Goal: Task Accomplishment & Management: Use online tool/utility

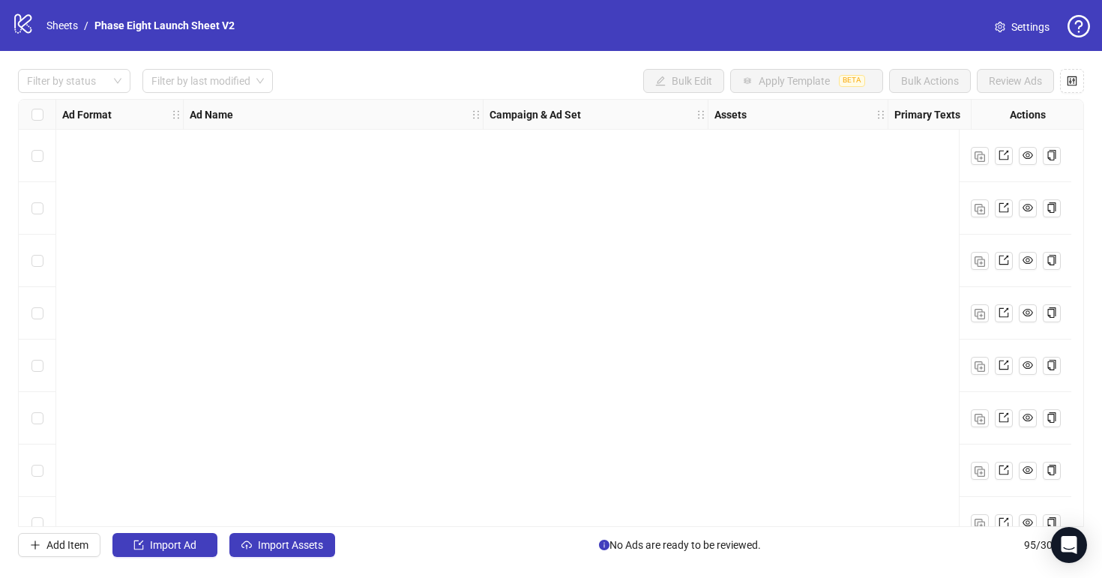
scroll to position [4597, 0]
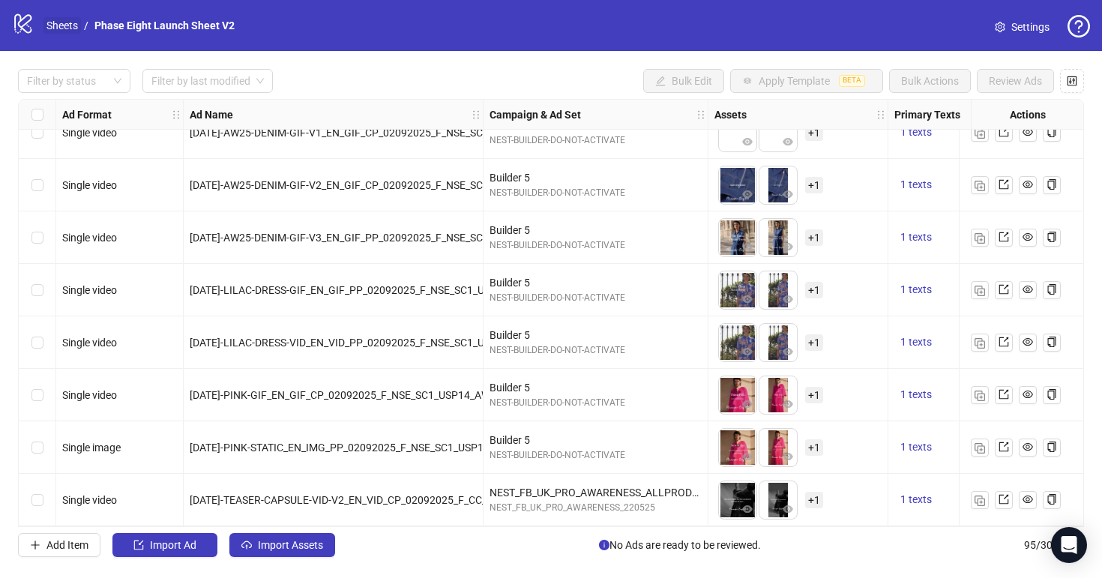
click at [60, 23] on link "Sheets" at bounding box center [61, 25] width 37 height 16
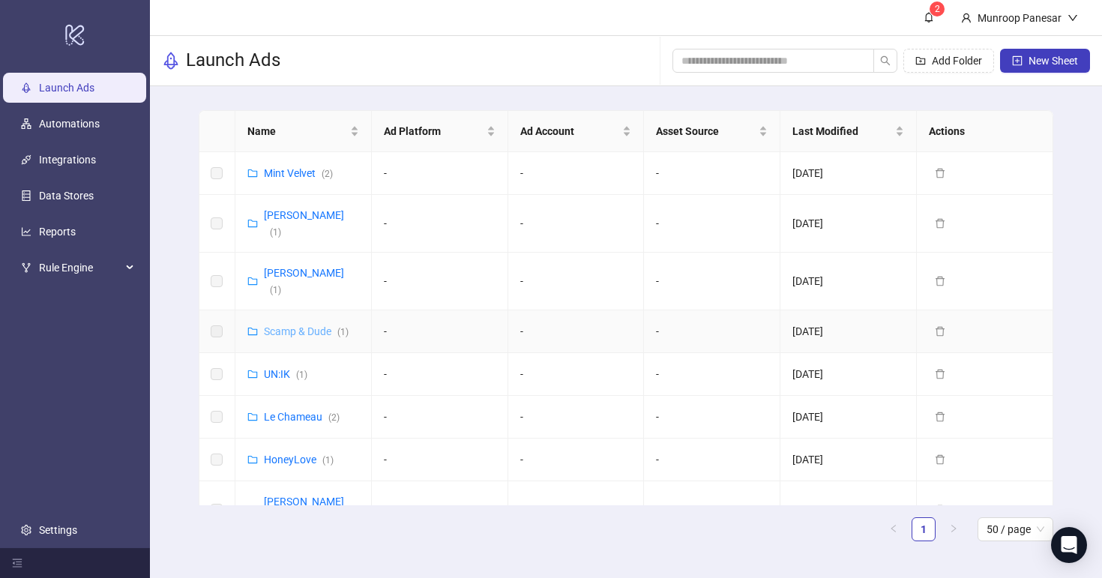
click at [320, 325] on link "Scamp & Dude ( 1 )" at bounding box center [306, 331] width 85 height 12
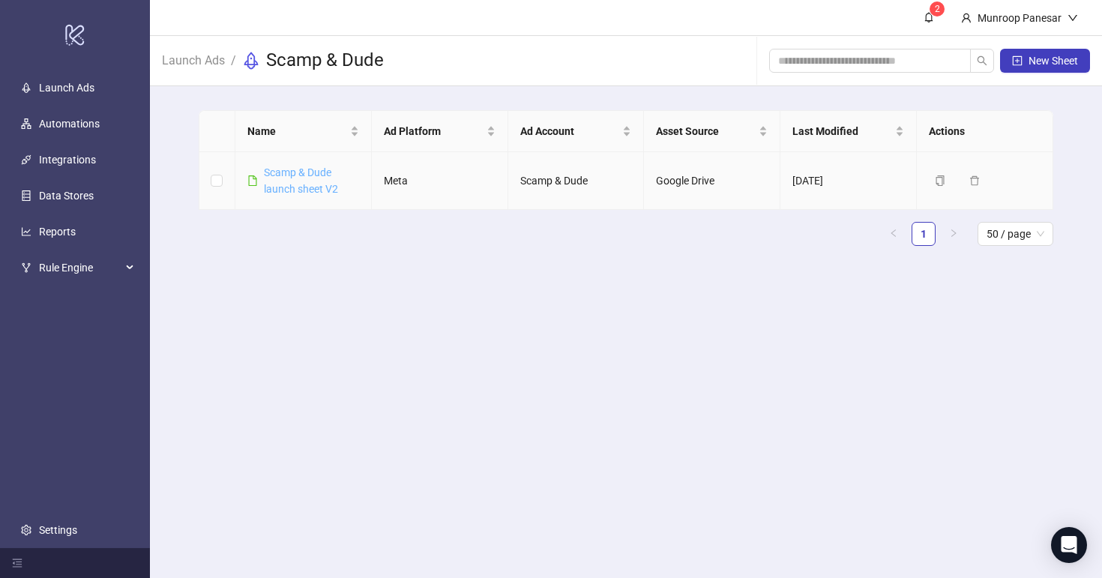
click at [313, 172] on link "Scamp & Dude launch sheet V2" at bounding box center [301, 180] width 74 height 28
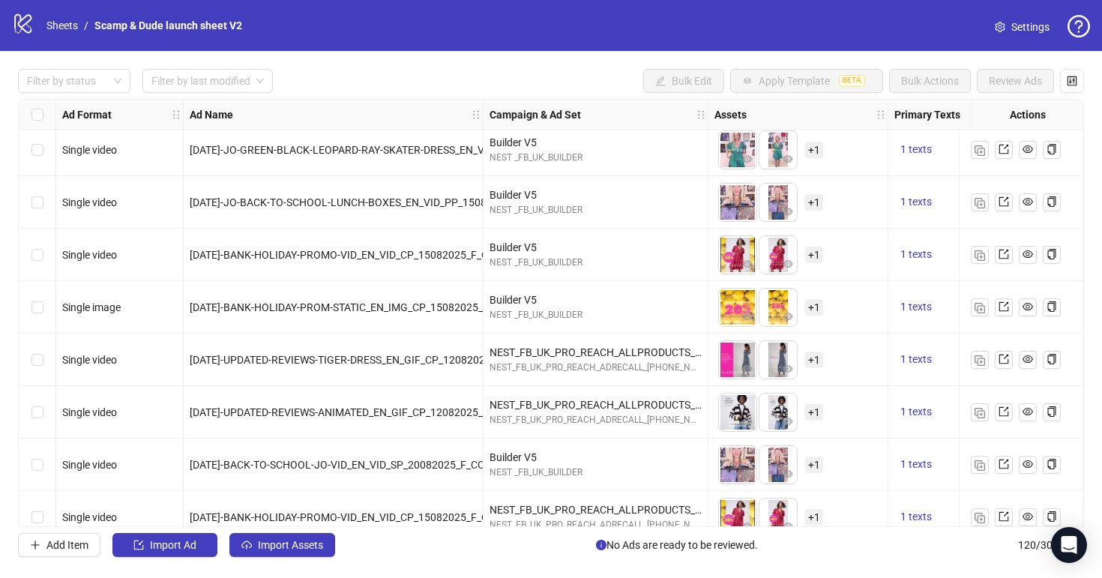
scroll to position [5909, 0]
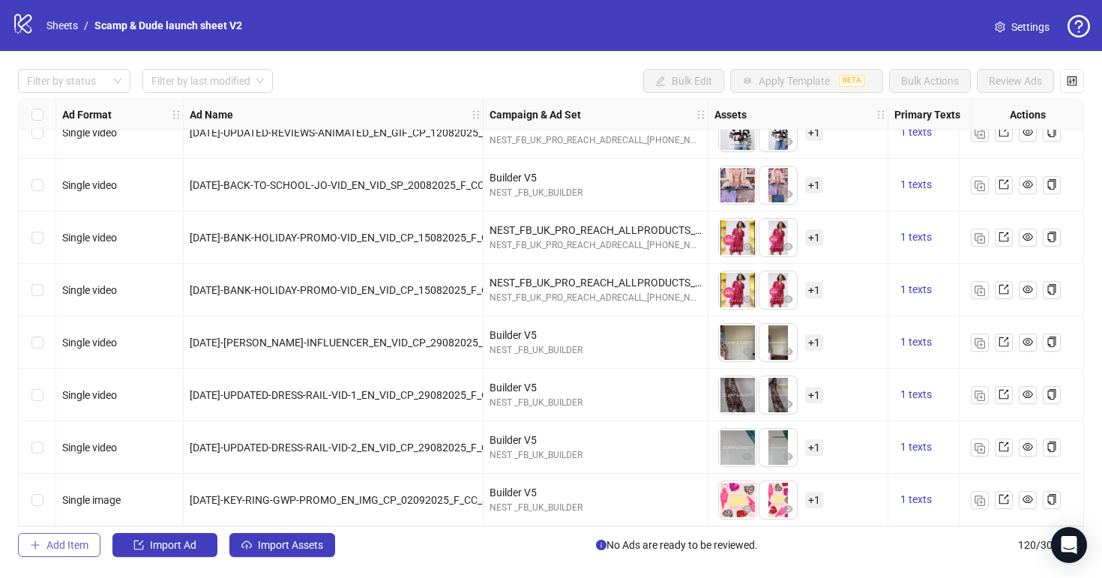
click at [64, 544] on span "Add Item" at bounding box center [67, 545] width 42 height 12
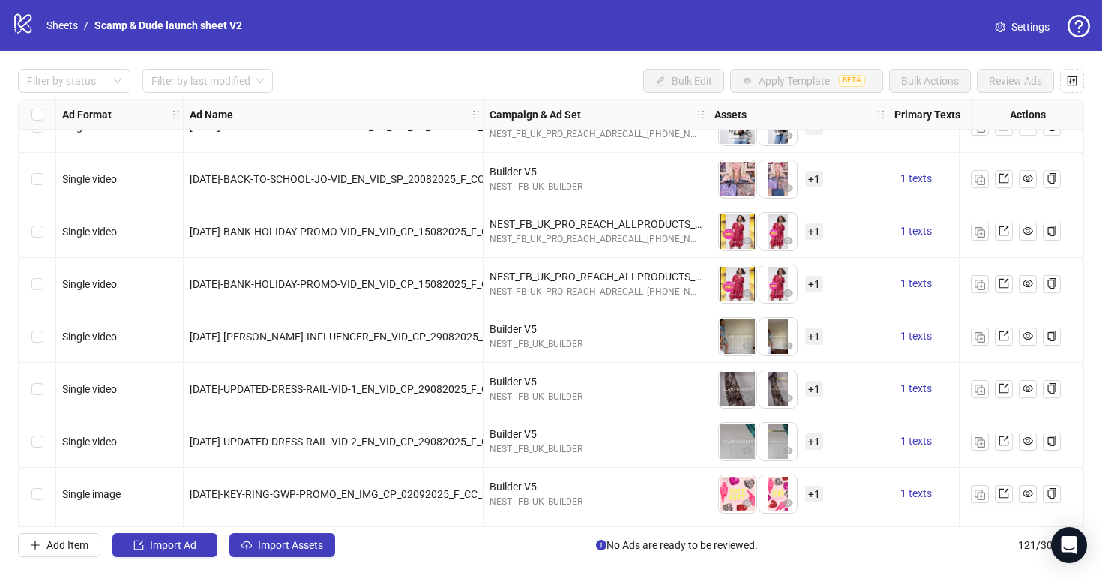
scroll to position [5962, 0]
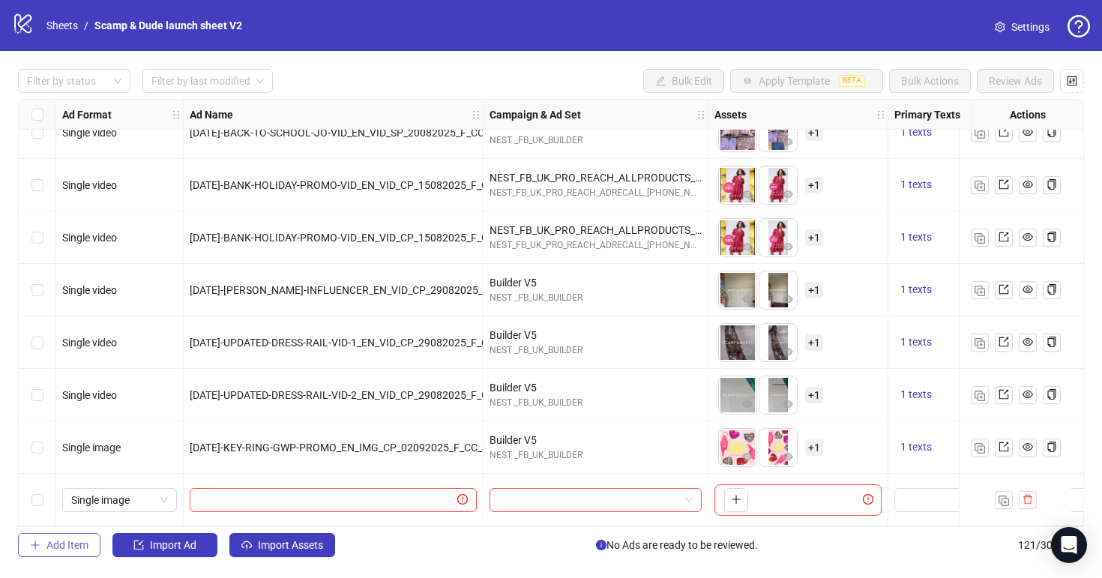
click at [82, 547] on span "Add Item" at bounding box center [67, 545] width 42 height 12
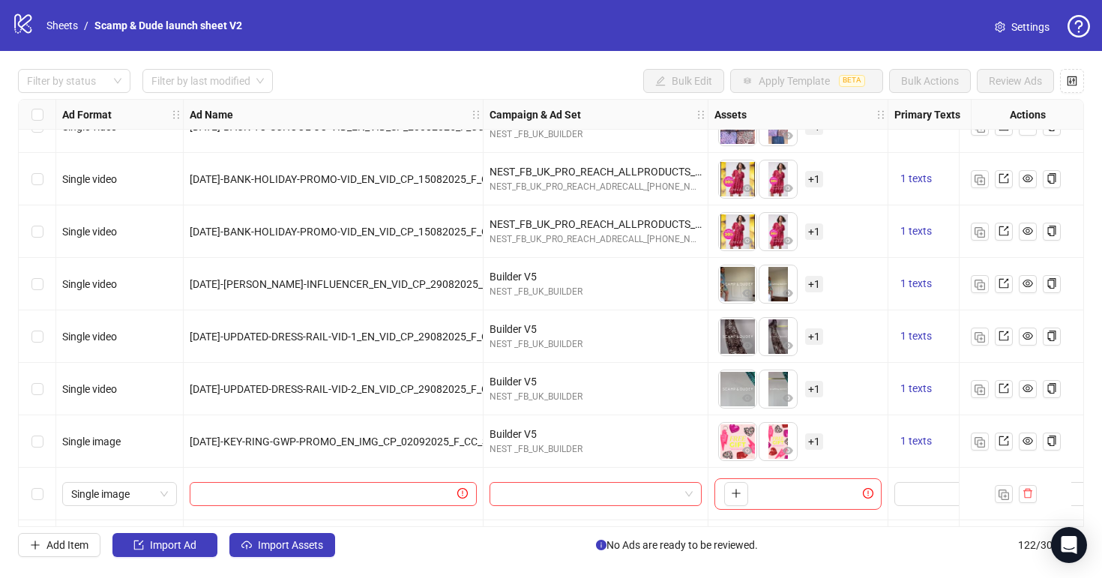
scroll to position [6014, 0]
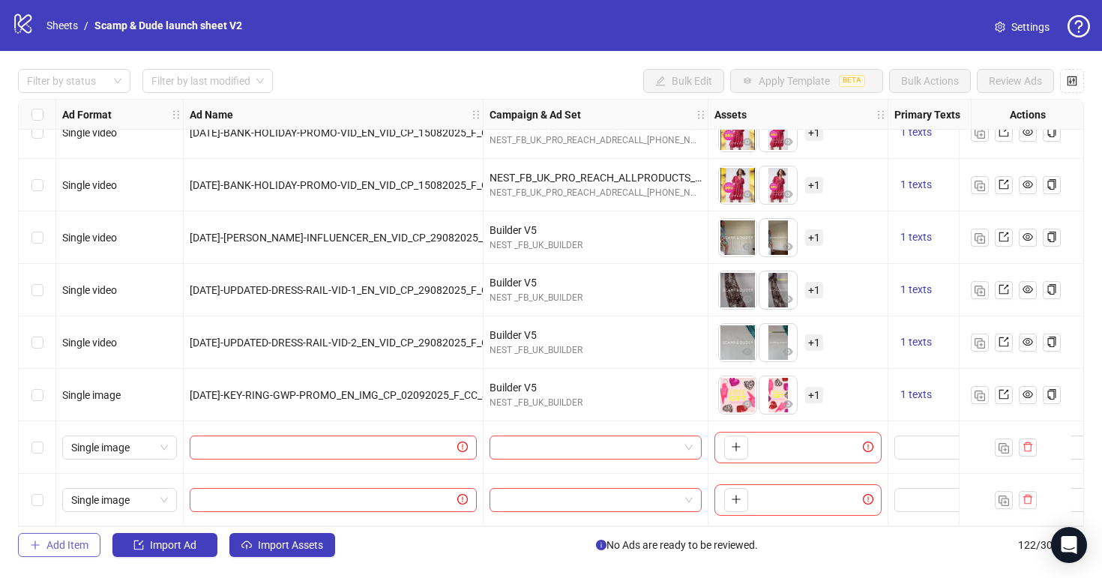
click at [94, 536] on button "Add Item" at bounding box center [59, 545] width 82 height 24
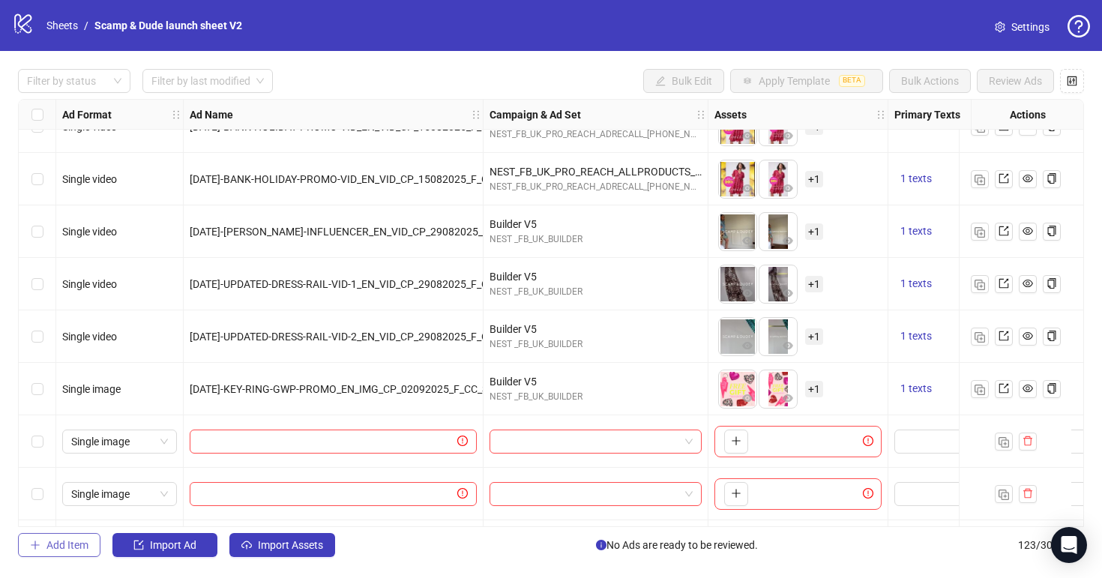
scroll to position [6067, 0]
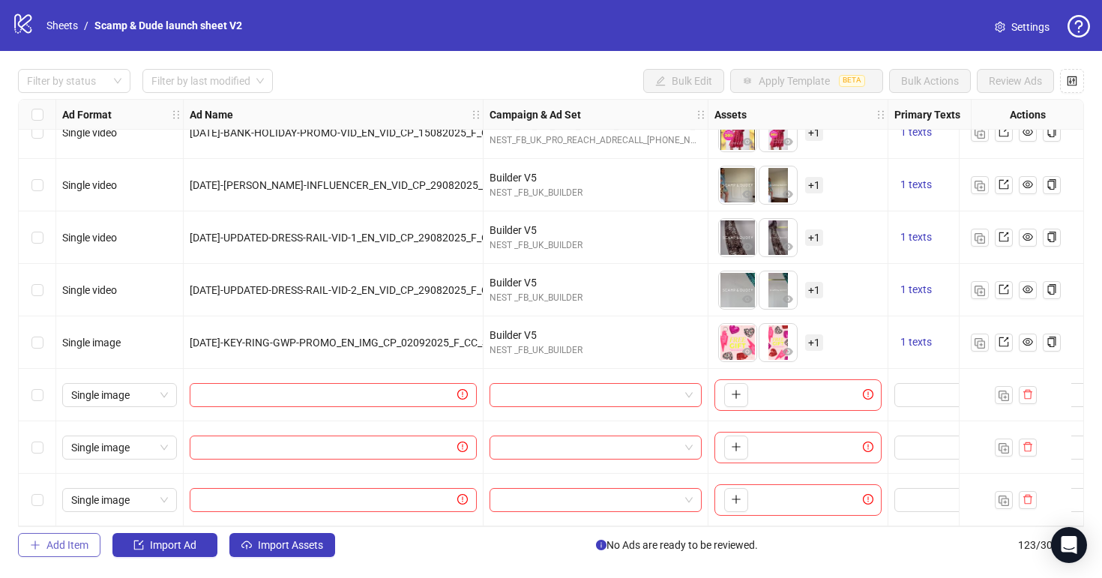
click at [75, 550] on span "Add Item" at bounding box center [67, 545] width 42 height 12
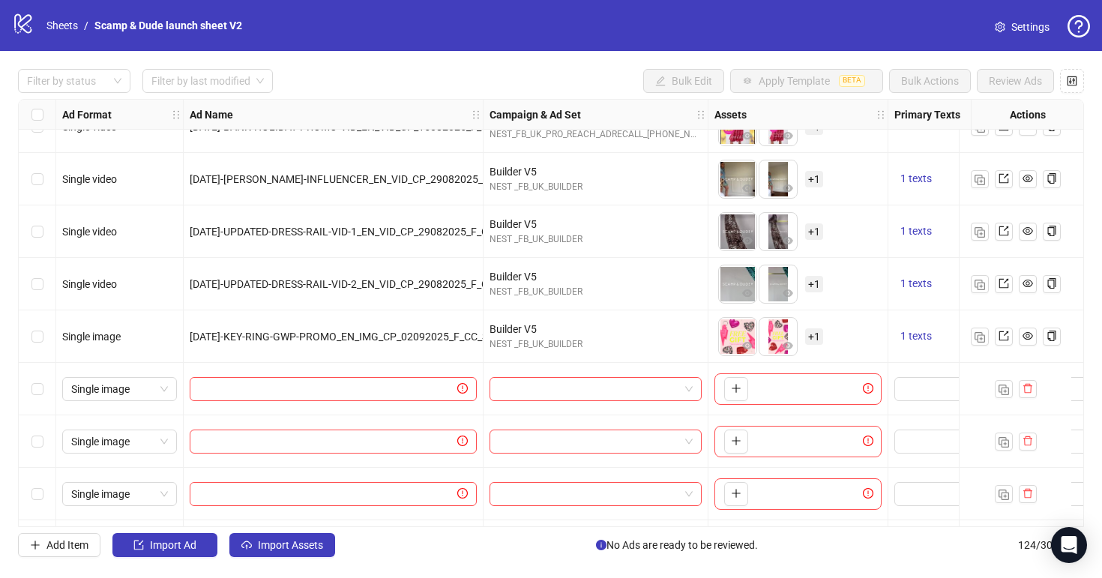
scroll to position [6119, 0]
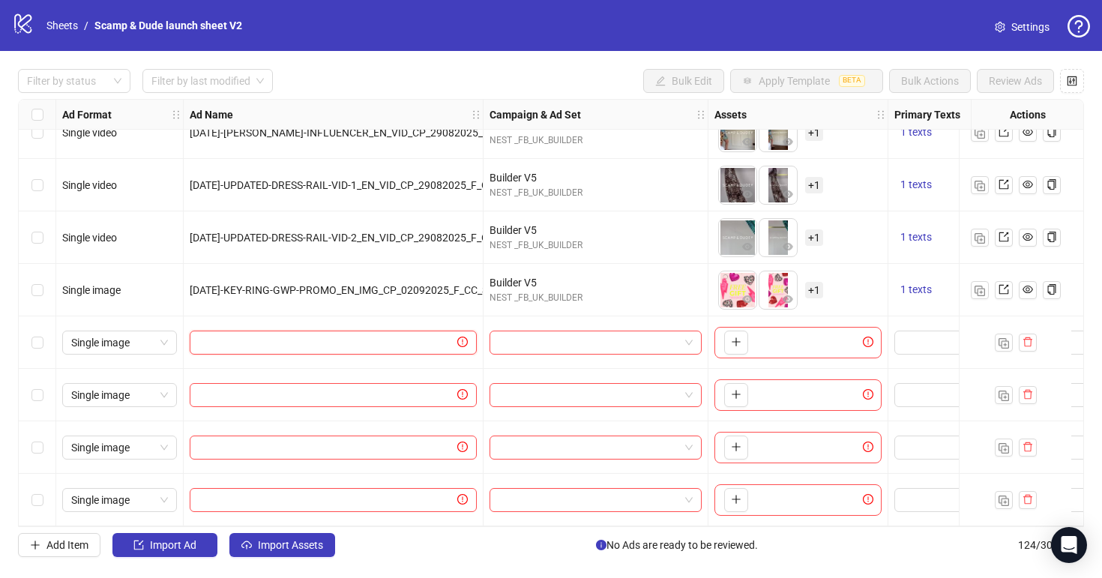
click at [424, 335] on input "text" at bounding box center [327, 342] width 256 height 16
paste input "**********"
type input "**********"
click at [418, 388] on input "text" at bounding box center [327, 395] width 256 height 16
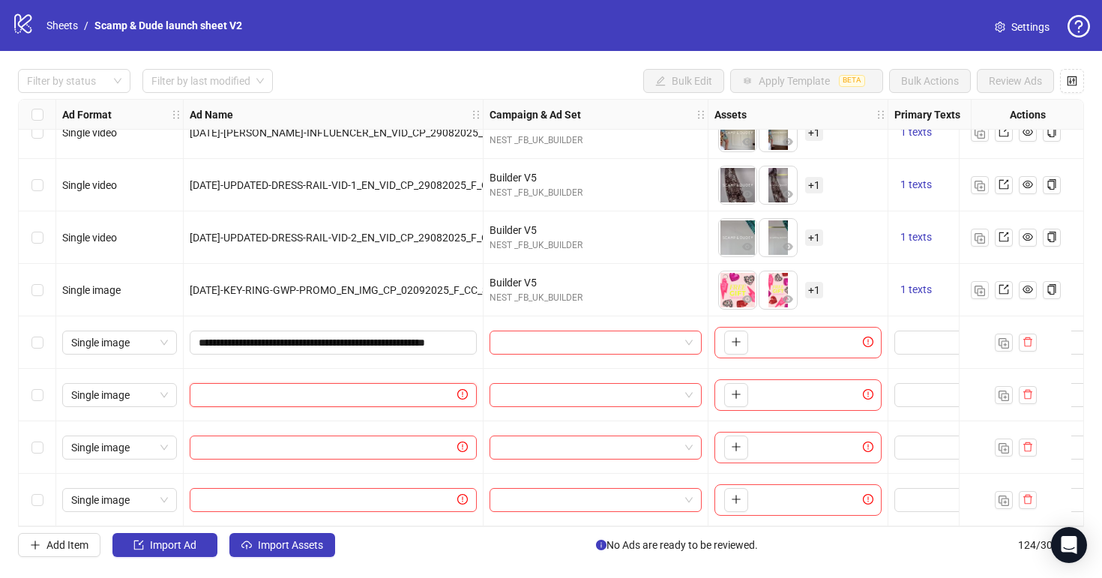
paste input "**********"
type input "**********"
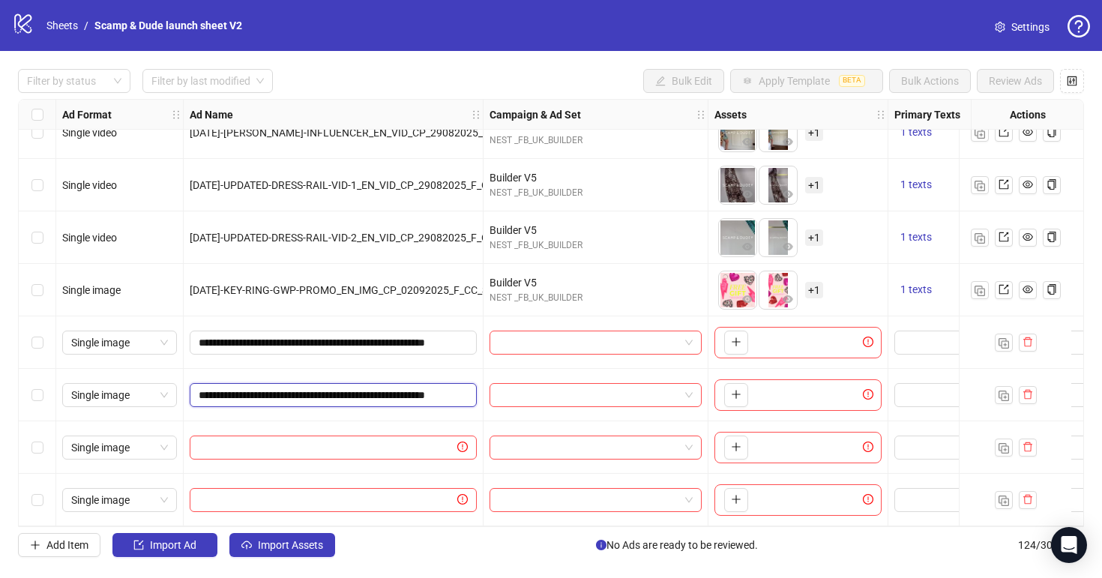
scroll to position [0, 85]
click at [344, 448] on input "text" at bounding box center [327, 447] width 256 height 16
paste input "**********"
type input "**********"
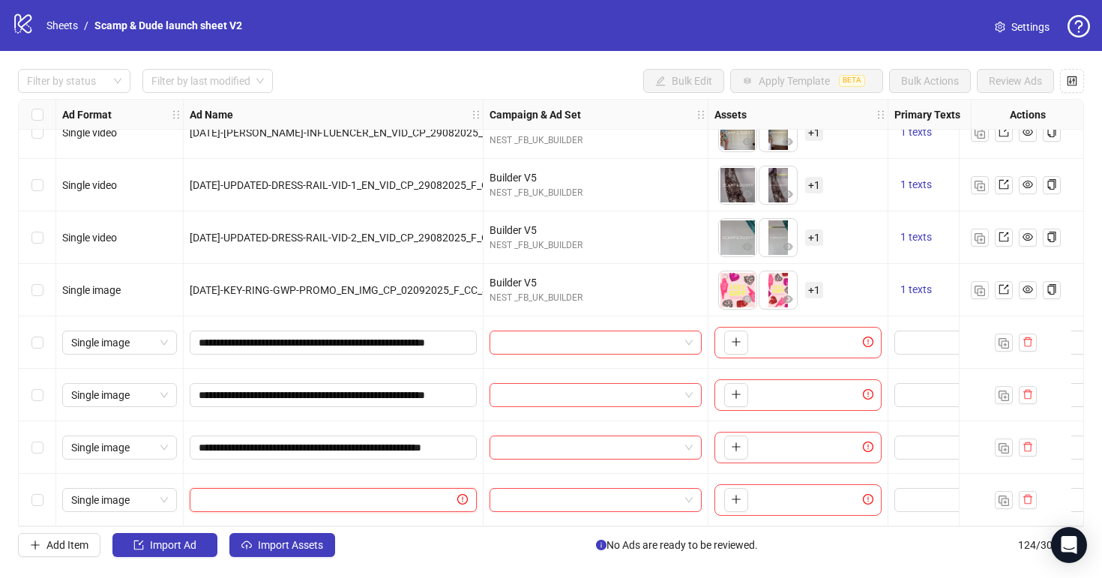
click at [345, 499] on input "text" at bounding box center [327, 500] width 256 height 16
paste input "**********"
type input "**********"
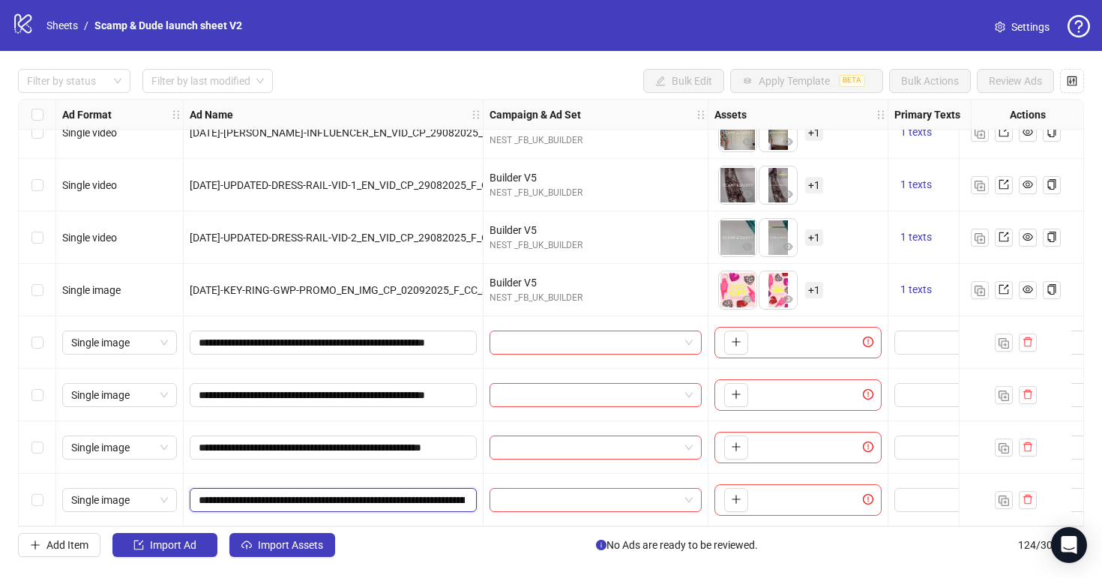
scroll to position [0, 188]
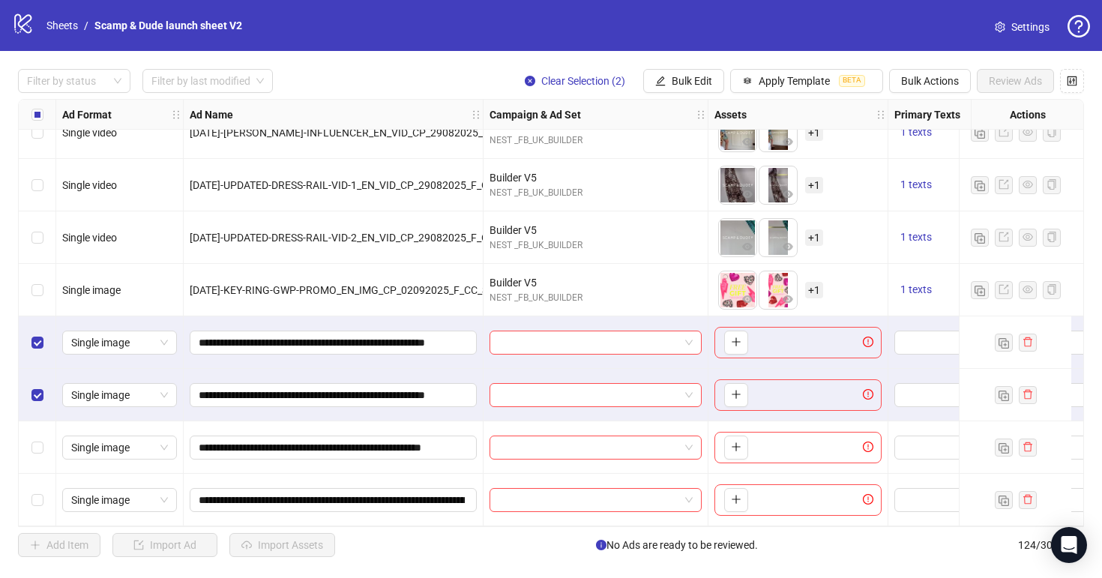
drag, startPoint x: 39, startPoint y: 432, endPoint x: 39, endPoint y: 460, distance: 27.7
click at [39, 433] on div "Select row 123" at bounding box center [37, 447] width 37 height 52
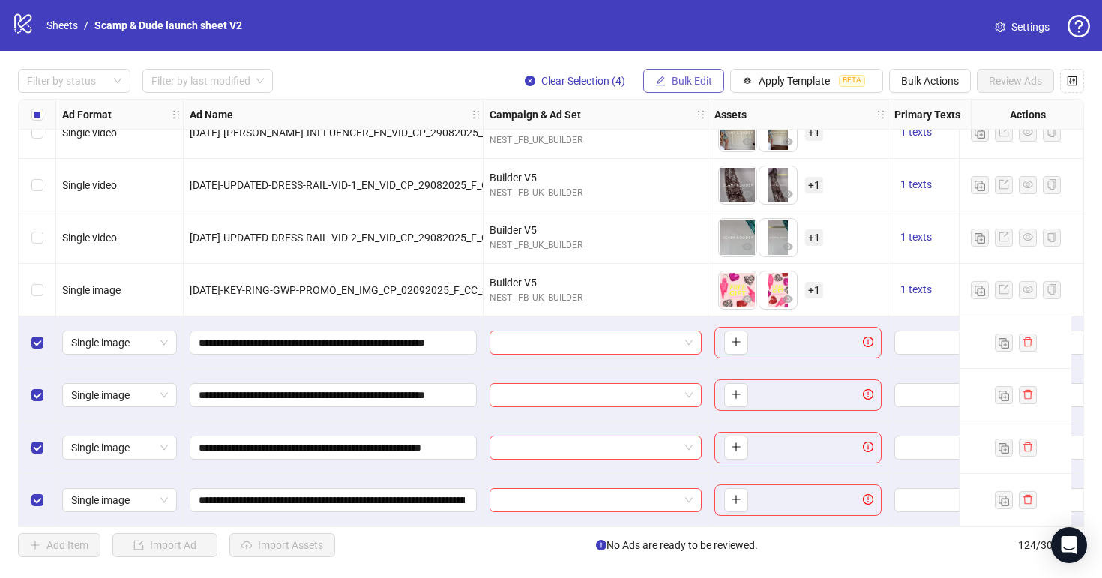
click at [690, 90] on button "Bulk Edit" at bounding box center [683, 81] width 81 height 24
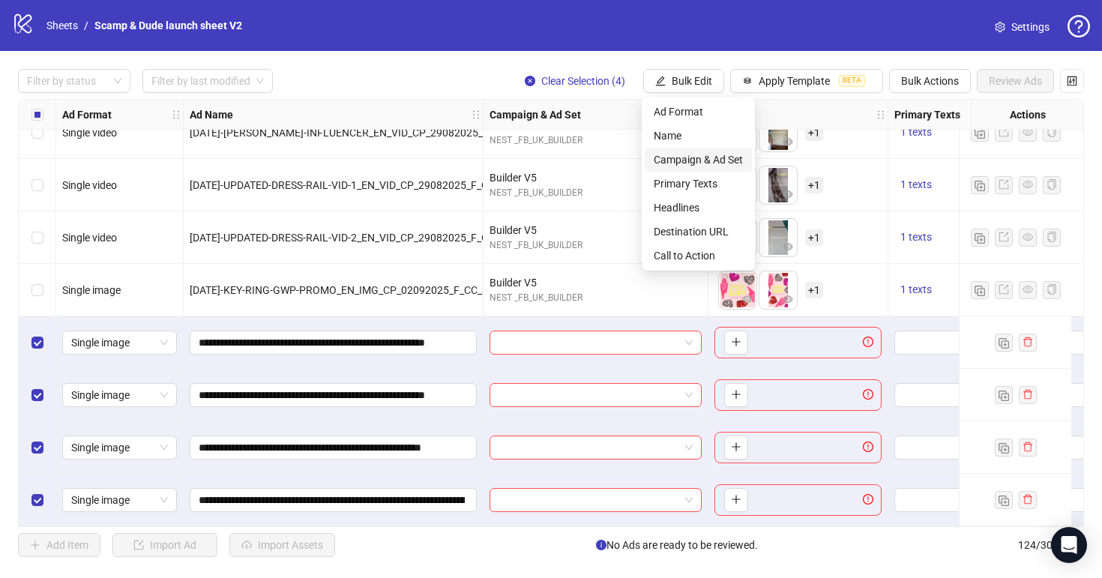
click at [691, 158] on span "Campaign & Ad Set" at bounding box center [698, 159] width 89 height 16
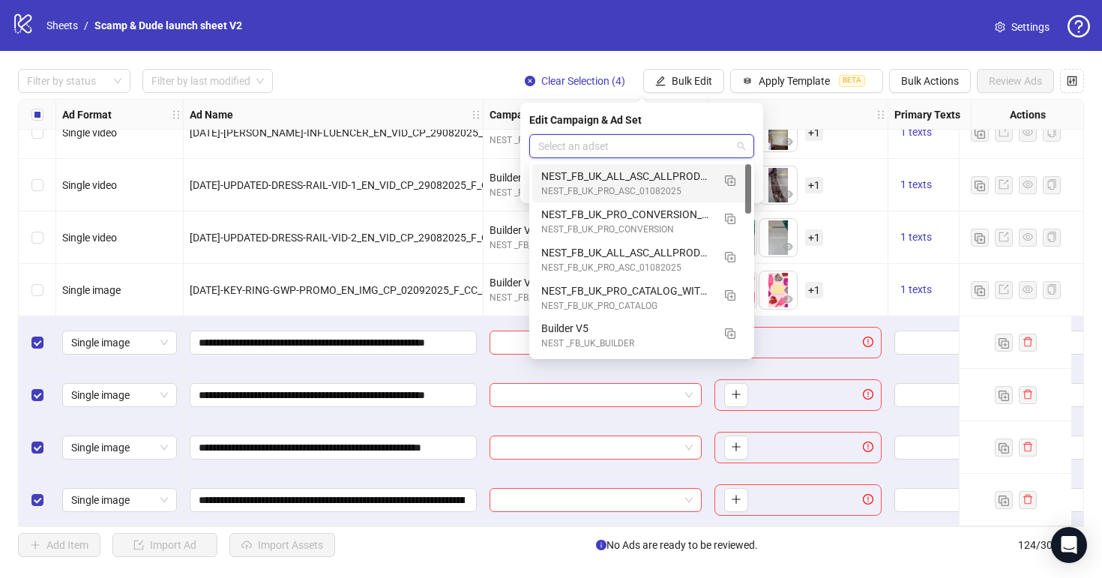
click at [595, 139] on input "search" at bounding box center [634, 146] width 193 height 22
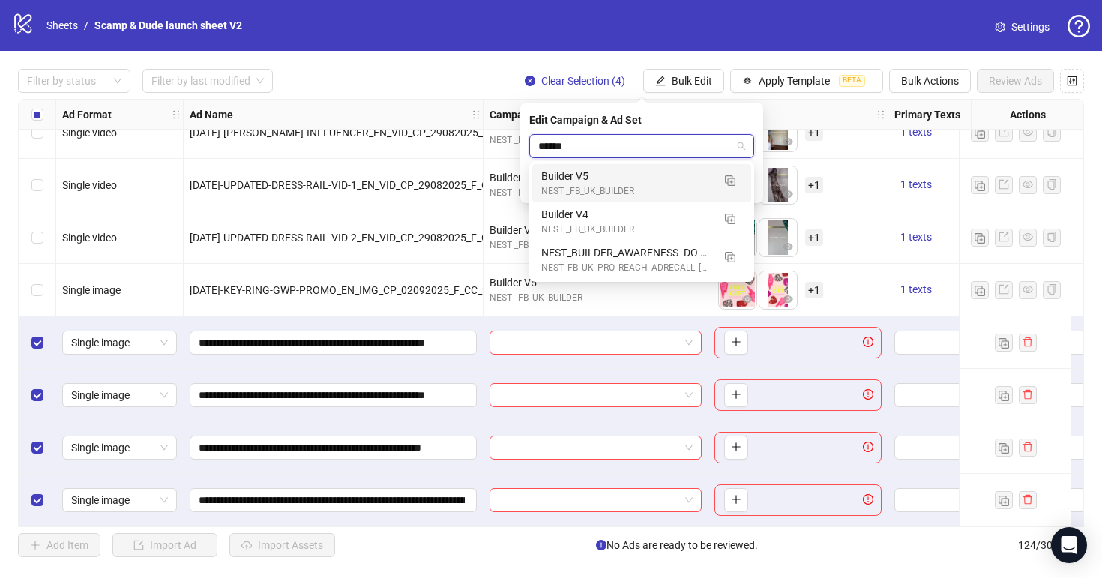
type input "*******"
click at [601, 172] on div "Builder V5" at bounding box center [626, 176] width 171 height 16
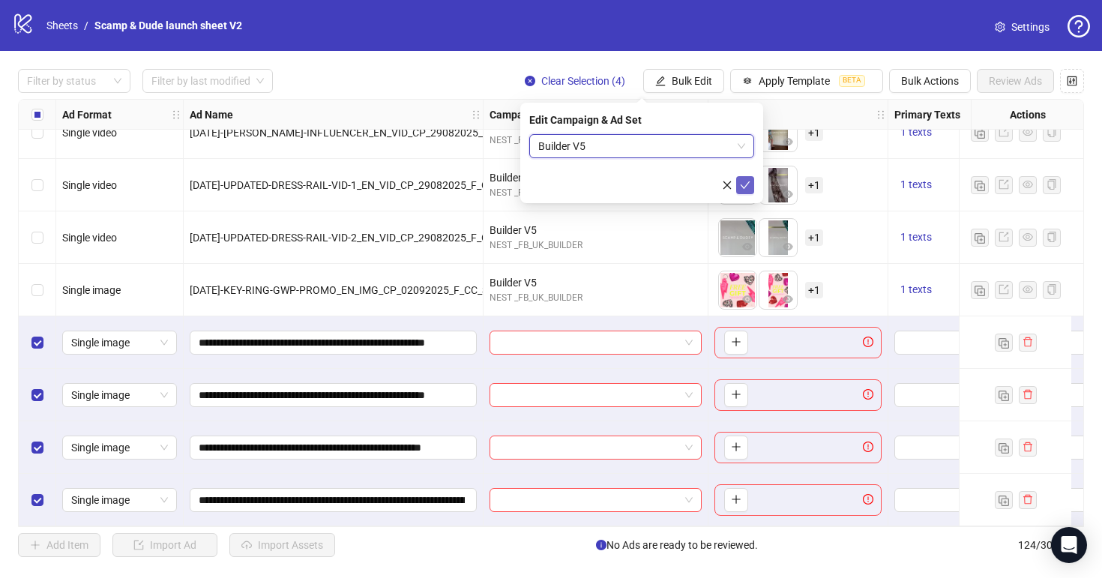
click at [748, 181] on icon "check" at bounding box center [745, 185] width 10 height 10
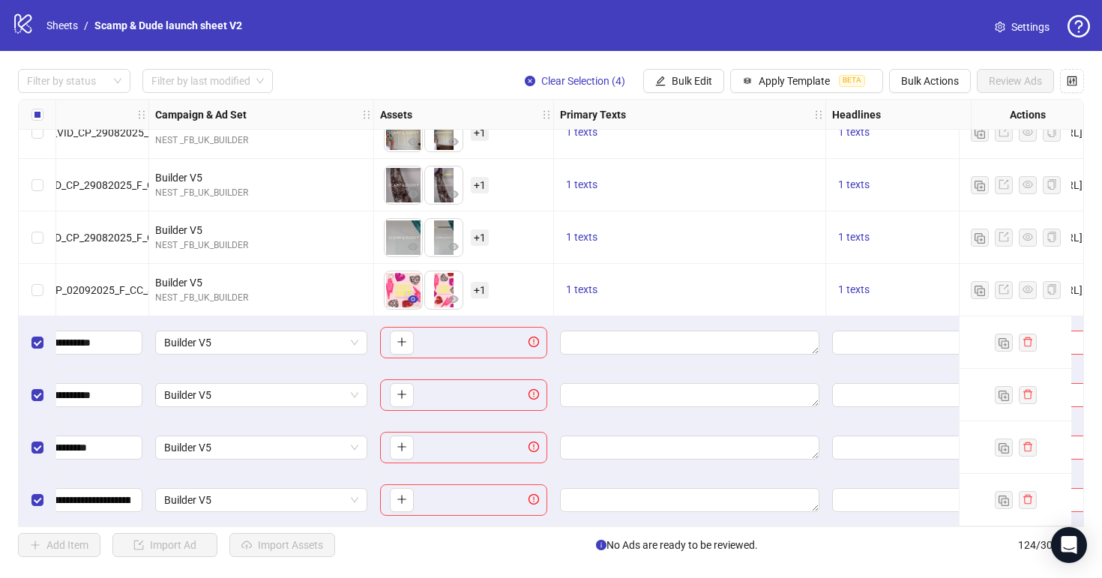
scroll to position [6119, 379]
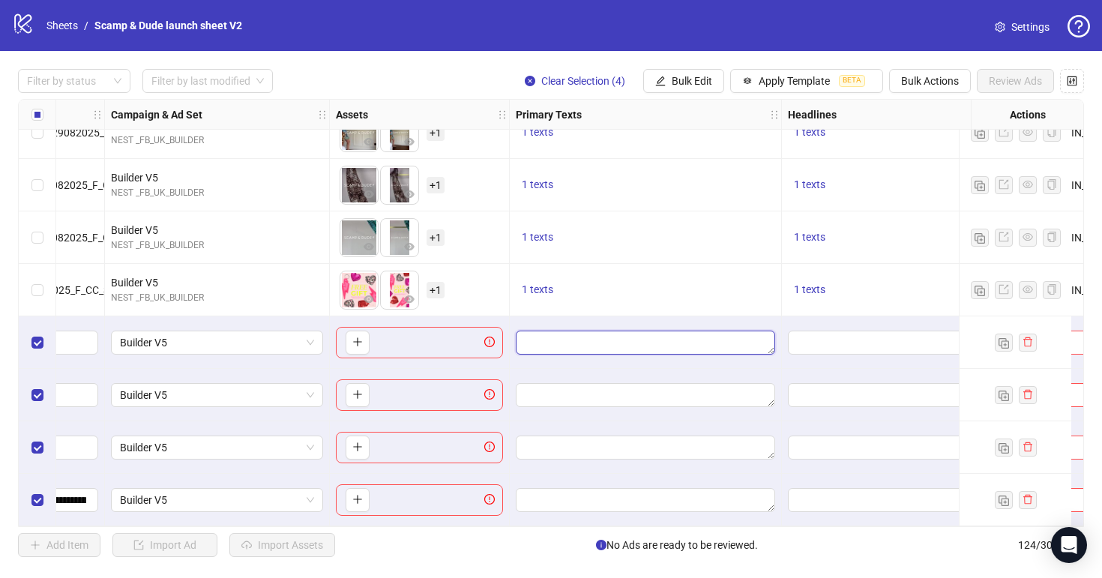
click at [580, 331] on textarea "Edit values" at bounding box center [645, 343] width 259 height 24
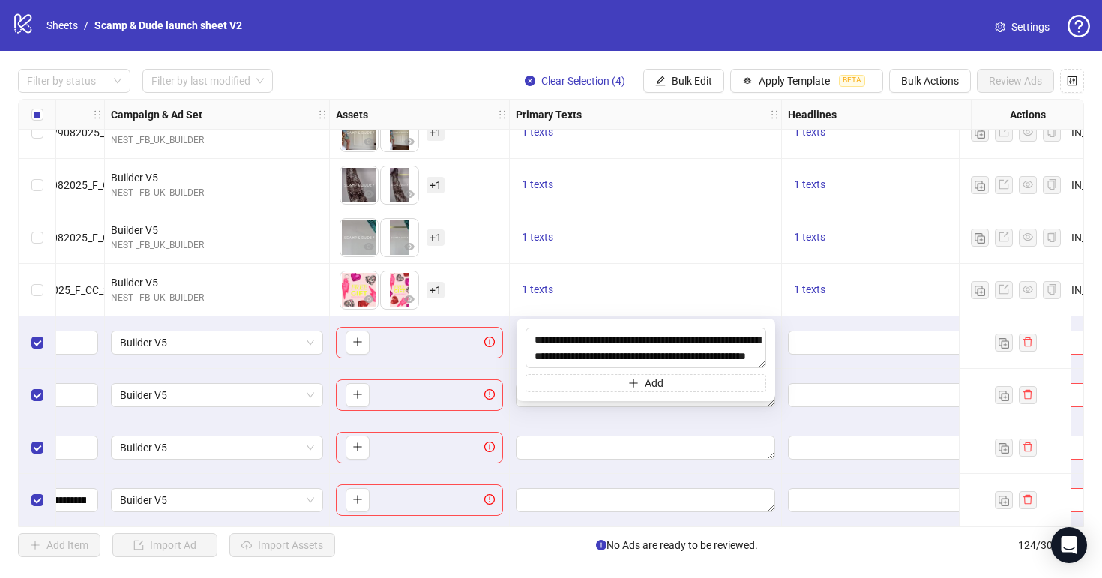
scroll to position [11, 0]
type textarea "**********"
click at [604, 436] on textarea "Edit values" at bounding box center [645, 448] width 259 height 24
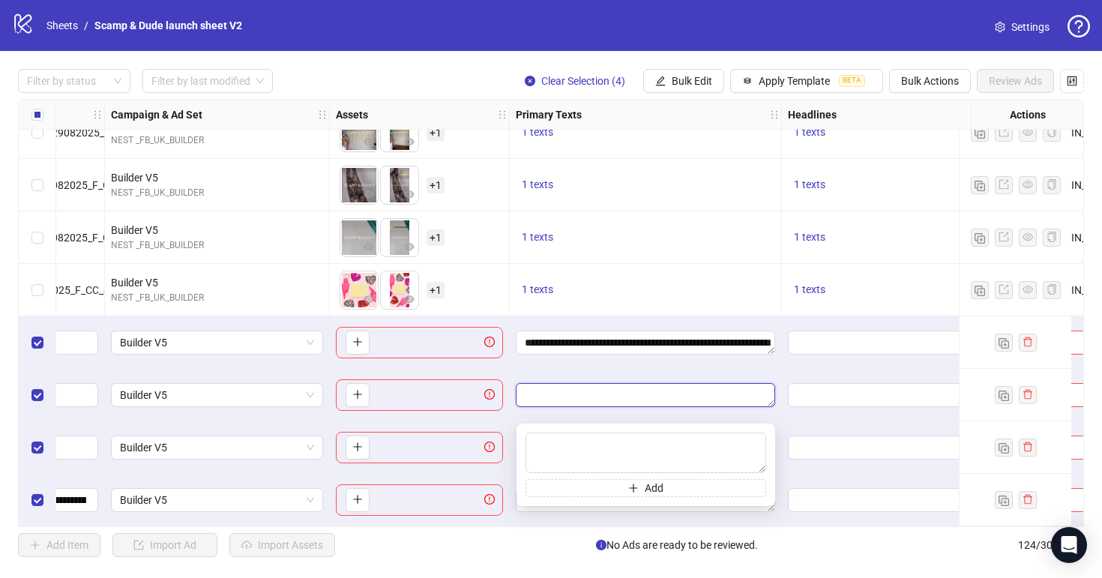
click at [592, 395] on textarea "Edit values" at bounding box center [645, 395] width 259 height 24
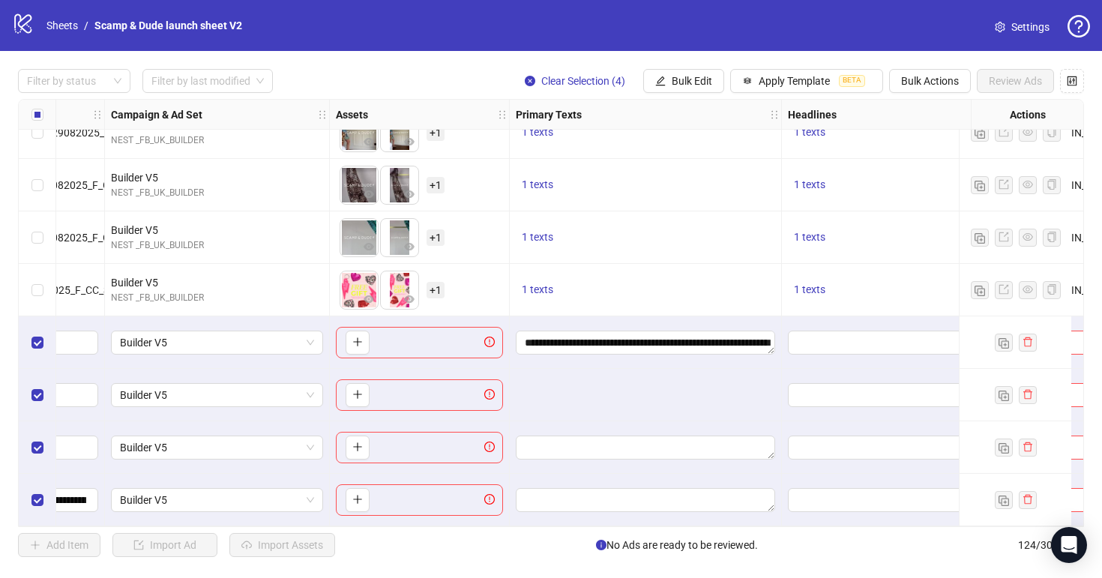
click at [646, 389] on textarea at bounding box center [646, 389] width 0 height 0
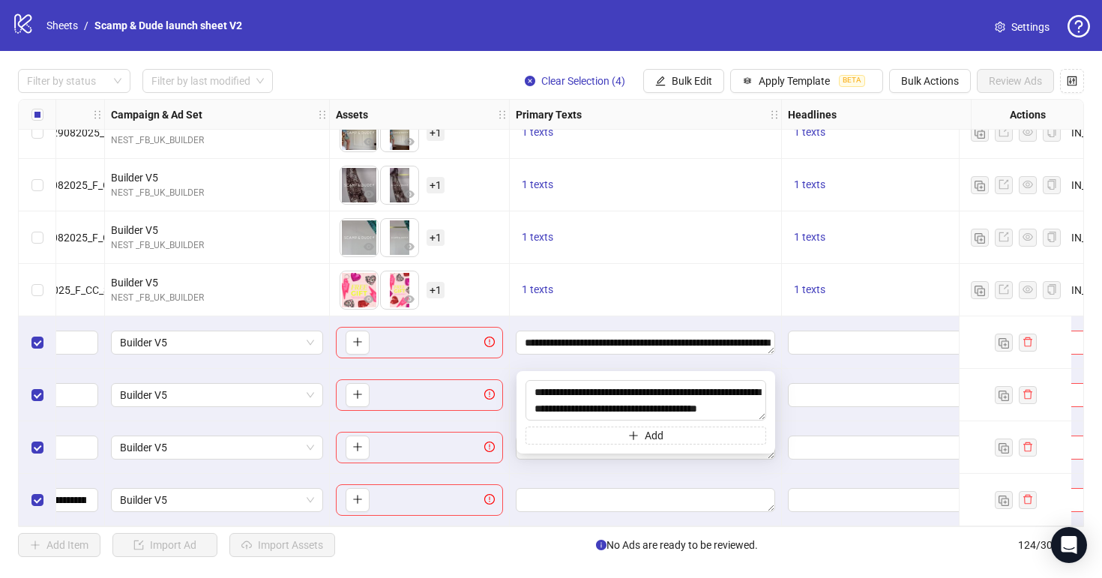
type textarea "**********"
click at [557, 475] on div at bounding box center [646, 500] width 272 height 52
click at [572, 449] on textarea "Edit values" at bounding box center [645, 448] width 259 height 24
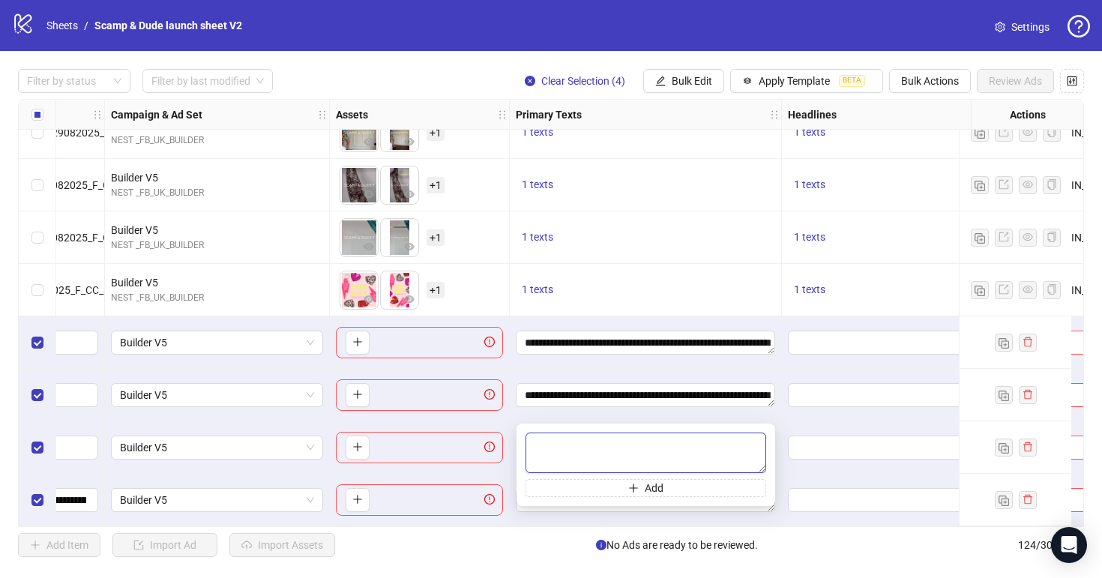
paste textarea "**********"
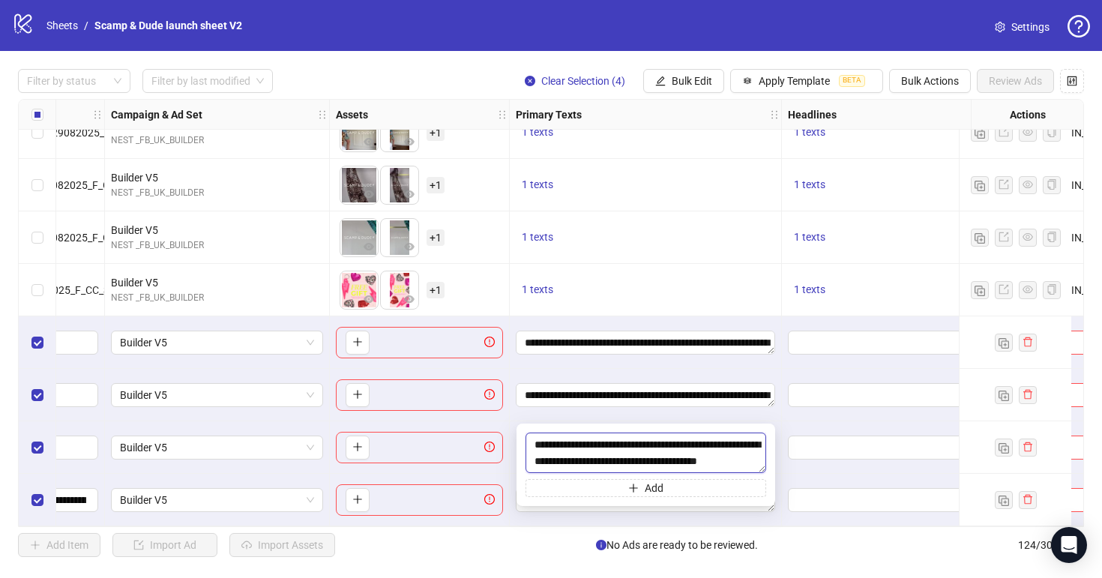
type textarea "**********"
click at [610, 356] on div "**********" at bounding box center [646, 342] width 272 height 52
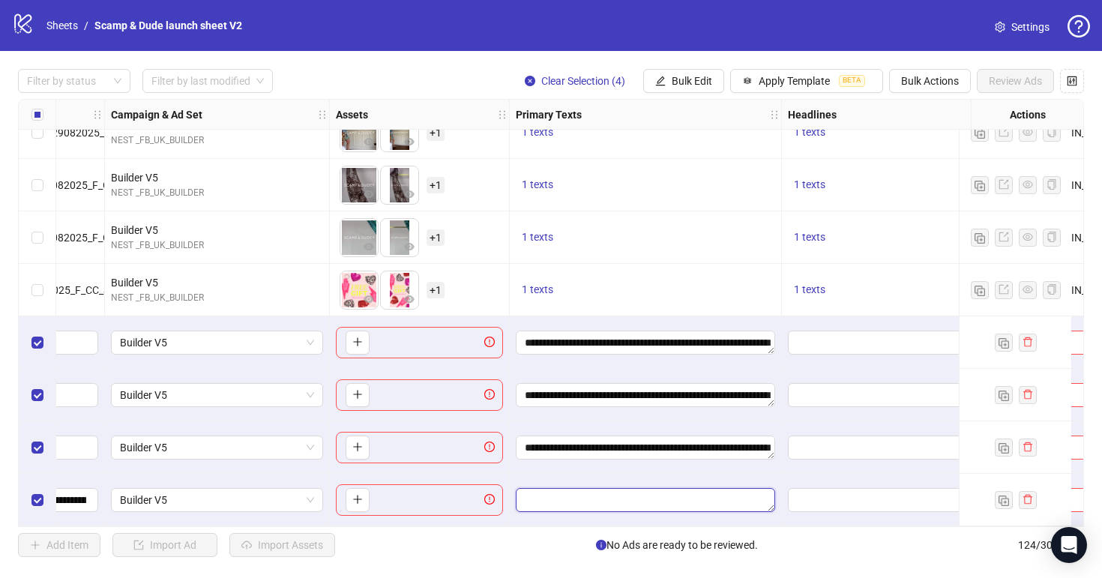
click at [601, 495] on textarea "Edit values" at bounding box center [645, 500] width 259 height 24
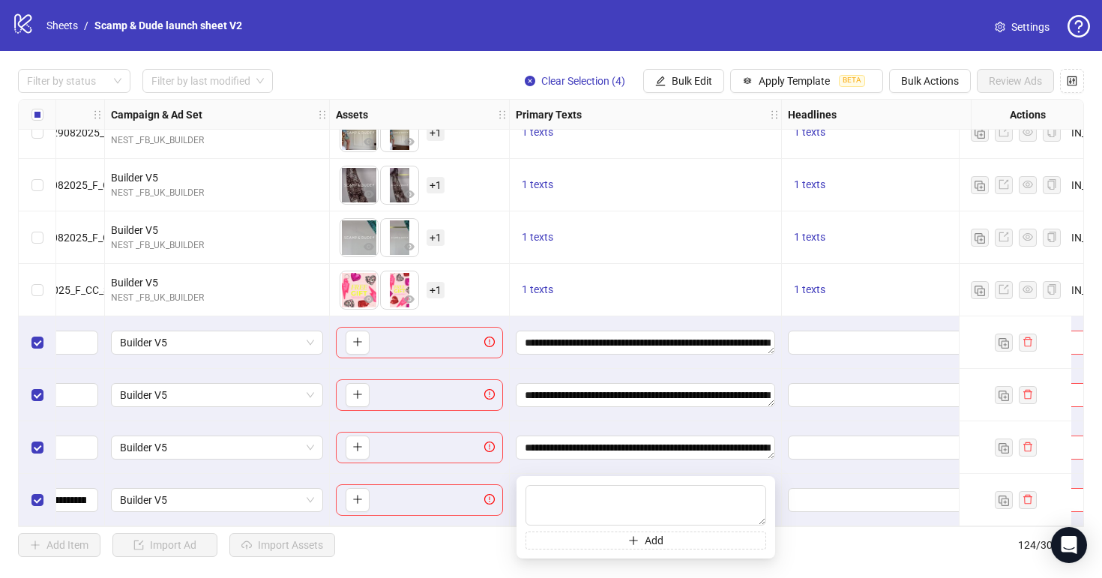
type textarea "**********"
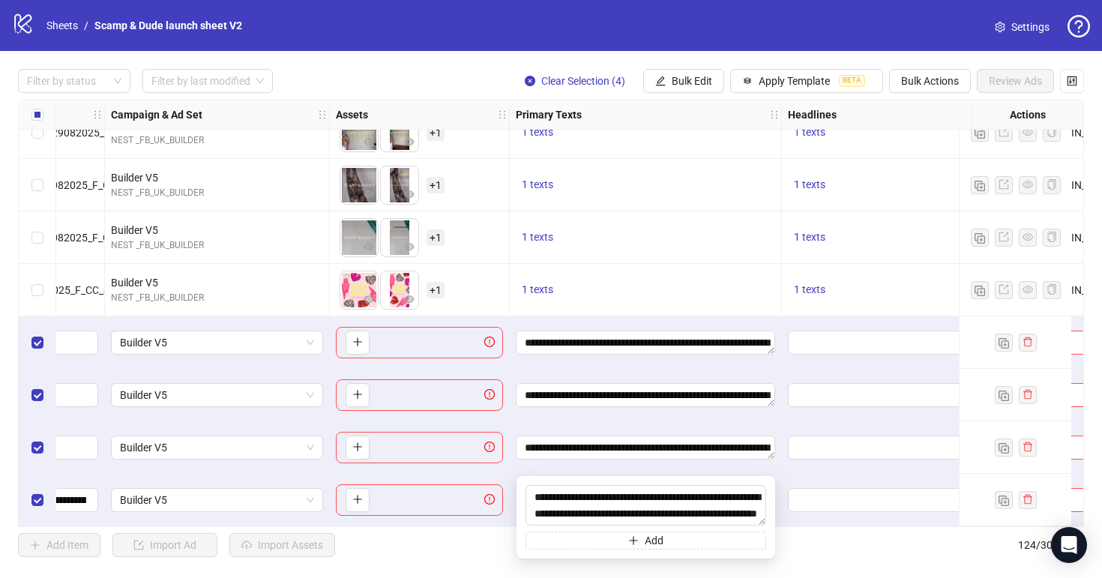
click at [609, 459] on div "**********" at bounding box center [646, 447] width 272 height 52
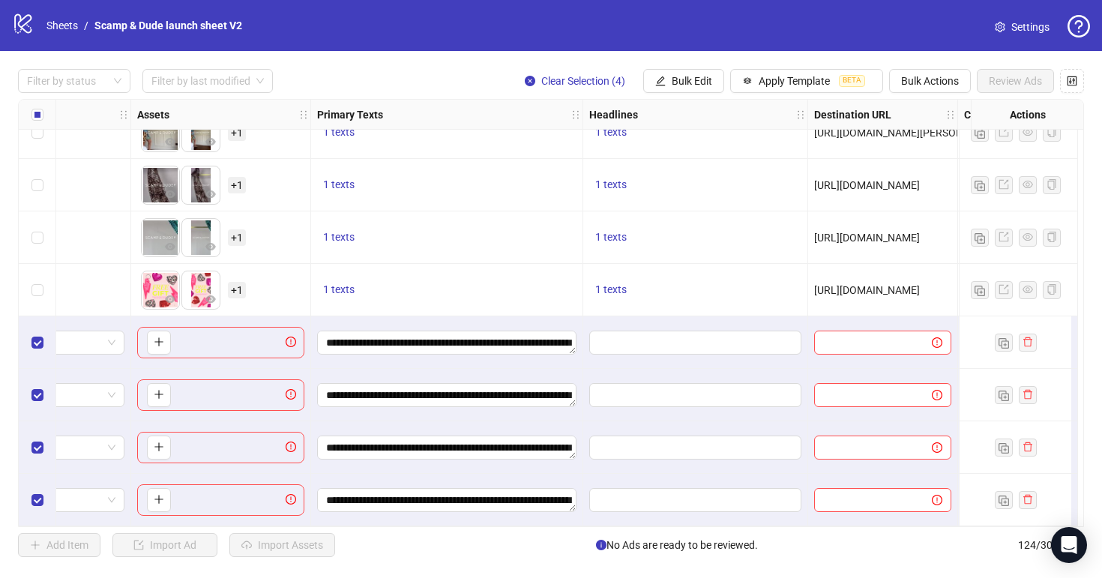
scroll to position [6119, 599]
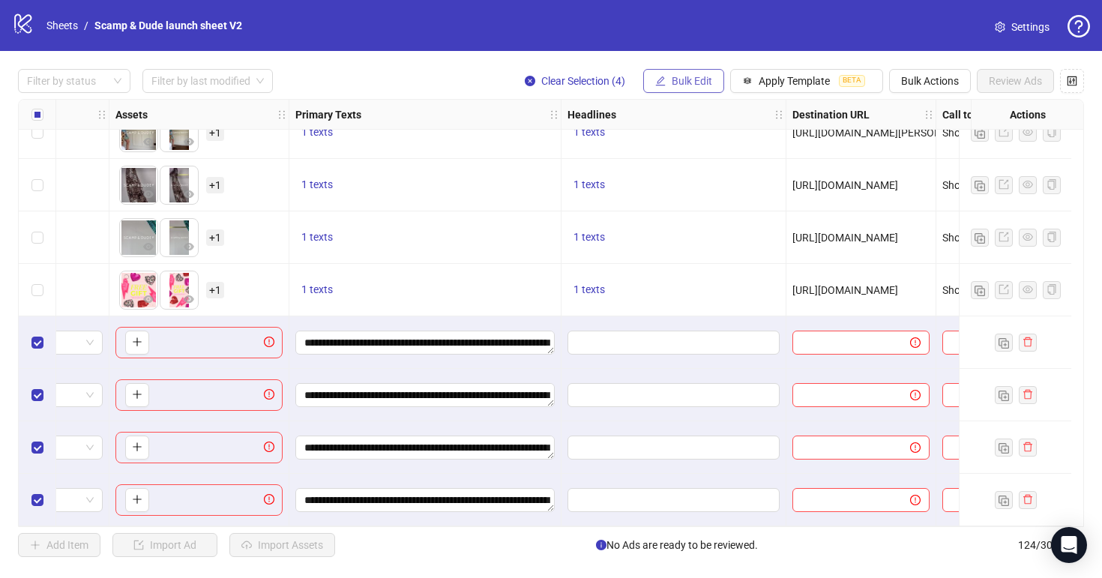
click at [679, 79] on span "Bulk Edit" at bounding box center [692, 81] width 40 height 12
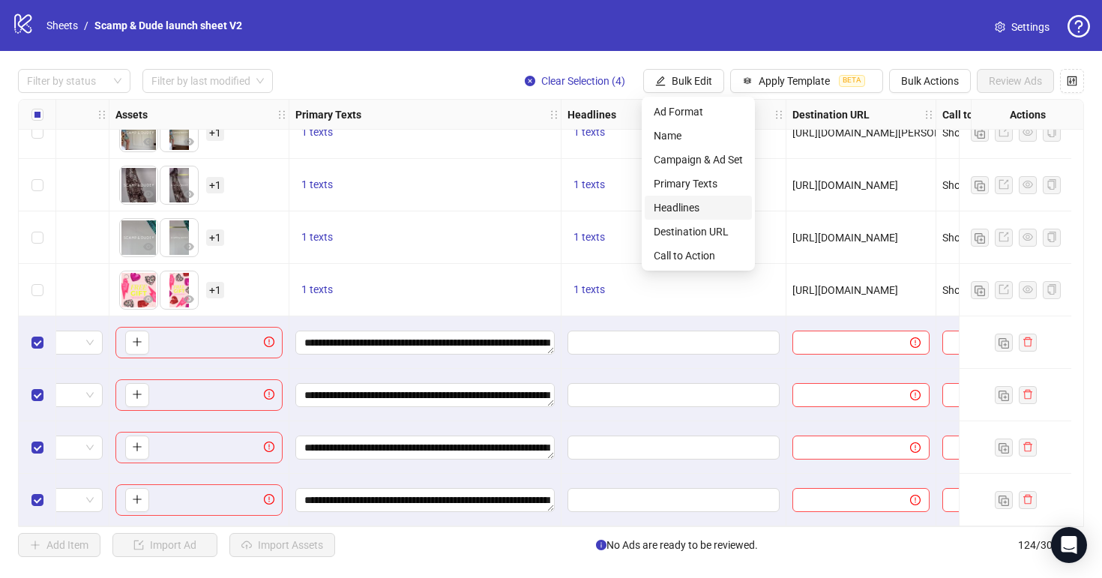
click at [684, 205] on span "Headlines" at bounding box center [698, 207] width 89 height 16
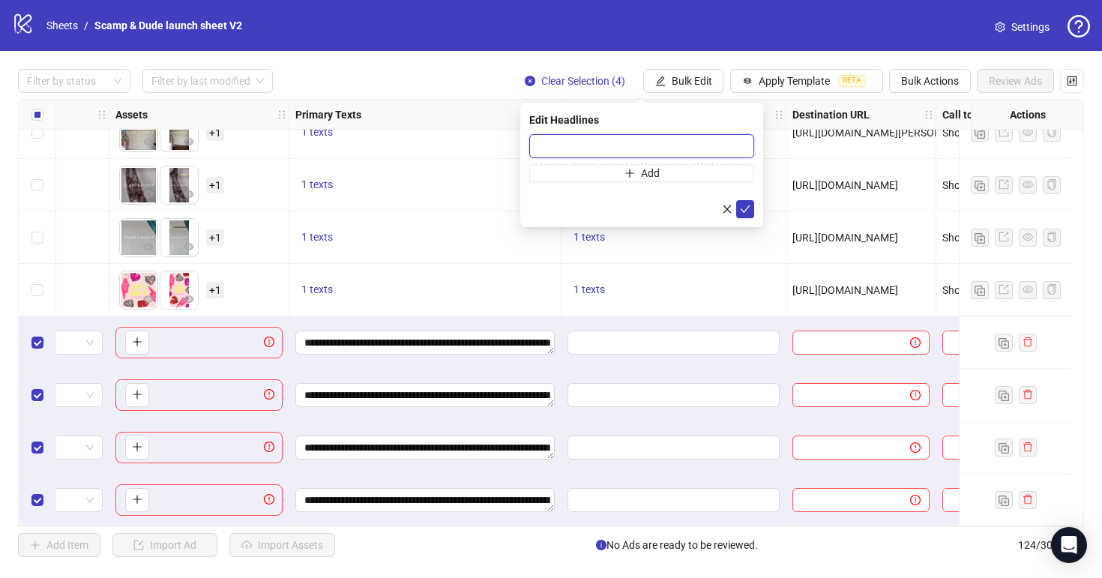
click at [631, 142] on input "text" at bounding box center [641, 146] width 225 height 24
paste input "**********"
type input "**********"
click at [747, 209] on icon "check" at bounding box center [745, 209] width 10 height 10
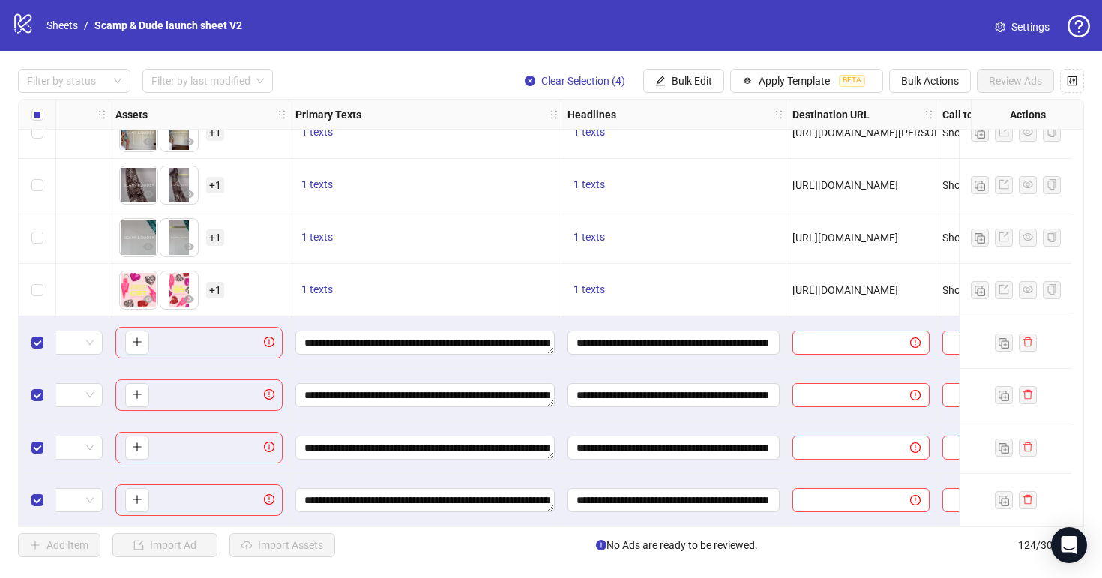
scroll to position [6119, 697]
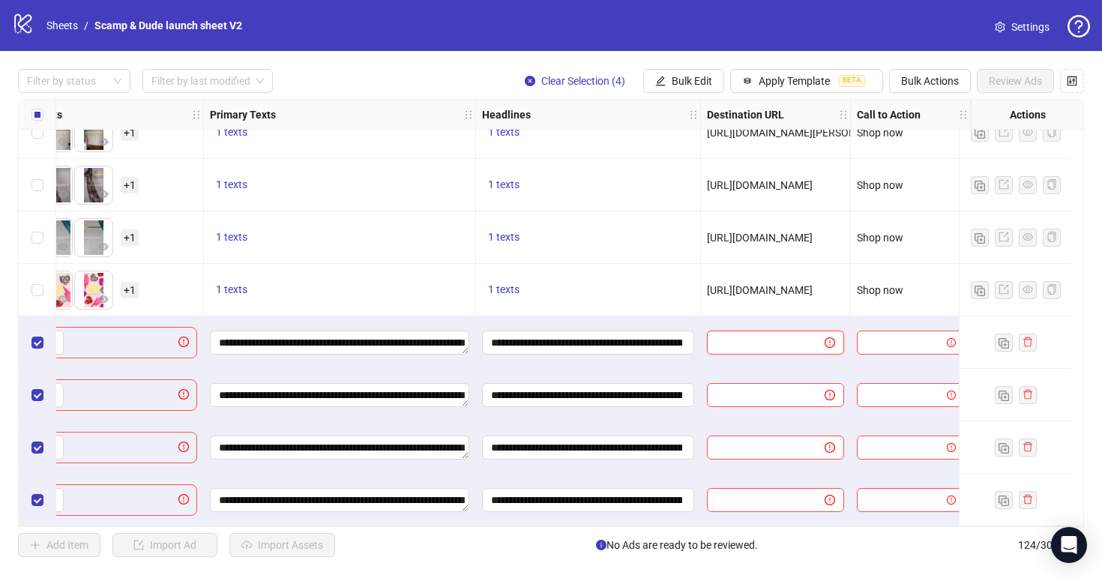
click at [741, 339] on input "text" at bounding box center [760, 342] width 88 height 16
paste input "**********"
type input "**********"
click at [727, 393] on input "text" at bounding box center [760, 395] width 88 height 16
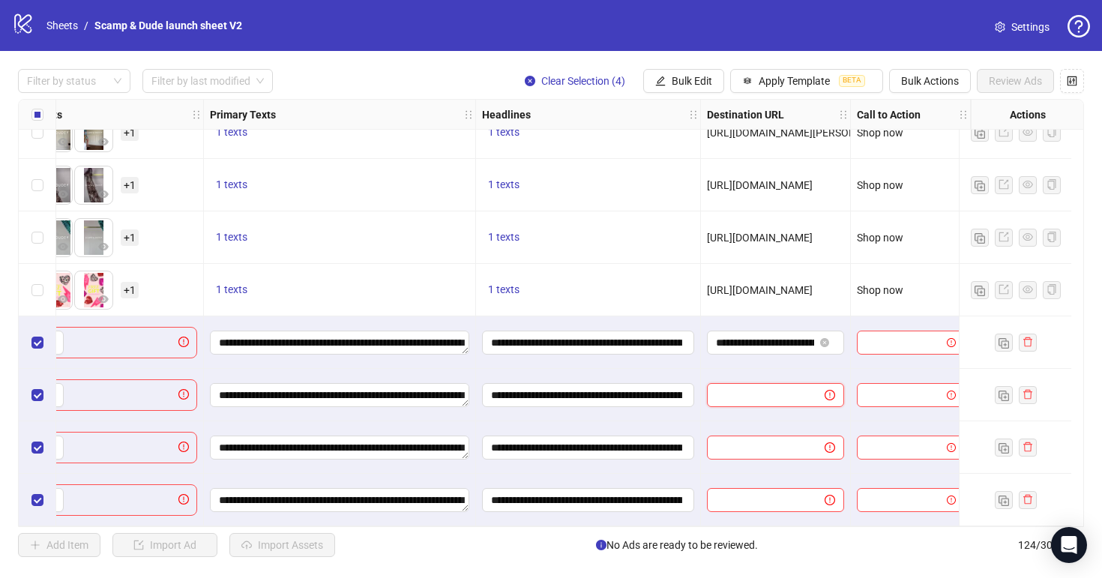
paste input "**********"
type input "**********"
click at [759, 446] on input "text" at bounding box center [760, 447] width 88 height 16
paste input "**********"
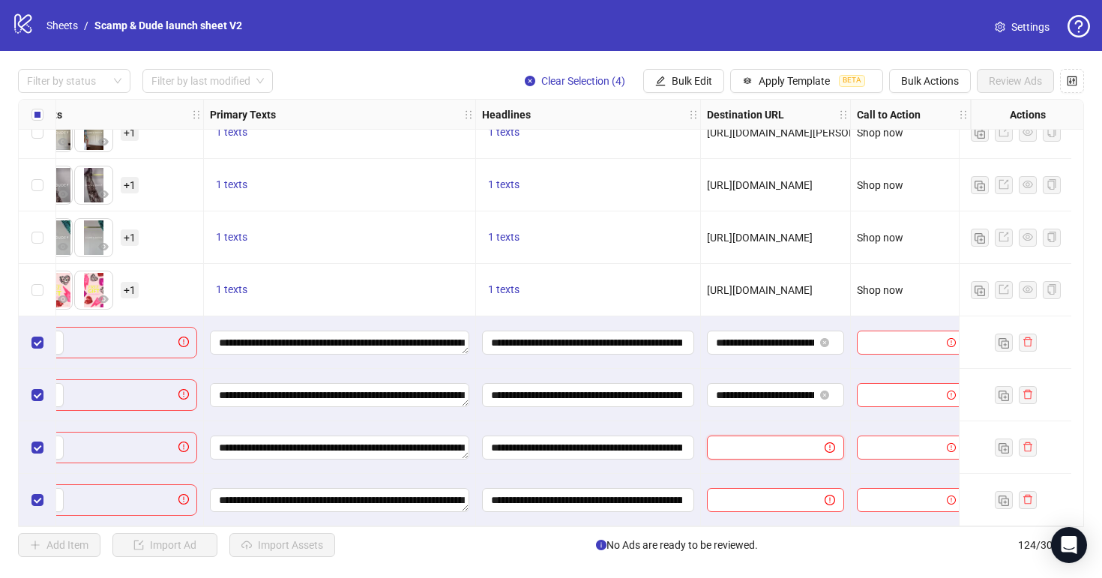
type input "**********"
click at [763, 499] on input "text" at bounding box center [760, 500] width 88 height 16
paste input "**********"
type input "**********"
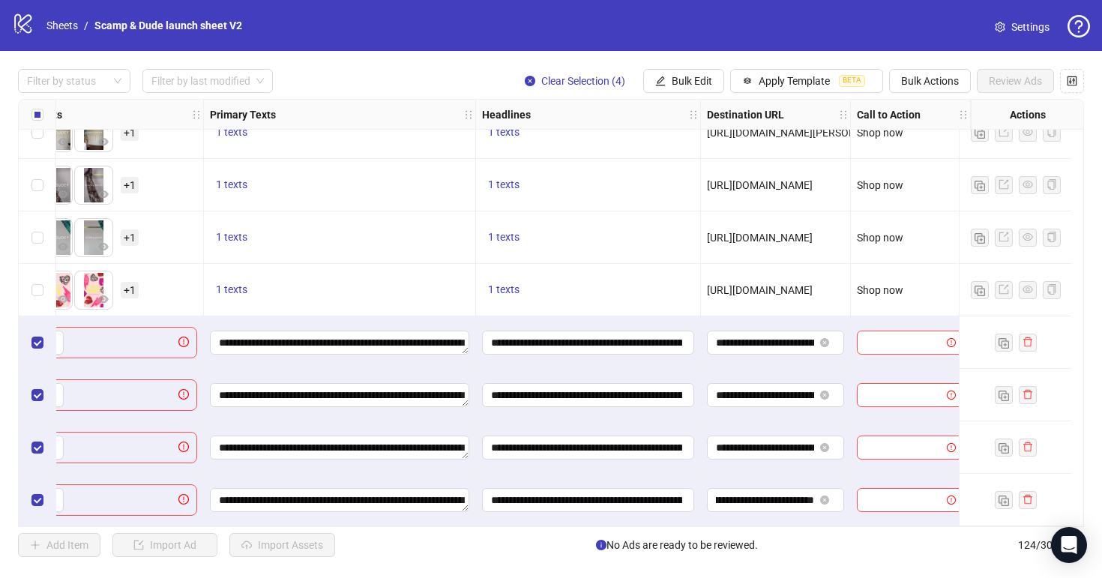
click at [762, 474] on div "**********" at bounding box center [776, 500] width 150 height 52
click at [706, 74] on button "Bulk Edit" at bounding box center [683, 81] width 81 height 24
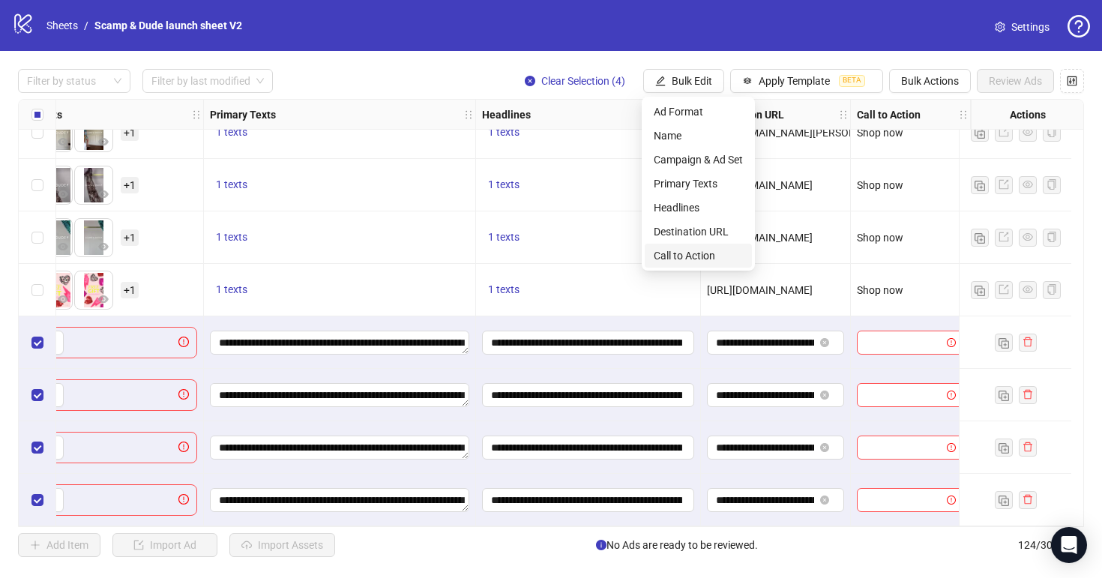
click at [697, 255] on span "Call to Action" at bounding box center [698, 255] width 89 height 16
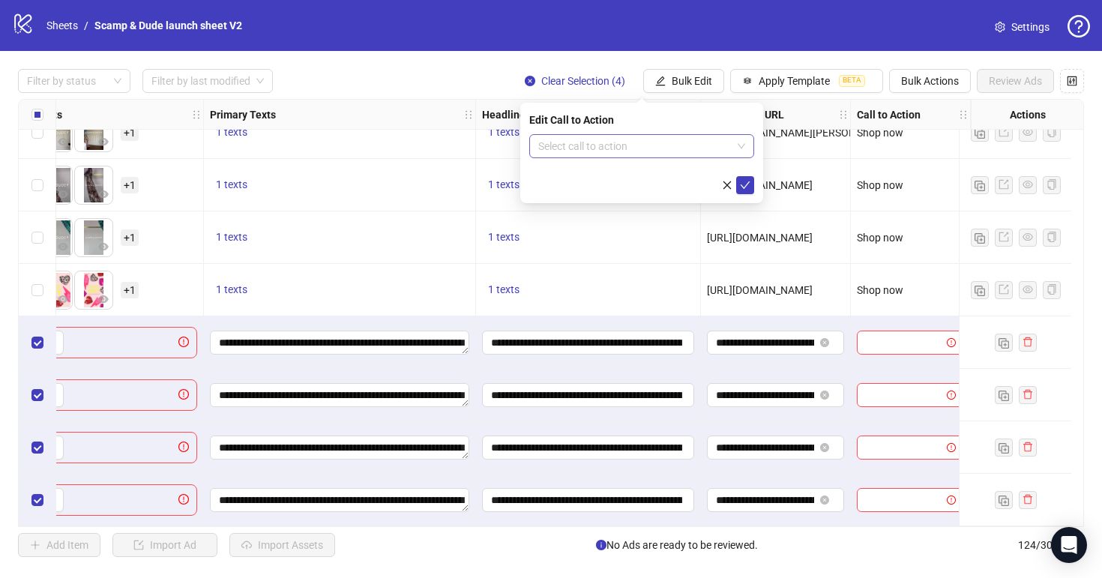
click at [601, 152] on input "search" at bounding box center [634, 146] width 193 height 22
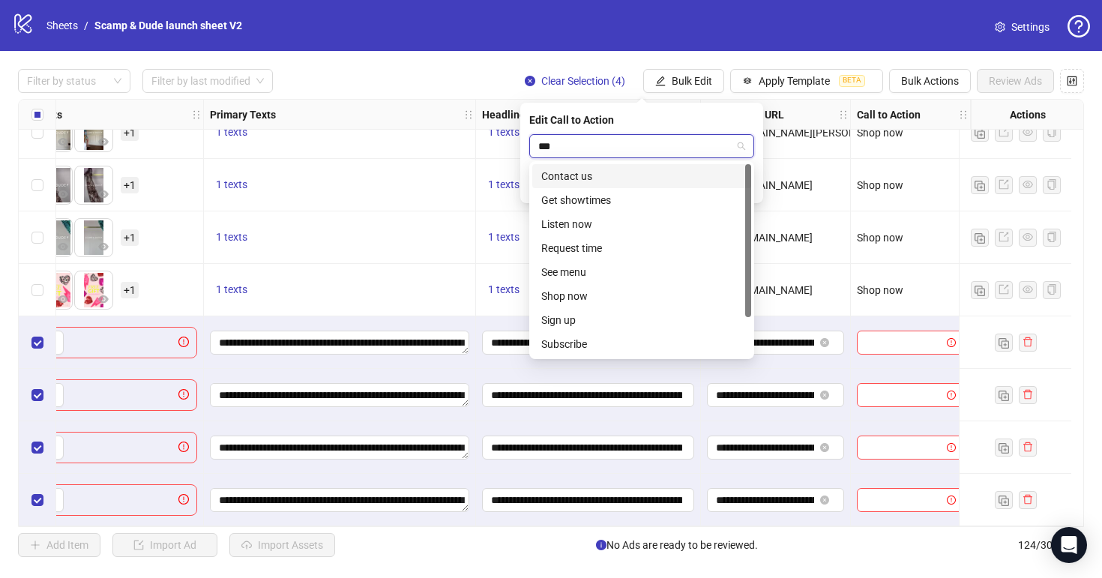
type input "****"
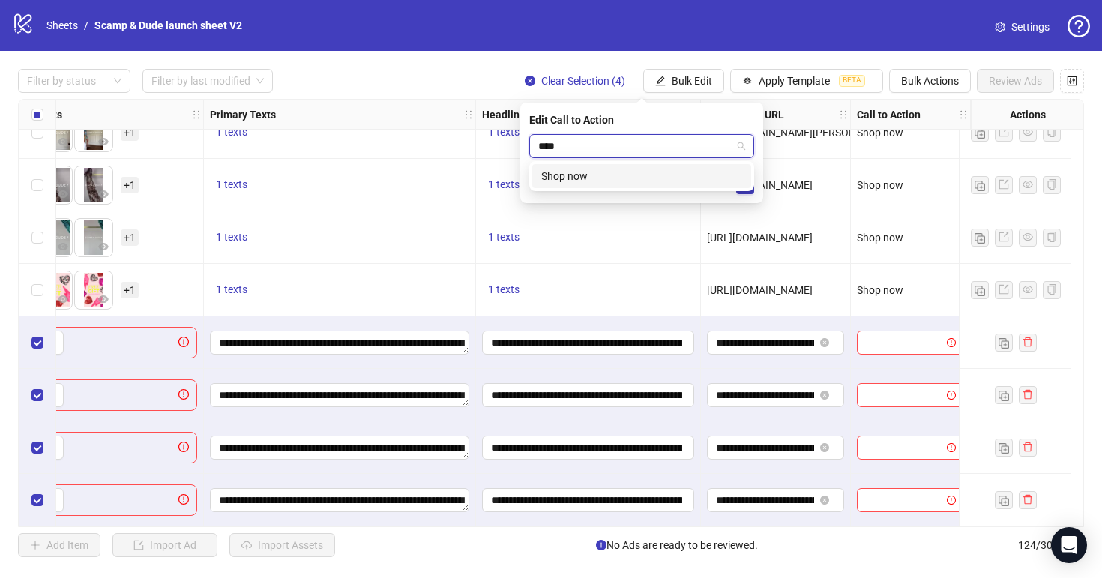
click at [621, 172] on div "Shop now" at bounding box center [641, 176] width 201 height 16
click at [744, 180] on icon "check" at bounding box center [745, 185] width 10 height 10
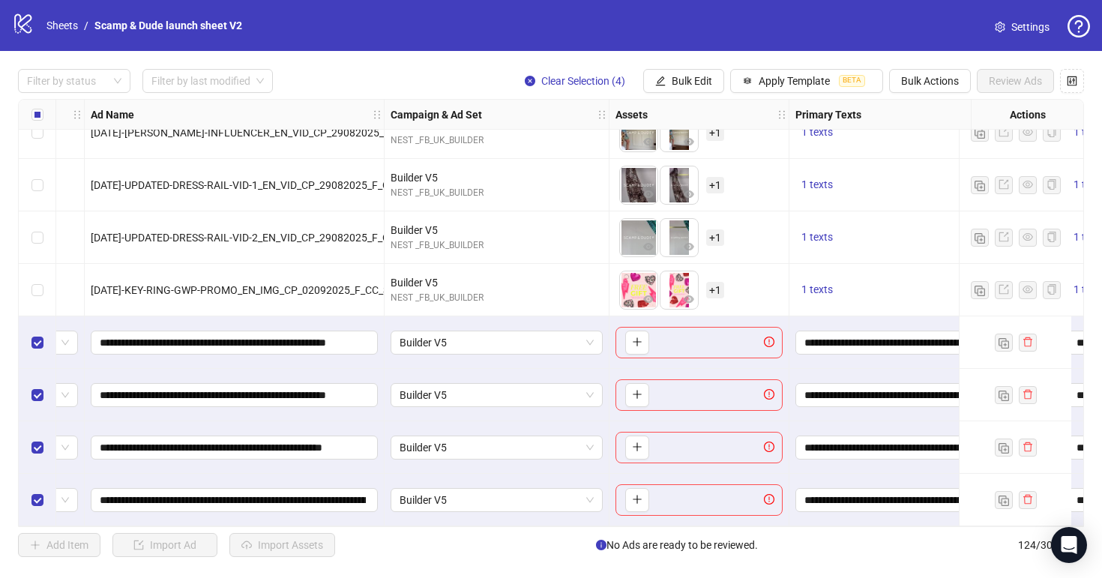
scroll to position [6119, 176]
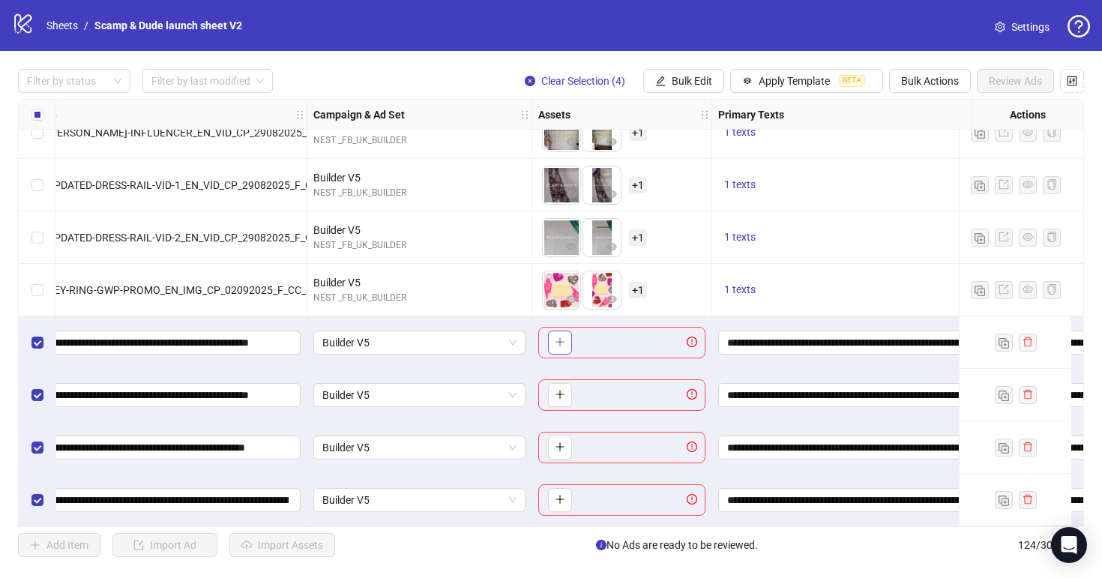
click at [563, 337] on icon "plus" at bounding box center [560, 342] width 10 height 10
click at [563, 393] on icon "plus" at bounding box center [560, 394] width 10 height 10
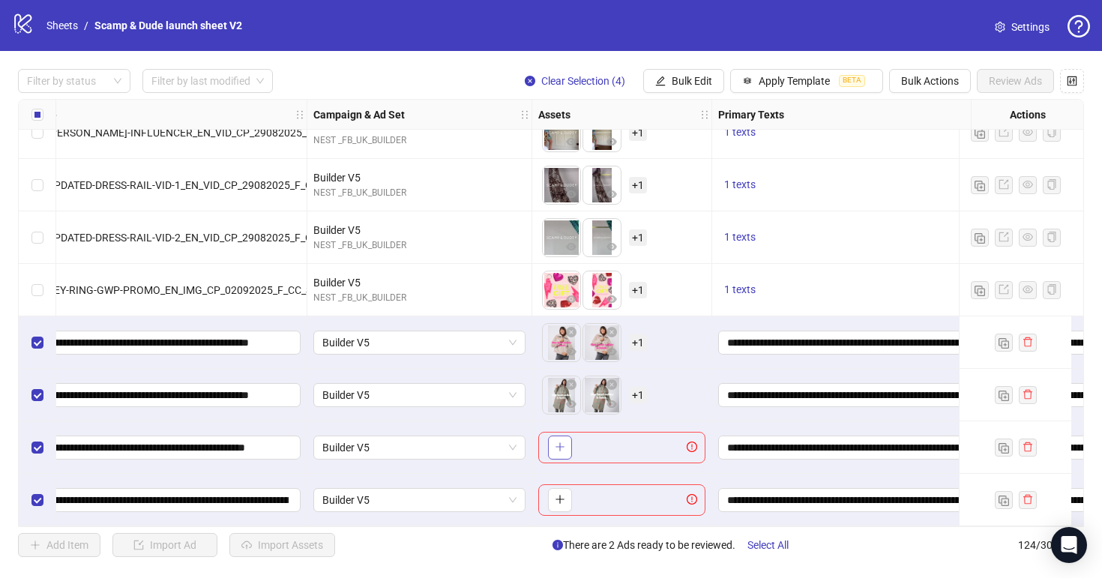
click at [564, 447] on icon "plus" at bounding box center [560, 447] width 8 height 1
click at [562, 494] on icon "plus" at bounding box center [560, 499] width 10 height 10
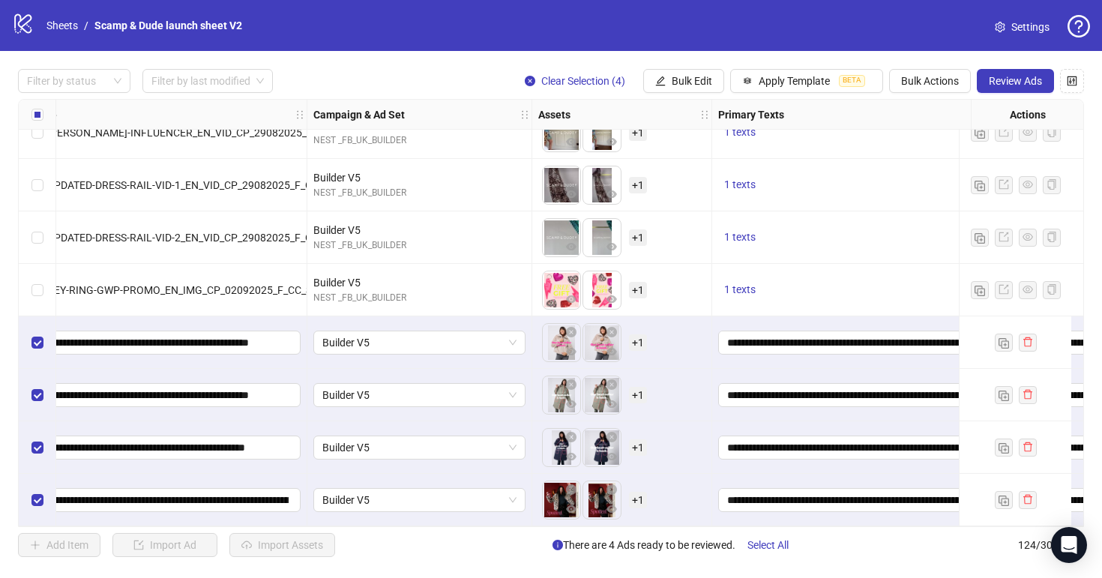
click at [635, 334] on span "+ 1" at bounding box center [638, 342] width 18 height 16
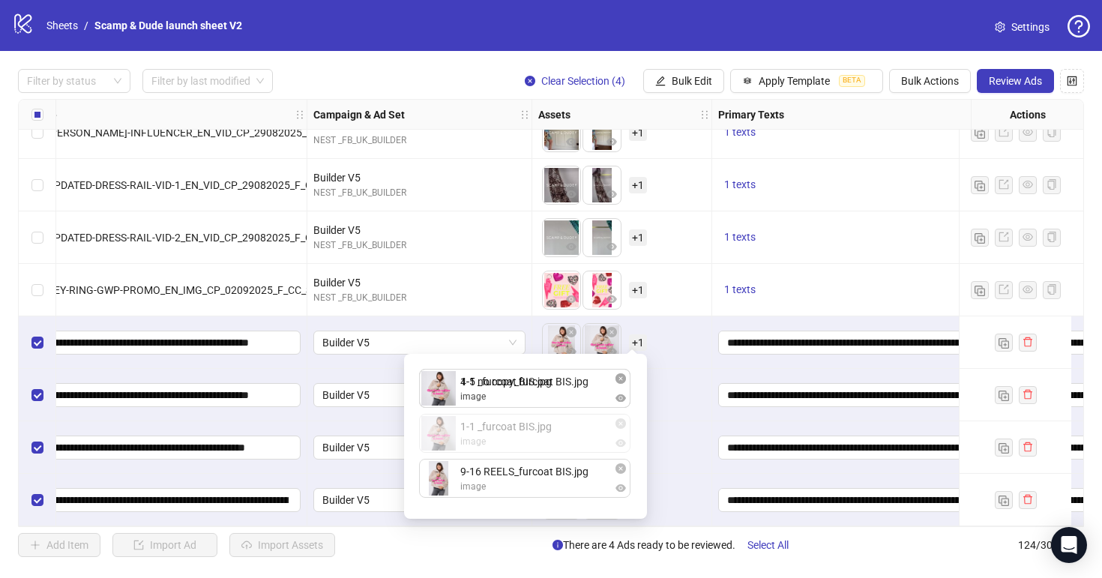
drag, startPoint x: 561, startPoint y: 439, endPoint x: 561, endPoint y: 403, distance: 36.7
click at [561, 403] on div "4-5 no copy_furcoat BIS.jpg image 1-1 _furcoat BIS.jpg image 9-16 REELS_furcoat…" at bounding box center [525, 436] width 225 height 147
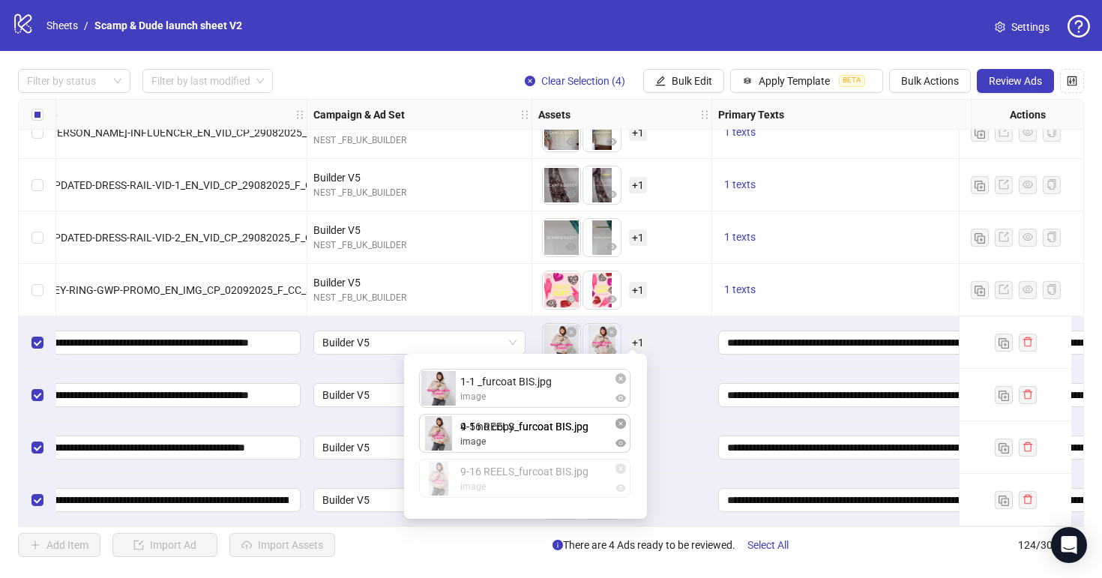
drag, startPoint x: 555, startPoint y: 482, endPoint x: 555, endPoint y: 427, distance: 54.7
click at [555, 427] on div "1-1 _furcoat BIS.jpg image 4-5 no copy_furcoat BIS.jpg image 9-16 REELS_furcoat…" at bounding box center [525, 436] width 225 height 147
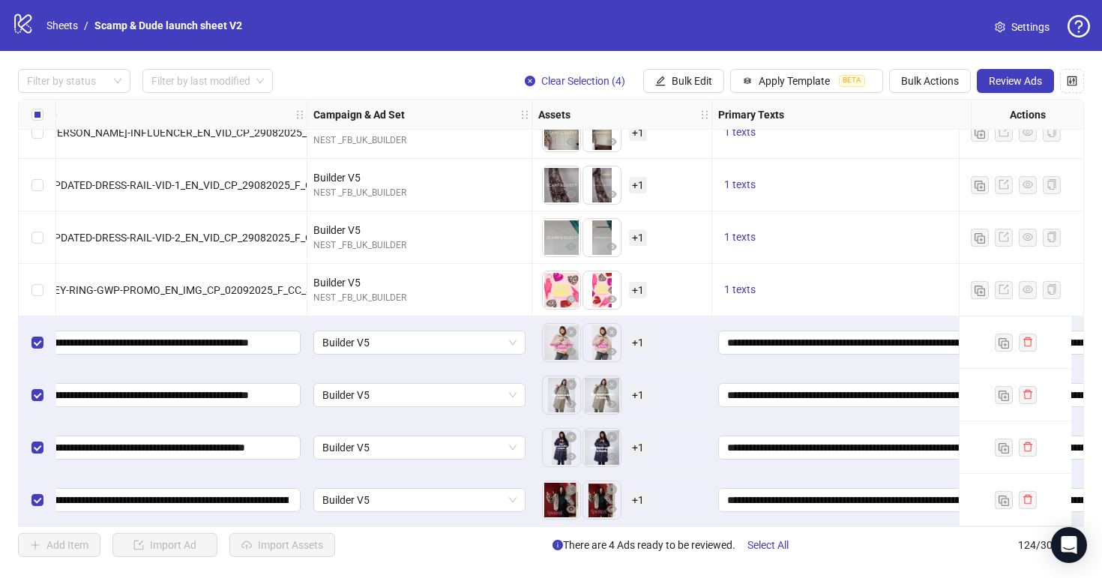
click at [670, 429] on div "To pick up a draggable item, press the space bar. While dragging, use the arrow…" at bounding box center [621, 447] width 167 height 46
click at [635, 387] on span "+ 1" at bounding box center [638, 395] width 18 height 16
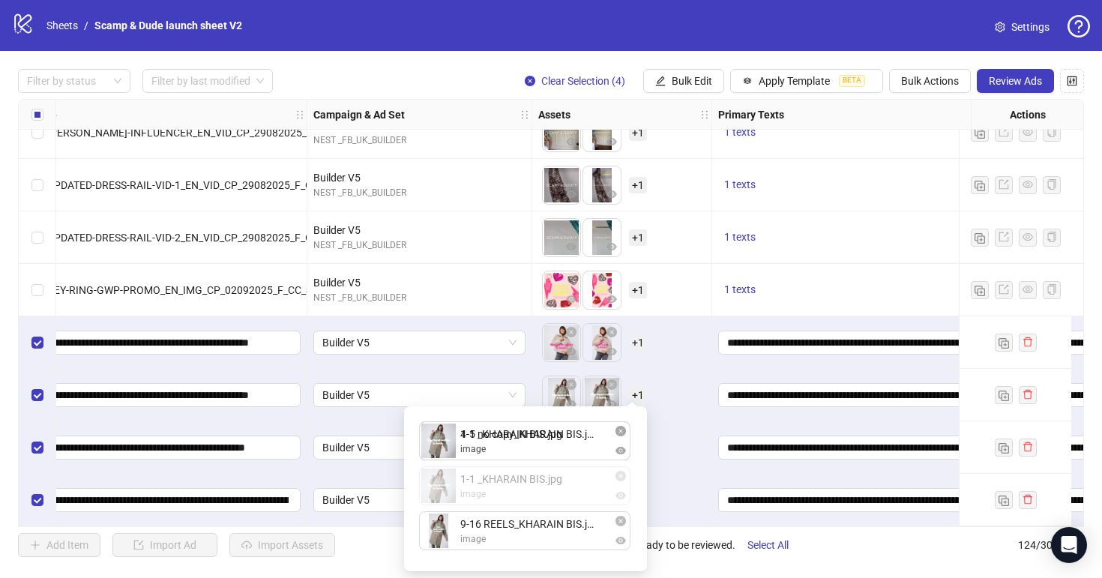
drag, startPoint x: 529, startPoint y: 489, endPoint x: 529, endPoint y: 451, distance: 37.5
click at [529, 452] on div "4-5 no copy_KHARAIN BIS.jpg image 1-1 _KHARAIN BIS.jpg image 9-16 REELS_KHARAIN…" at bounding box center [525, 488] width 225 height 147
drag, startPoint x: 528, startPoint y: 536, endPoint x: 527, endPoint y: 493, distance: 43.5
click at [527, 493] on div "1-1 _KHARAIN BIS.jpg image 4-5 no copy_KHARAIN BIS.jpg image 9-16 REELS_KHARAIN…" at bounding box center [525, 488] width 225 height 147
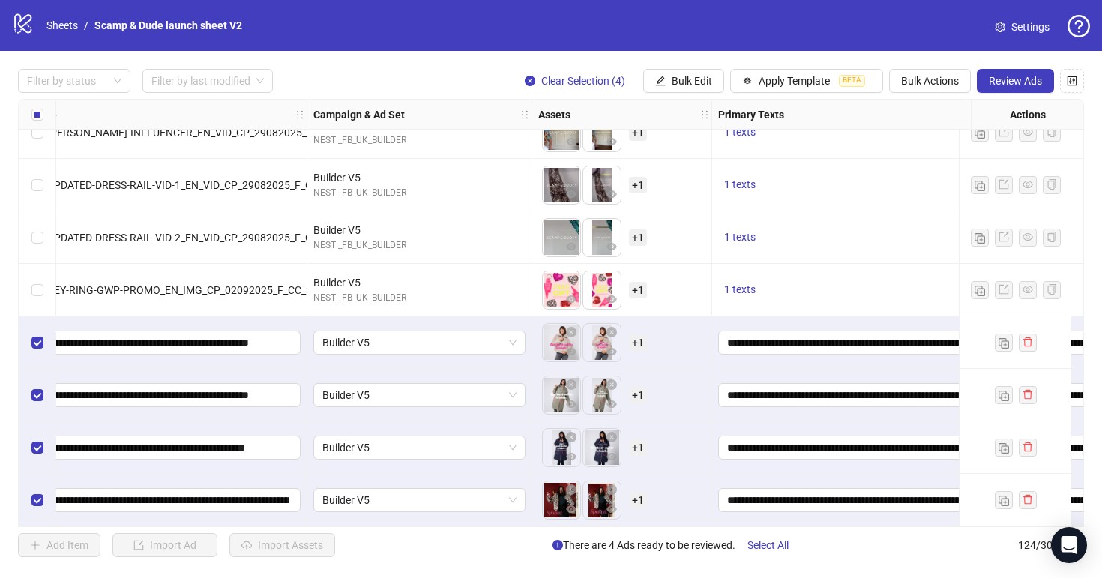
click at [703, 477] on div "To pick up a draggable item, press the space bar. While dragging, use the arrow…" at bounding box center [621, 500] width 167 height 46
click at [641, 445] on span "+ 1" at bounding box center [638, 447] width 18 height 16
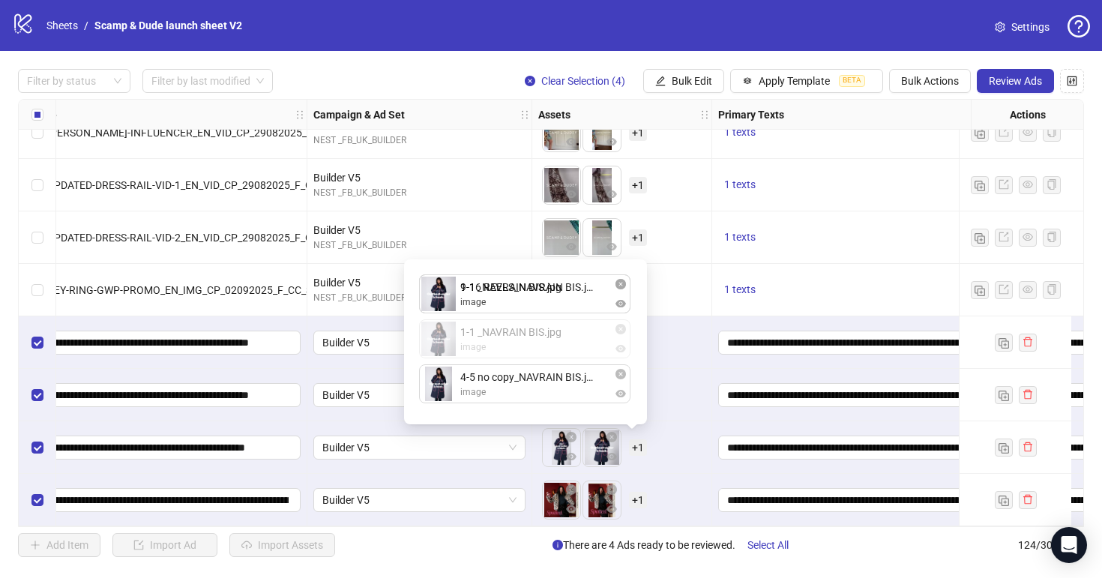
drag, startPoint x: 551, startPoint y: 344, endPoint x: 551, endPoint y: 307, distance: 37.5
click at [551, 307] on div "9-16 REELS_NAVRAIN BIS.jpg image 1-1 _NAVRAIN BIS.jpg image 4-5 no copy_NAVRAIN…" at bounding box center [525, 341] width 225 height 147
click at [637, 497] on span "+ 1" at bounding box center [638, 500] width 18 height 16
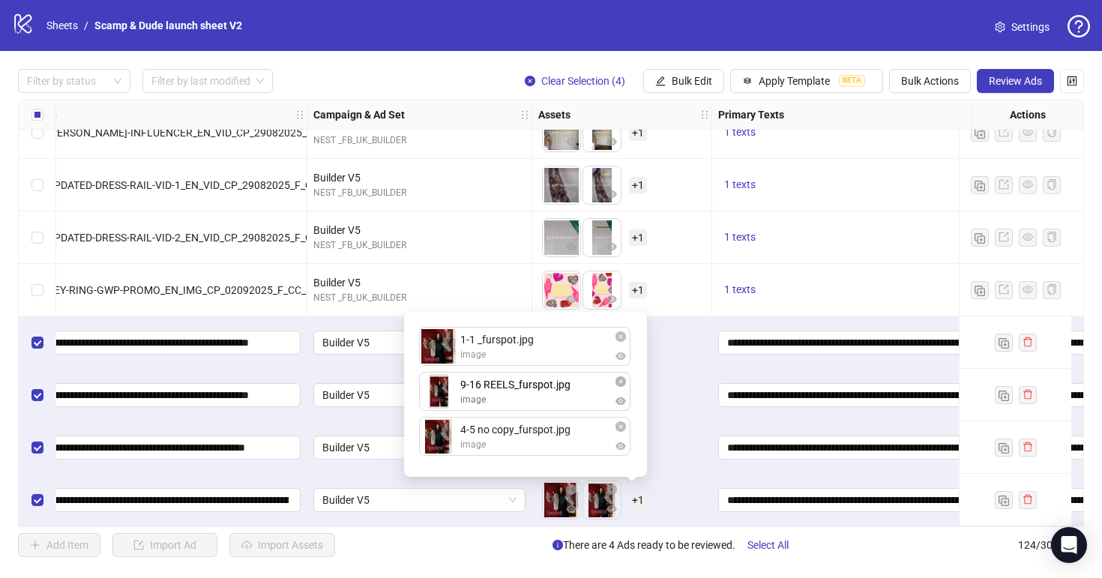
drag, startPoint x: 514, startPoint y: 443, endPoint x: 514, endPoint y: 400, distance: 42.7
click at [514, 400] on div "1-1 _furspot.jpg image 4-5 no copy_furspot.jpg image 9-16 REELS_furspot.jpg ima…" at bounding box center [525, 394] width 225 height 147
click at [678, 467] on div "To pick up a draggable item, press the space bar. While dragging, use the arrow…" at bounding box center [622, 447] width 180 height 52
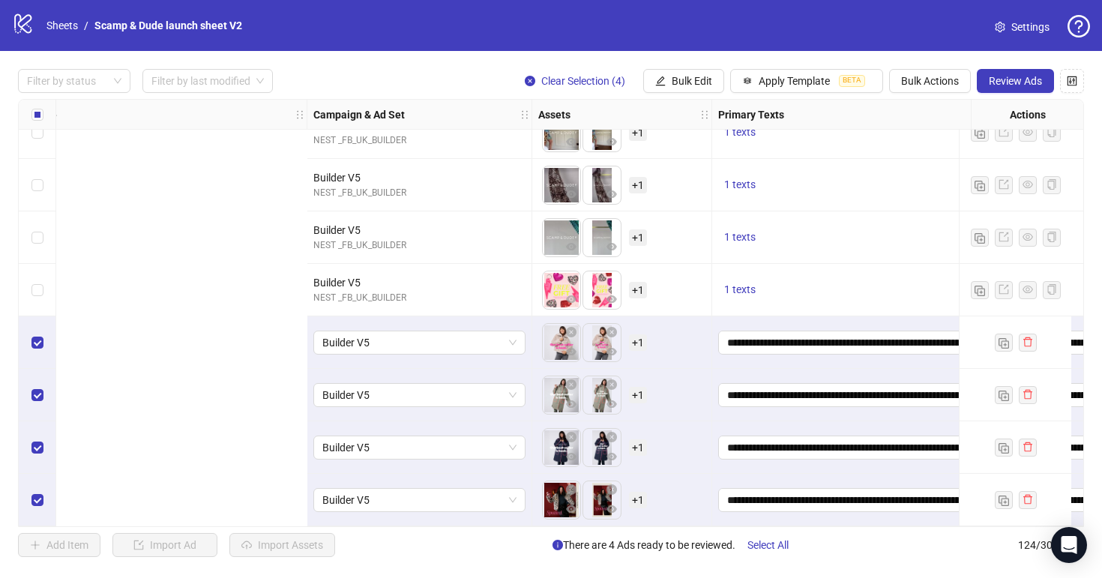
scroll to position [6119, 697]
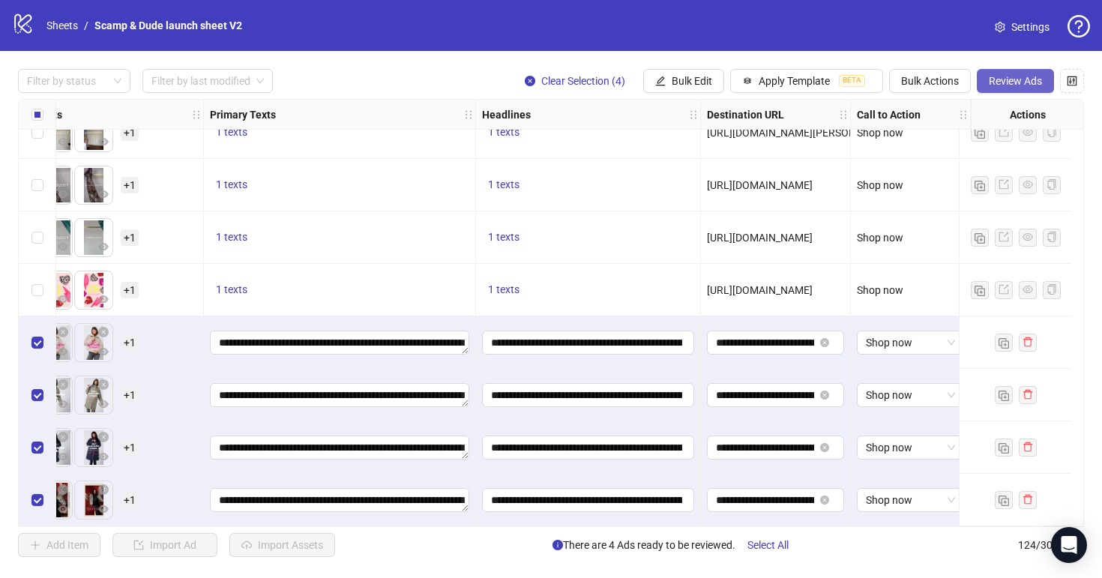
click at [1015, 92] on button "Review Ads" at bounding box center [1015, 81] width 77 height 24
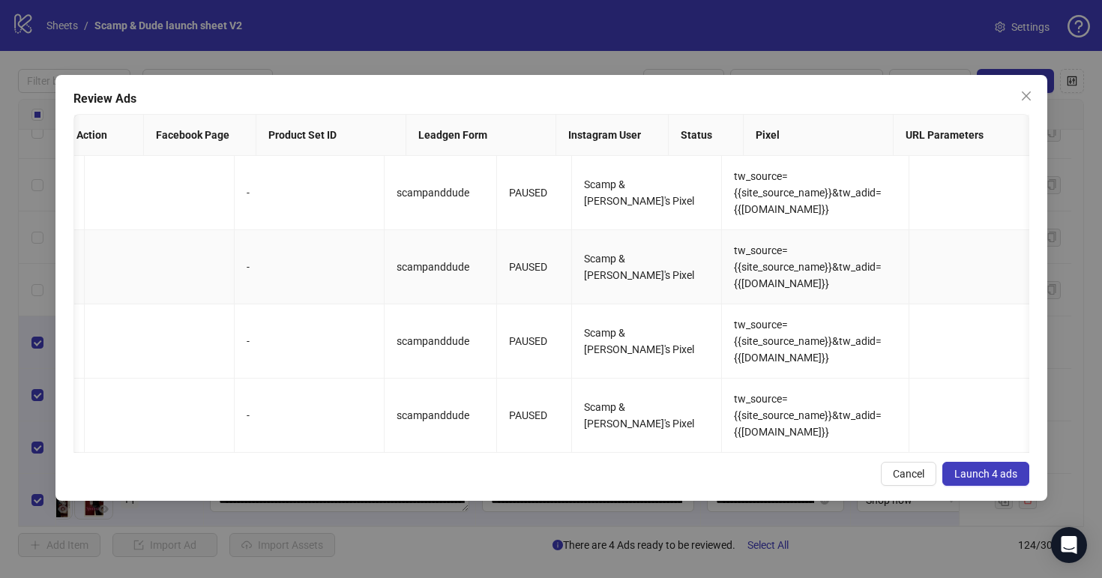
scroll to position [0, 0]
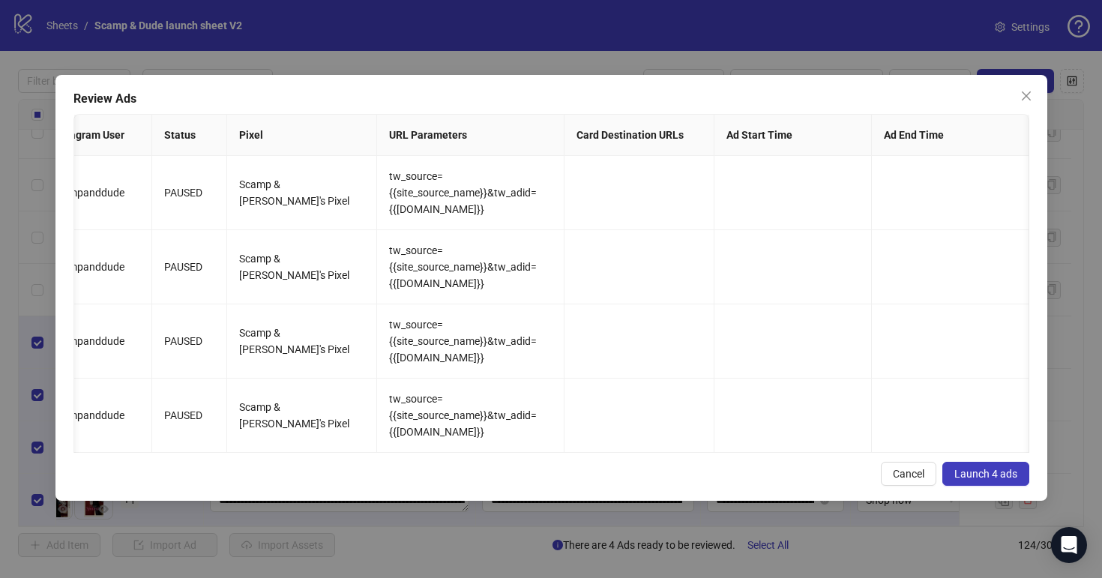
click at [1013, 479] on span "Launch 4 ads" at bounding box center [986, 474] width 63 height 12
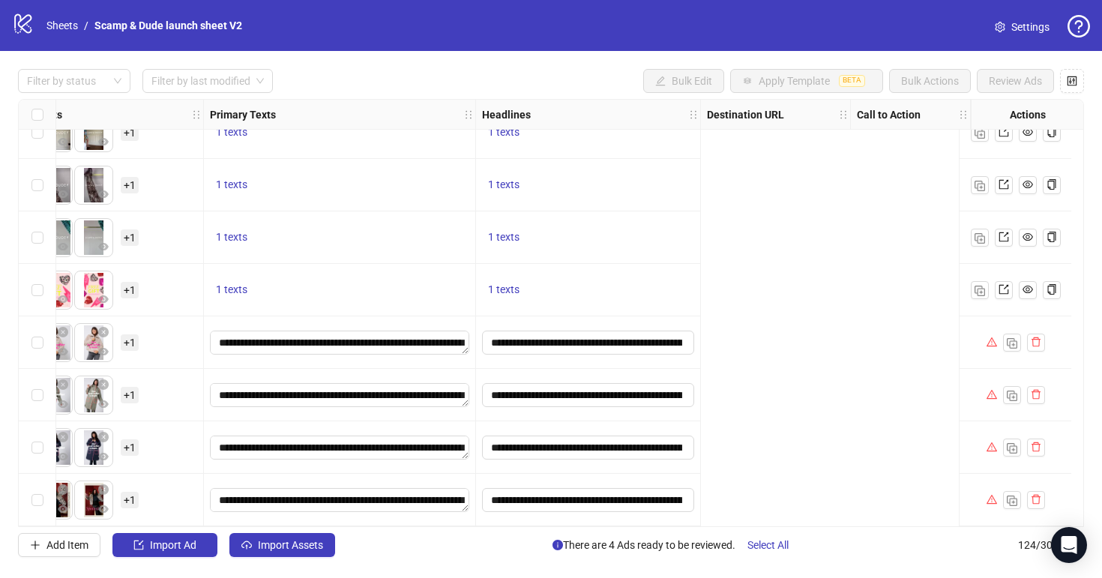
scroll to position [6119, 0]
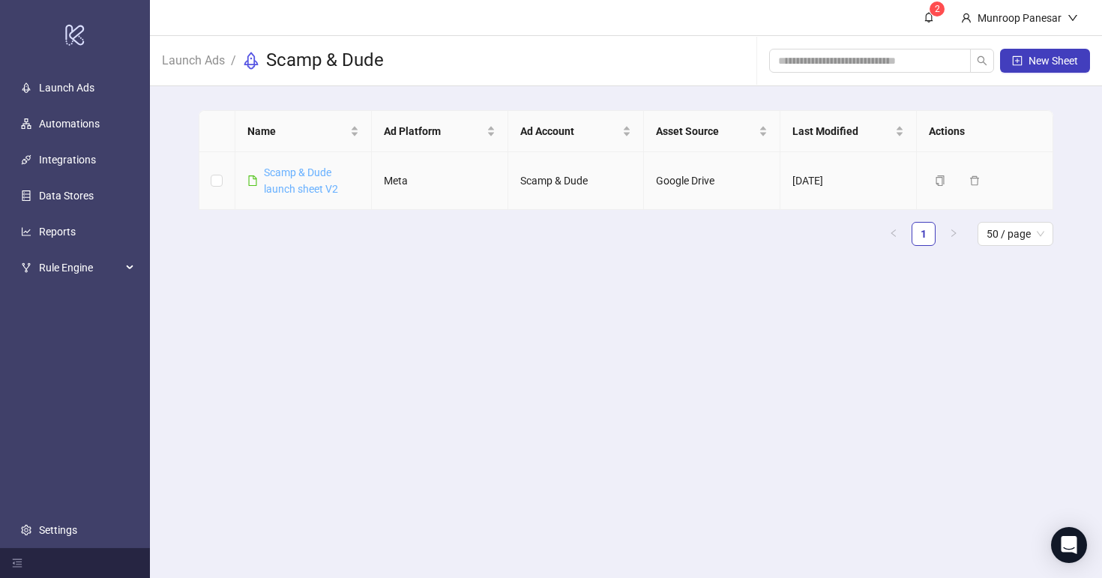
click at [315, 172] on link "Scamp & Dude launch sheet V2" at bounding box center [301, 180] width 74 height 28
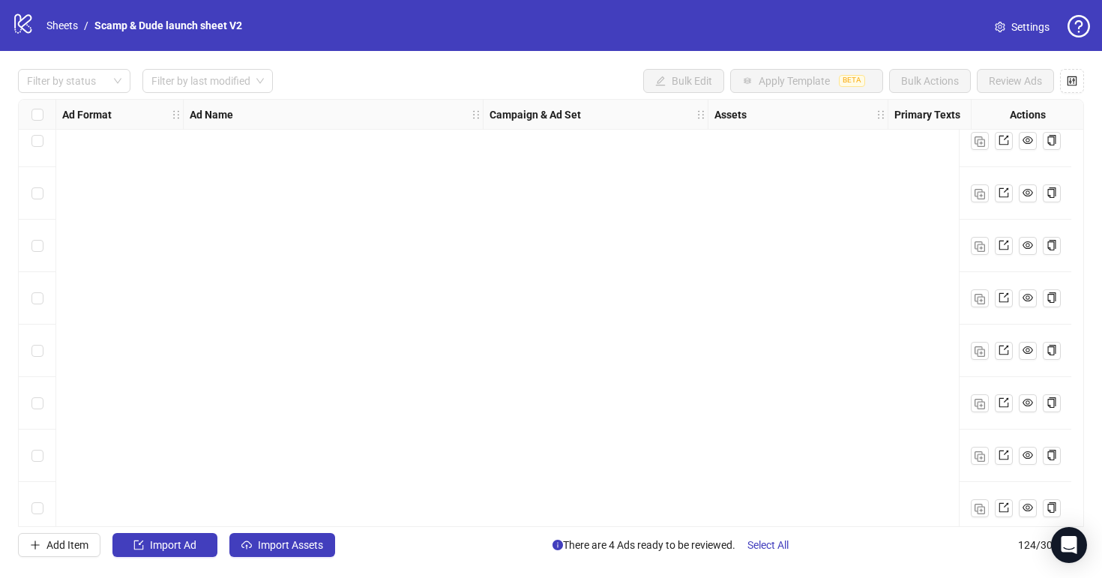
scroll to position [6119, 0]
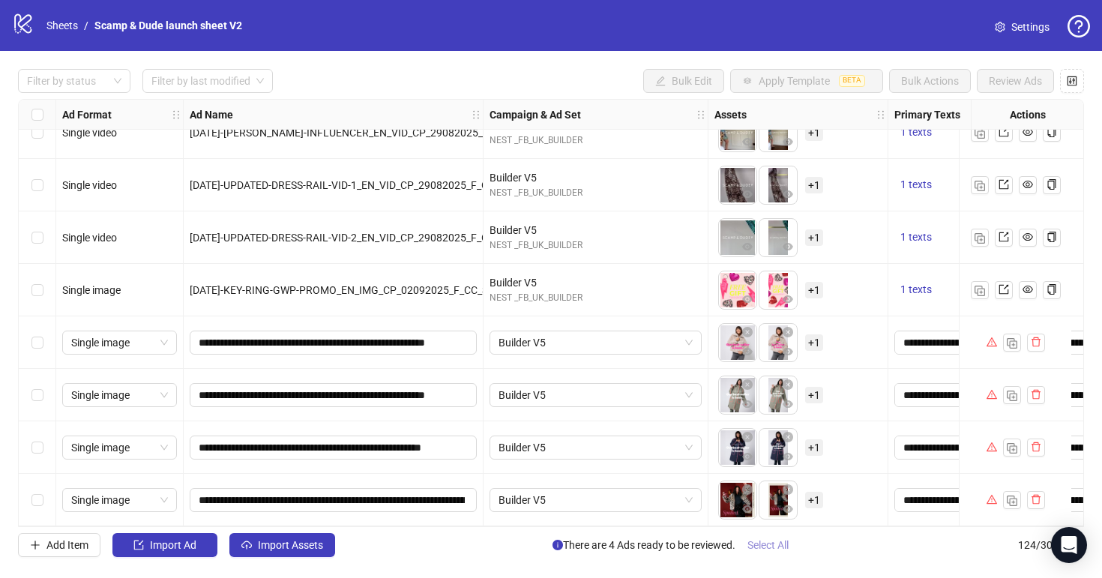
click at [777, 547] on span "Select All" at bounding box center [768, 545] width 41 height 12
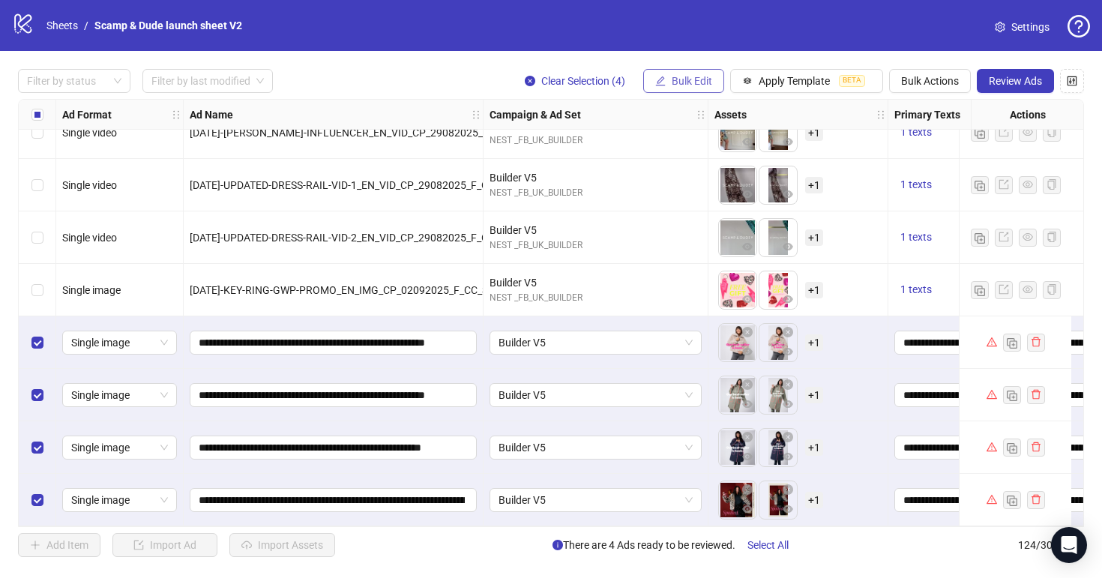
click at [680, 88] on button "Bulk Edit" at bounding box center [683, 81] width 81 height 24
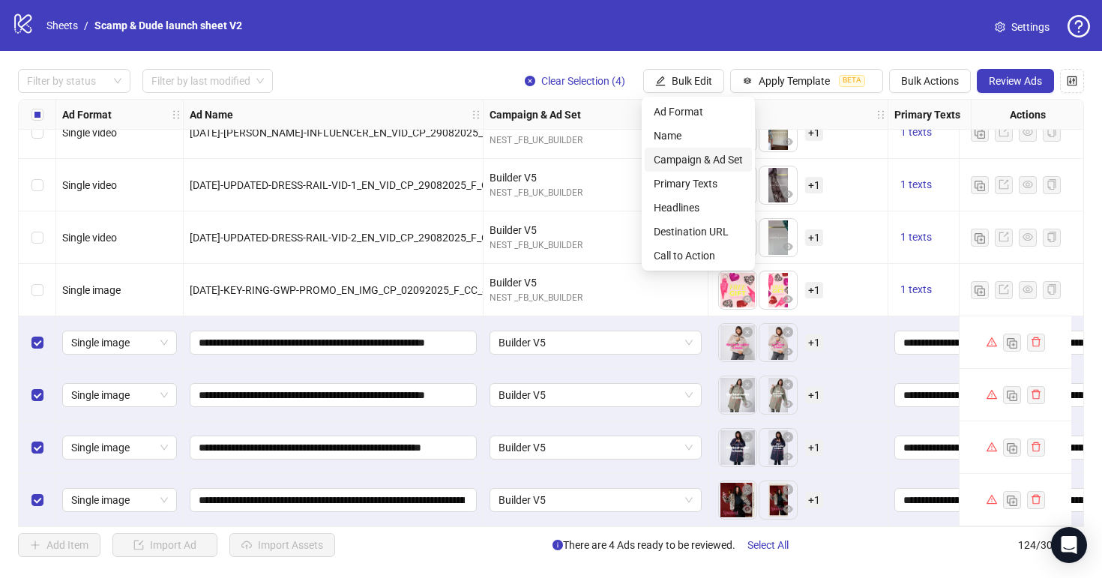
click at [688, 164] on span "Campaign & Ad Set" at bounding box center [698, 159] width 89 height 16
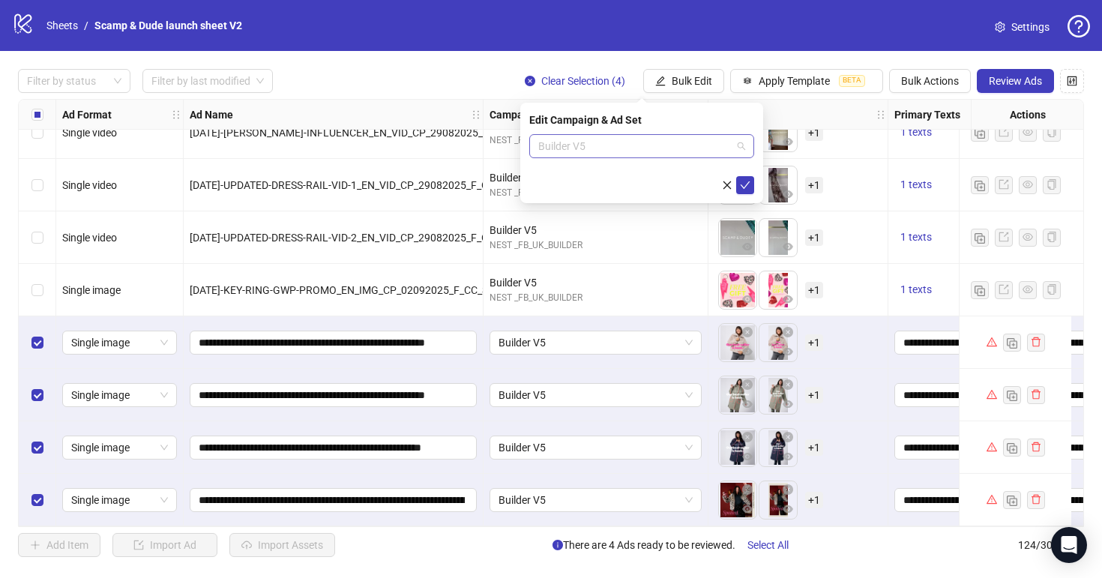
click at [614, 136] on span "Builder V5" at bounding box center [641, 146] width 207 height 22
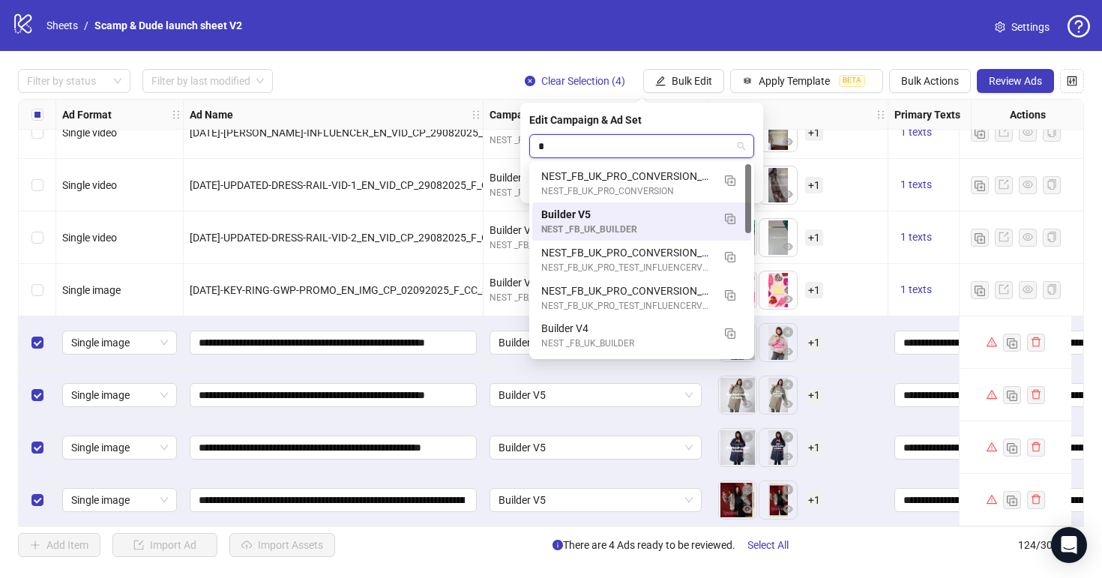
type input "**"
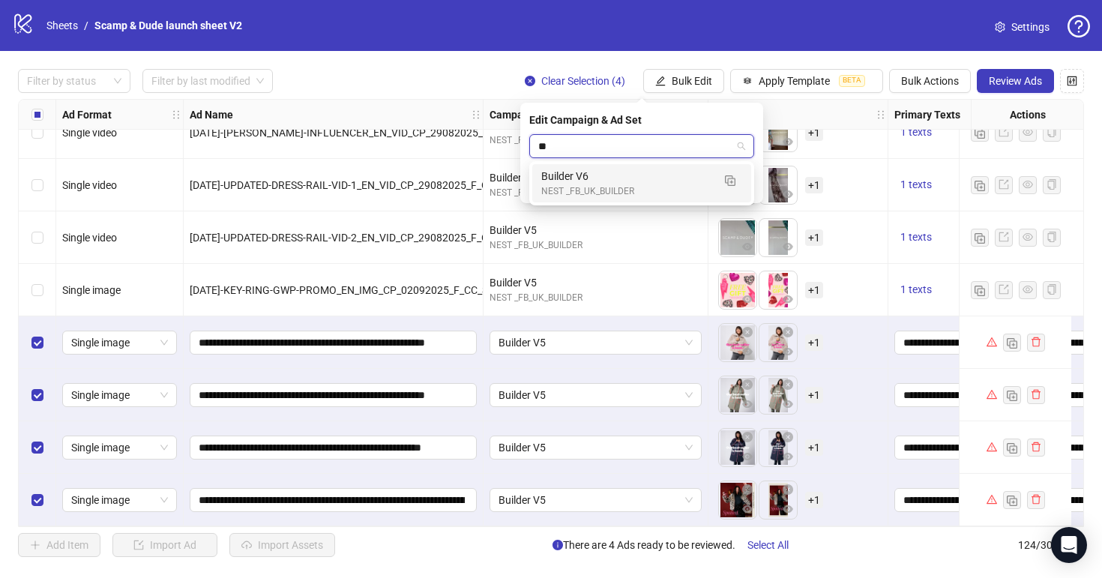
click at [614, 172] on div "Builder V6" at bounding box center [626, 176] width 171 height 16
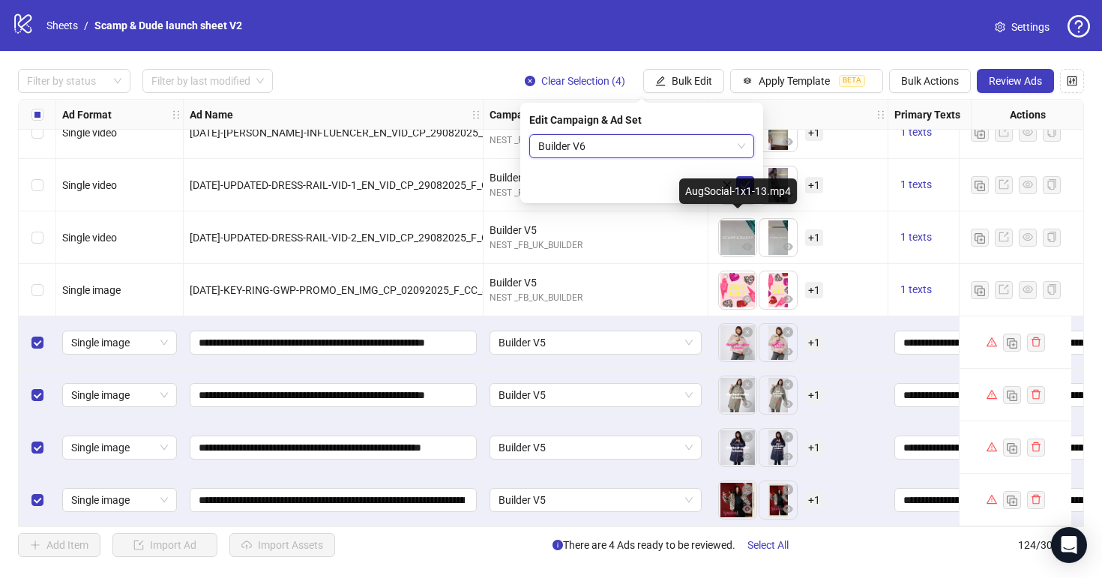
click at [751, 185] on div "AugSocial-1x1-13.mp4" at bounding box center [738, 190] width 118 height 25
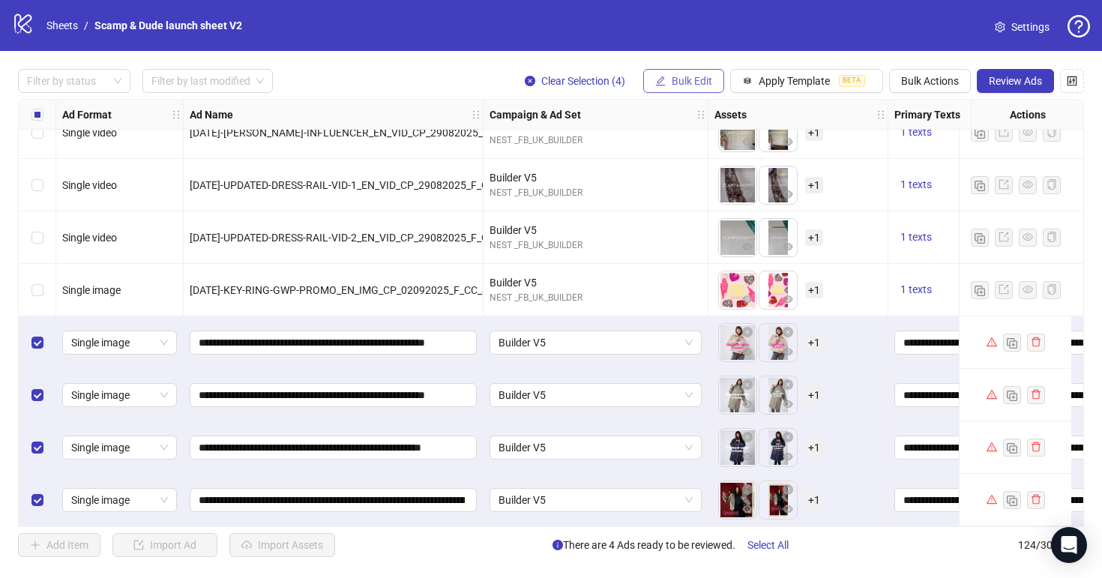
click at [694, 83] on span "Bulk Edit" at bounding box center [692, 81] width 40 height 12
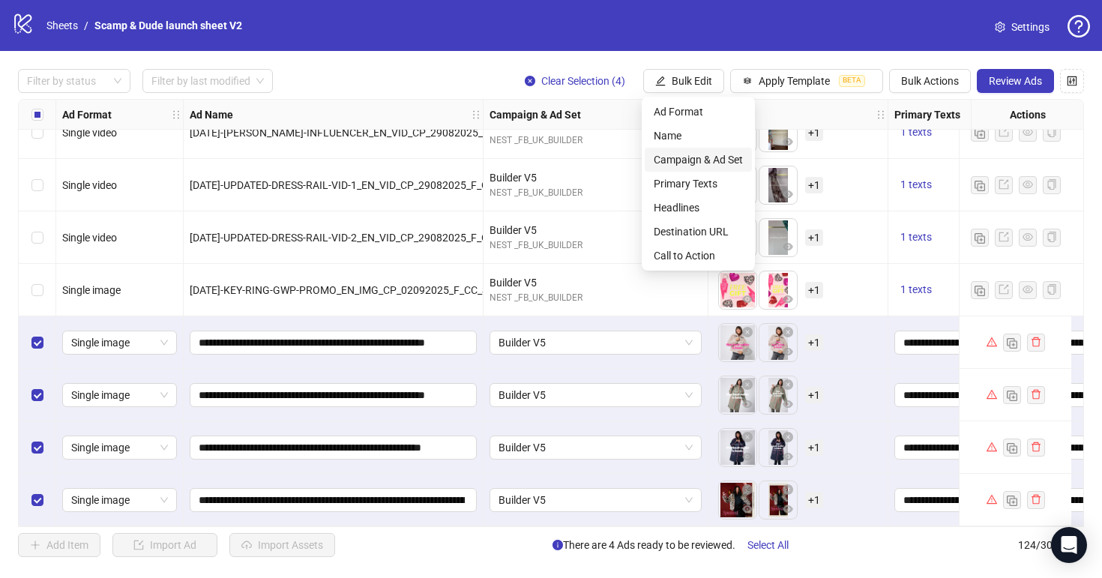
click at [679, 160] on span "Campaign & Ad Set" at bounding box center [698, 159] width 89 height 16
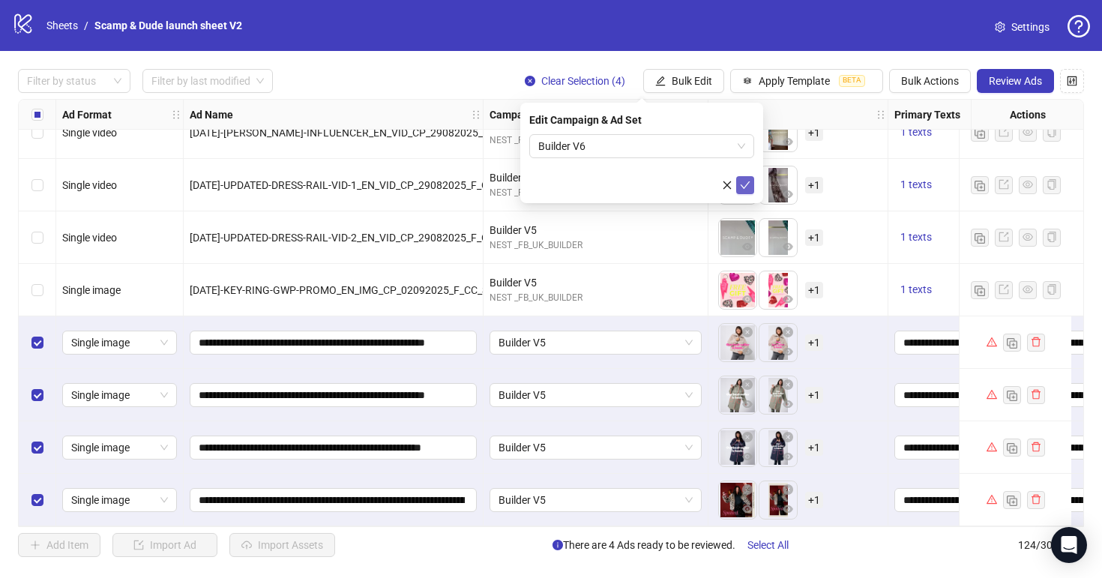
click at [743, 181] on icon "check" at bounding box center [745, 185] width 10 height 10
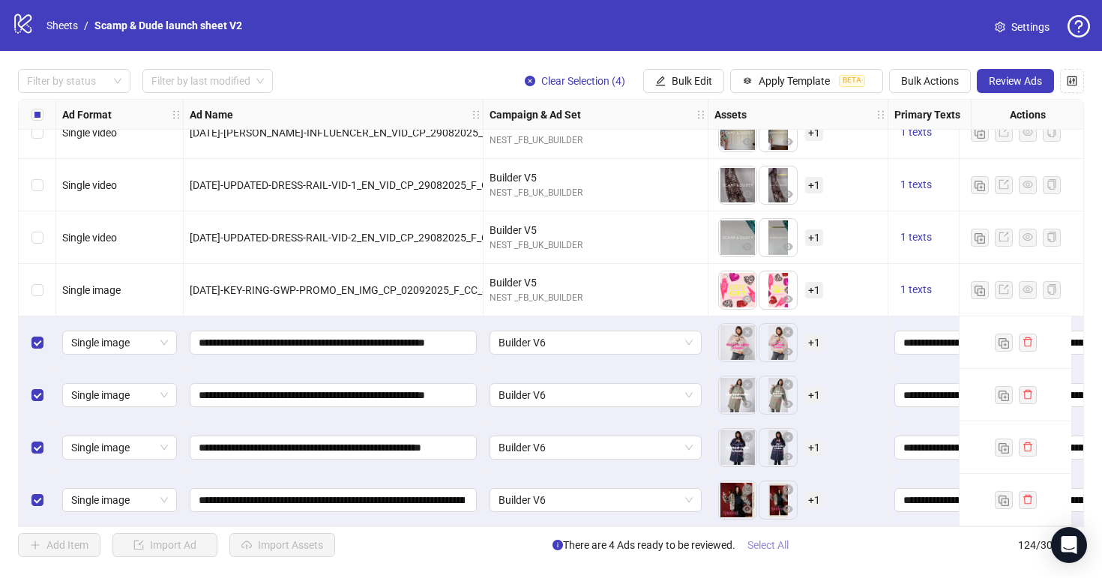
click at [779, 546] on span "Select All" at bounding box center [768, 545] width 41 height 12
click at [1010, 86] on span "Review Ads" at bounding box center [1015, 81] width 53 height 12
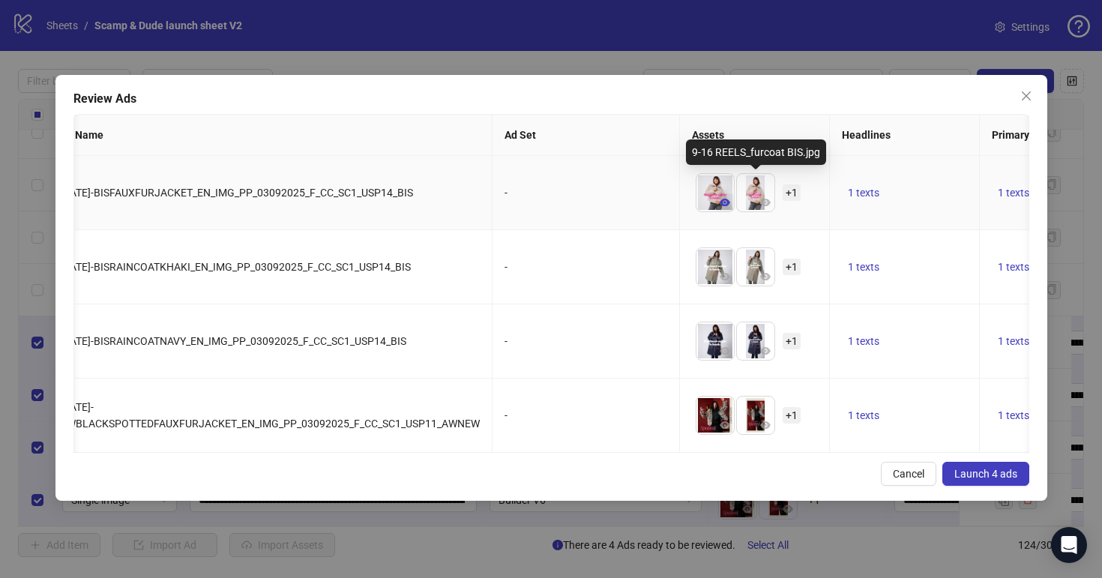
scroll to position [0, 0]
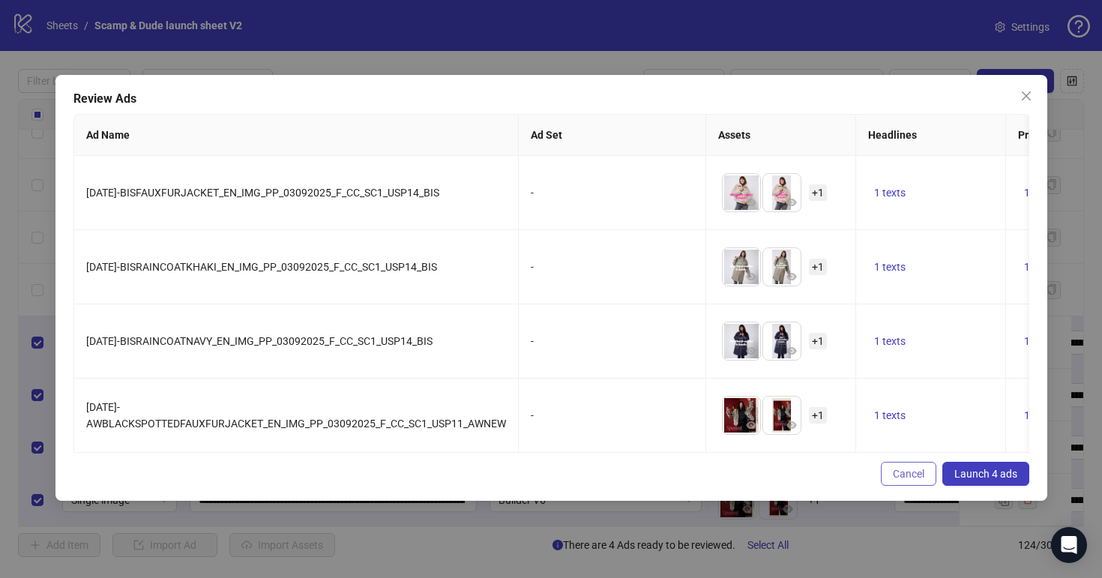
click at [916, 481] on button "Cancel" at bounding box center [908, 474] width 55 height 24
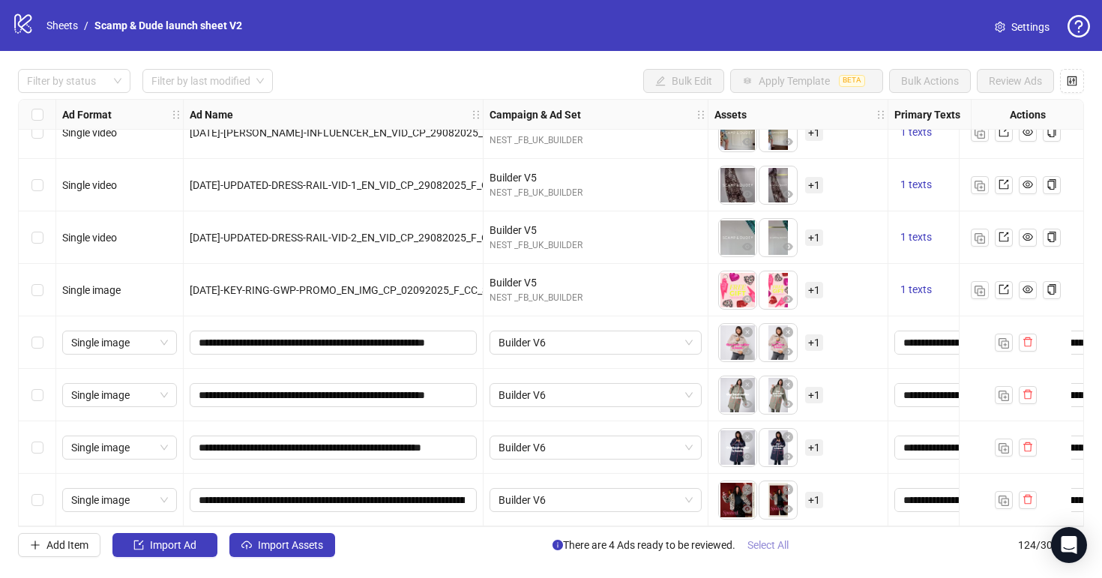
click at [776, 547] on span "Select All" at bounding box center [768, 545] width 41 height 12
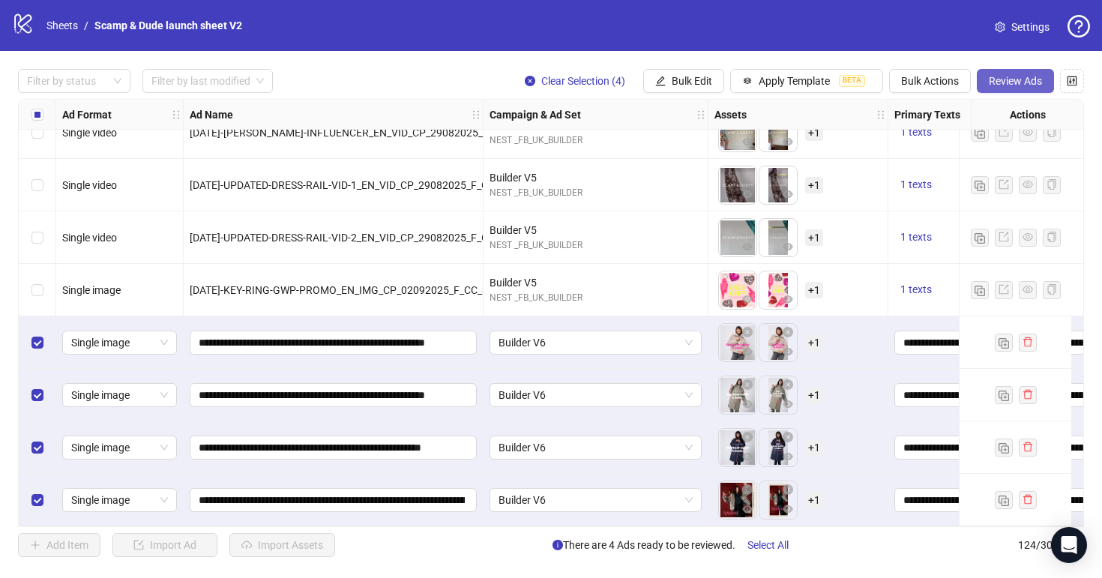
click at [1008, 75] on span "Review Ads" at bounding box center [1015, 81] width 53 height 12
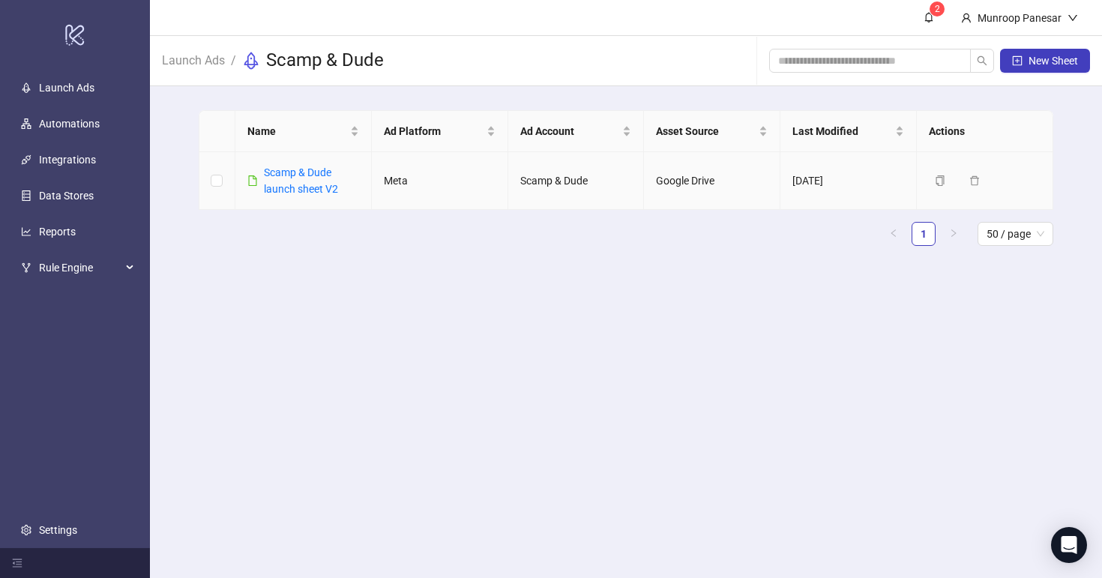
click at [325, 197] on td "Scamp & Dude launch sheet V2" at bounding box center [303, 181] width 136 height 58
click at [325, 182] on link "Scamp & Dude launch sheet V2" at bounding box center [301, 180] width 74 height 28
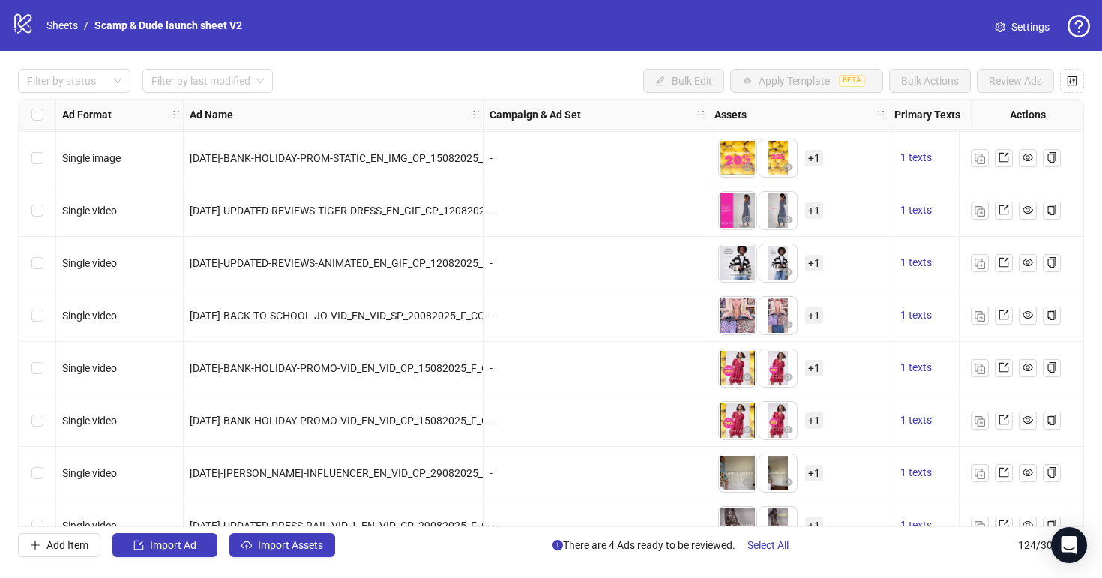
scroll to position [6119, 0]
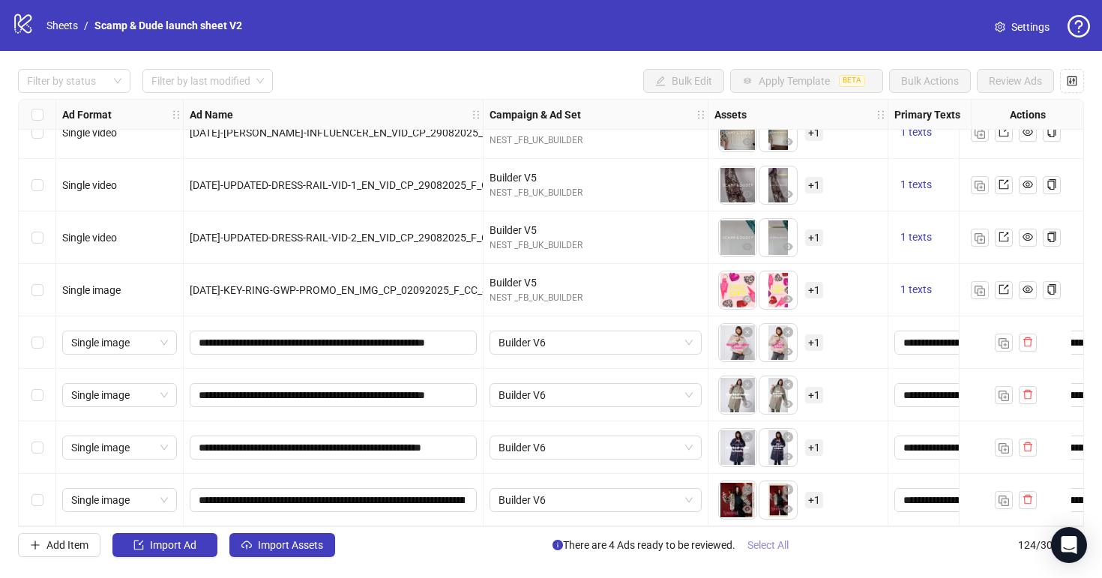
click at [760, 538] on button "Select All" at bounding box center [768, 545] width 65 height 24
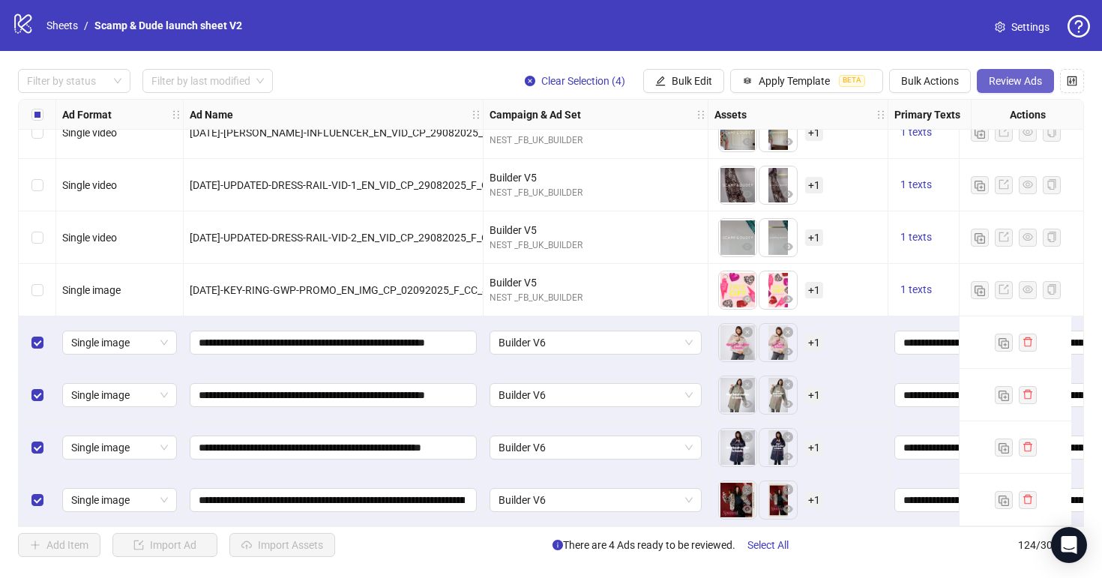
click at [1018, 79] on span "Review Ads" at bounding box center [1015, 81] width 53 height 12
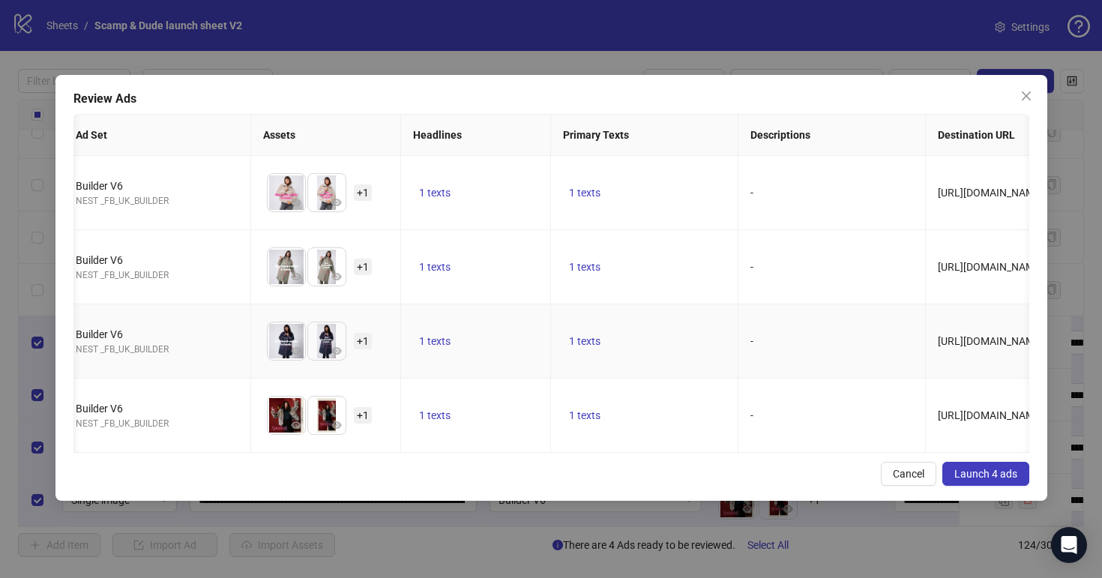
scroll to position [0, 0]
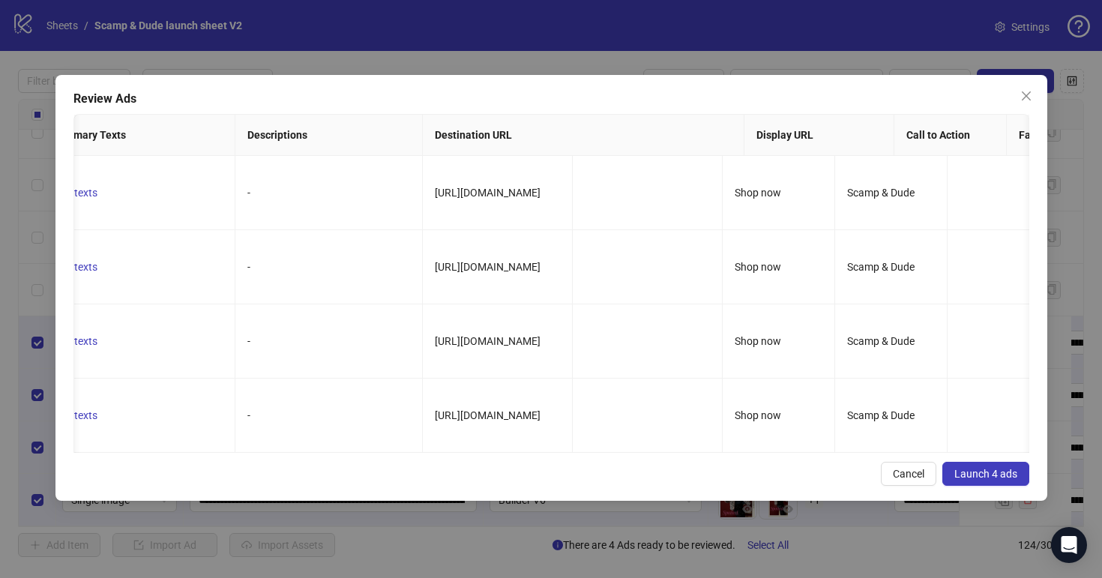
click at [1006, 472] on span "Launch 4 ads" at bounding box center [986, 474] width 63 height 12
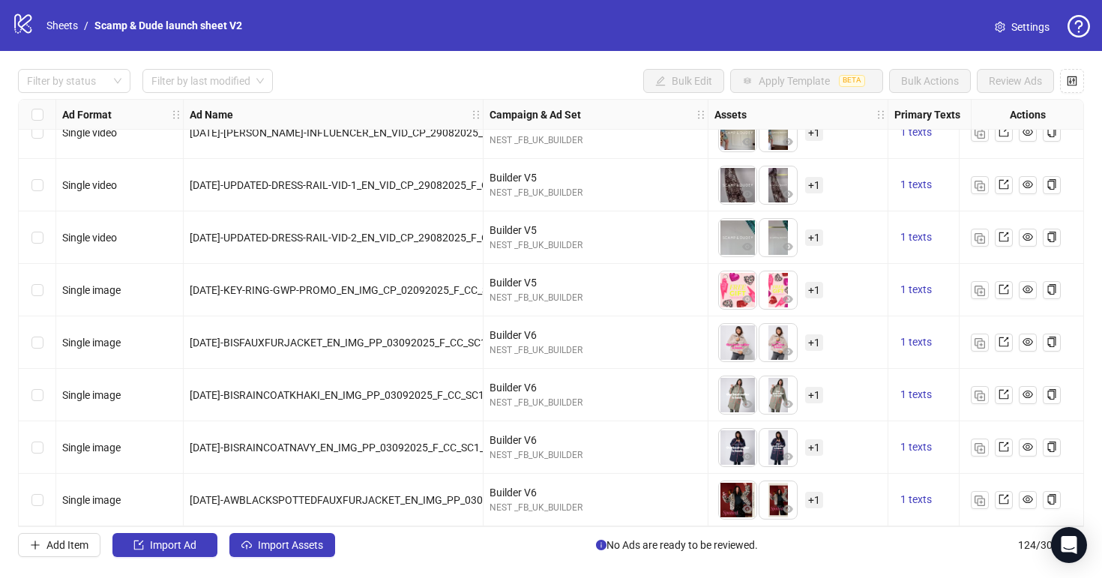
click at [58, 13] on div "logo/logo-mobile Sheets / Scamp & Dude launch sheet V2" at bounding box center [130, 25] width 236 height 27
click at [59, 24] on link "Sheets" at bounding box center [61, 25] width 37 height 16
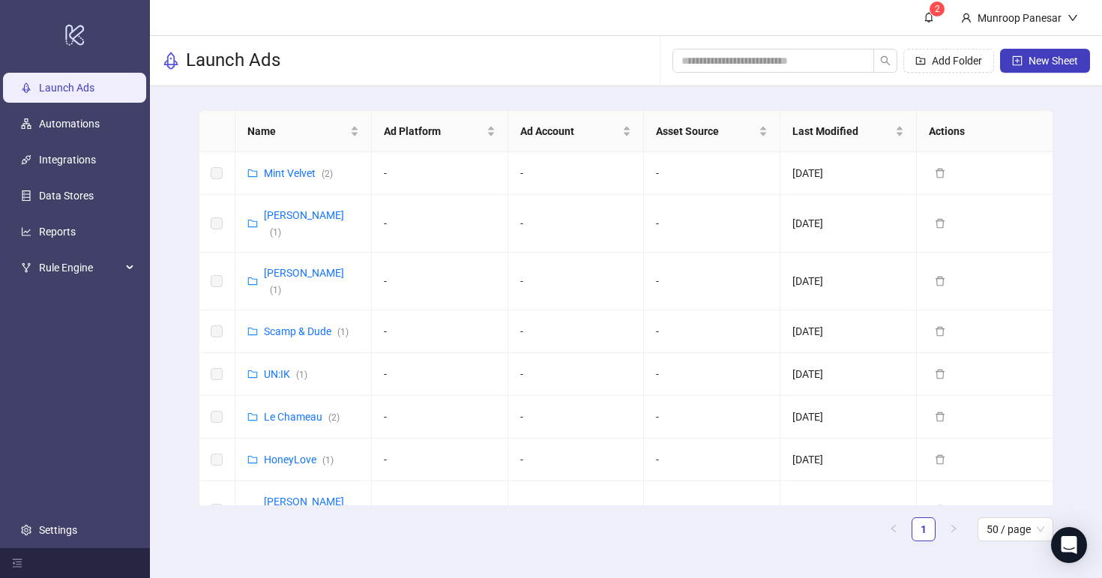
click at [59, 24] on div "logo/logo-mobile" at bounding box center [75, 35] width 144 height 64
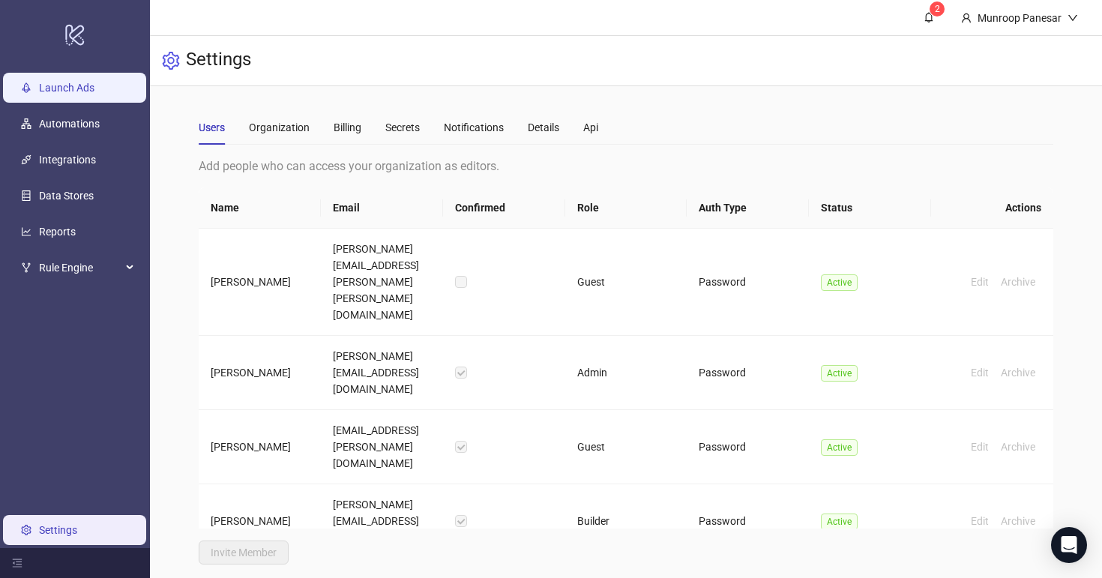
click at [94, 91] on link "Launch Ads" at bounding box center [66, 88] width 55 height 12
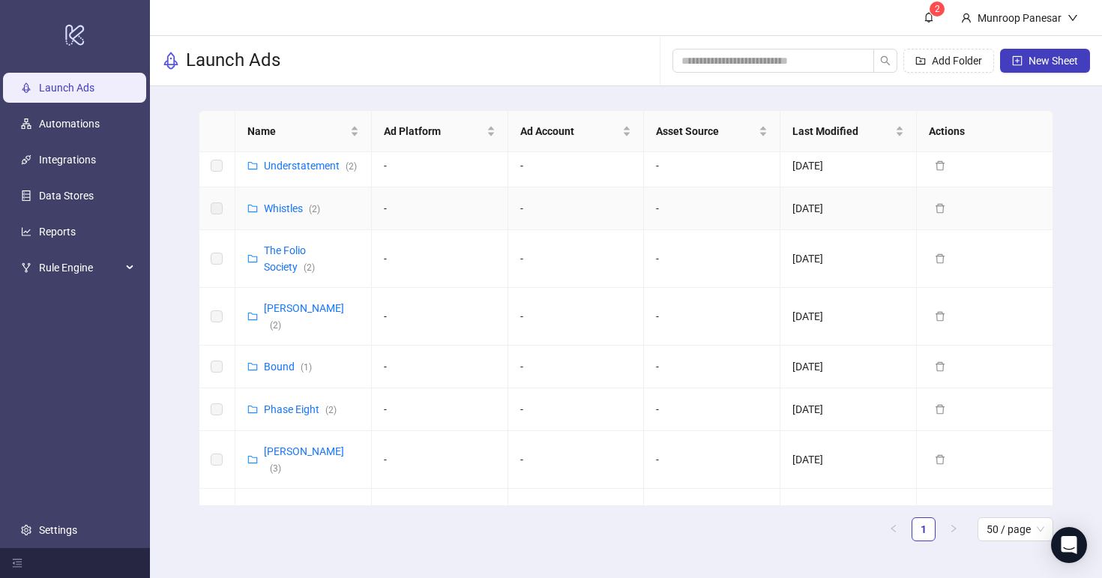
scroll to position [695, 0]
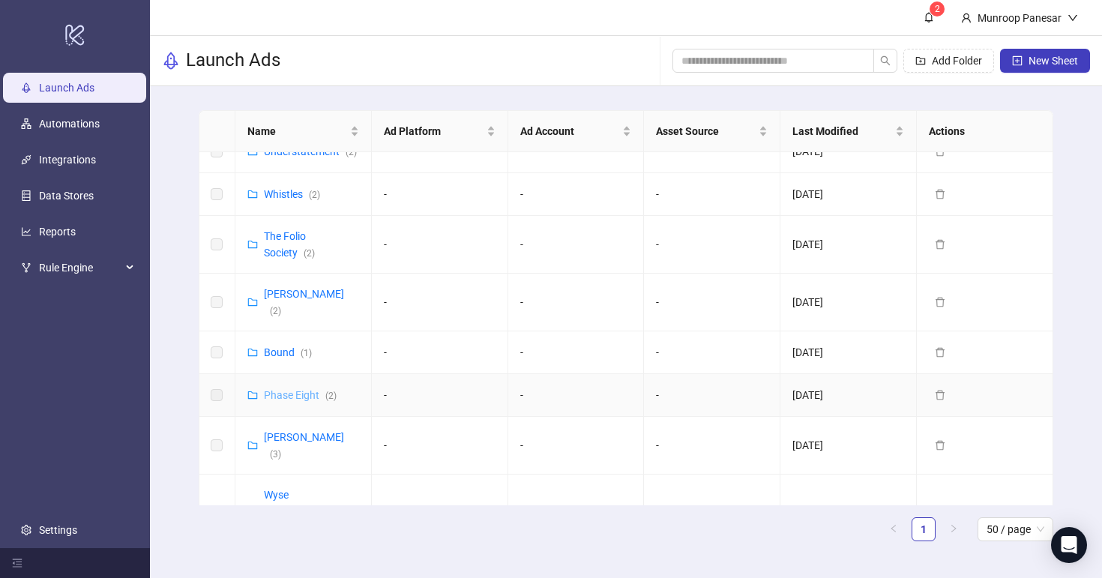
click at [316, 389] on link "Phase Eight ( 2 )" at bounding box center [300, 395] width 73 height 12
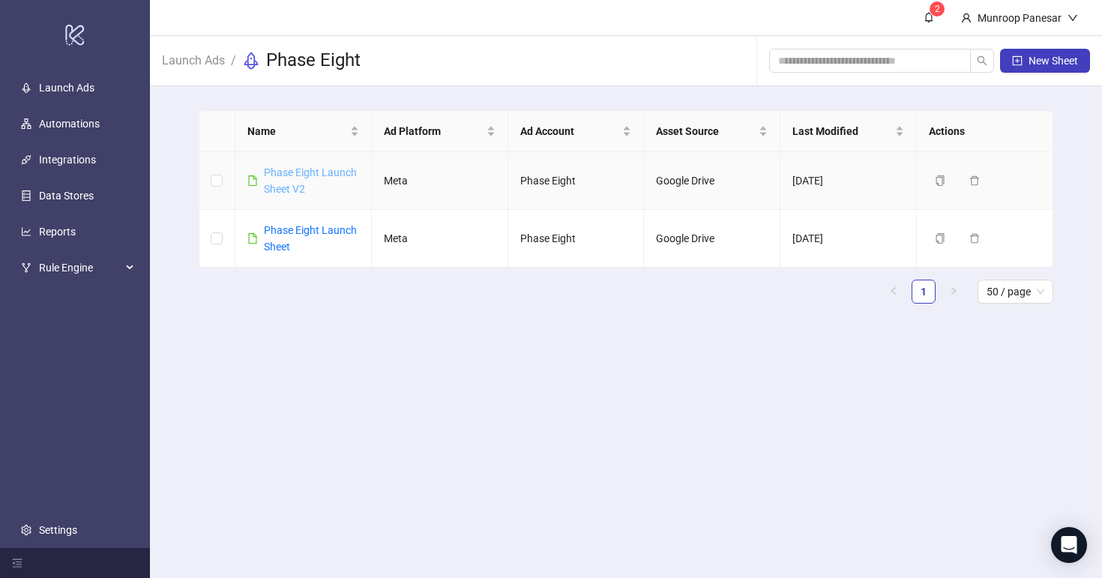
click at [311, 169] on link "Phase Eight Launch Sheet V2" at bounding box center [310, 180] width 93 height 28
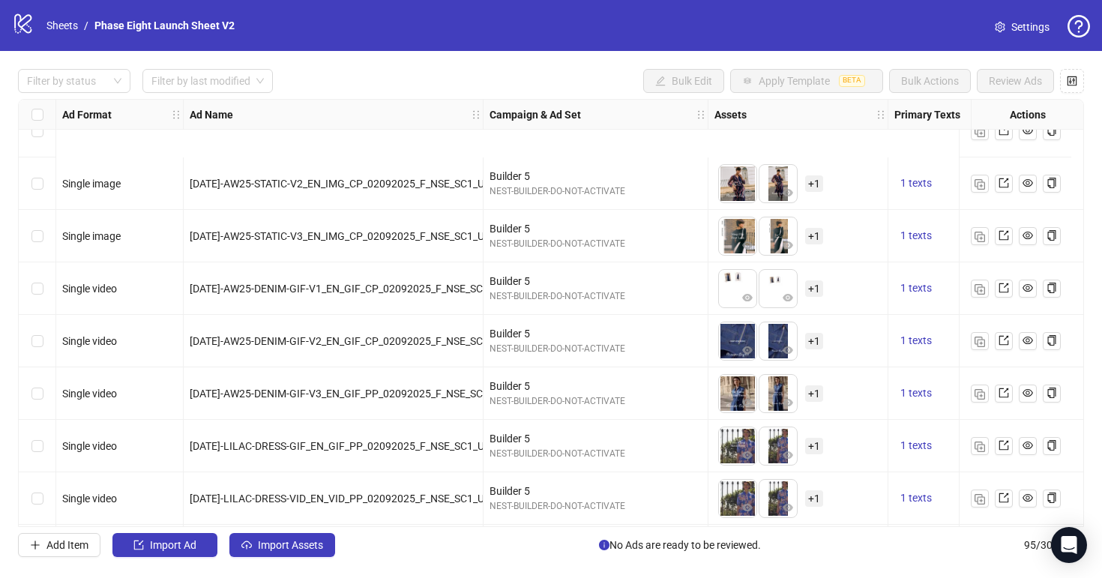
scroll to position [4597, 0]
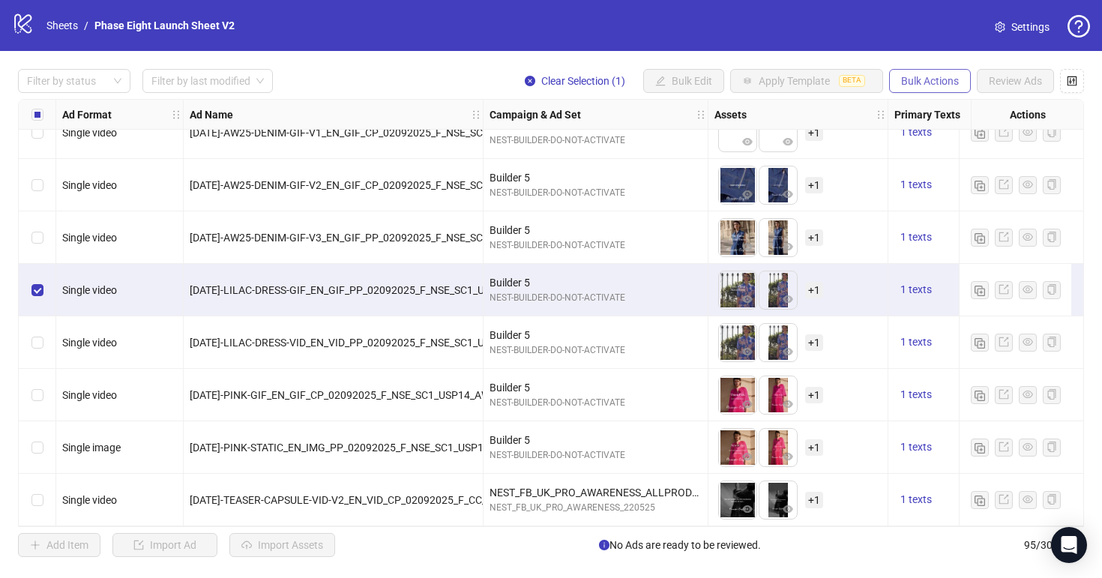
click at [927, 80] on span "Bulk Actions" at bounding box center [930, 81] width 58 height 12
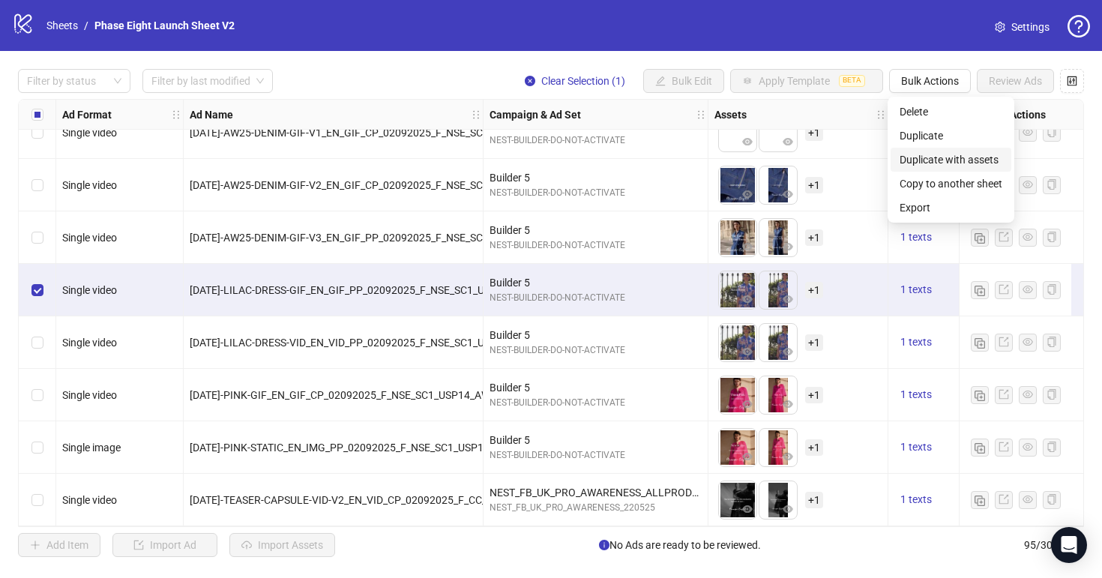
click at [937, 157] on span "Duplicate with assets" at bounding box center [951, 159] width 103 height 16
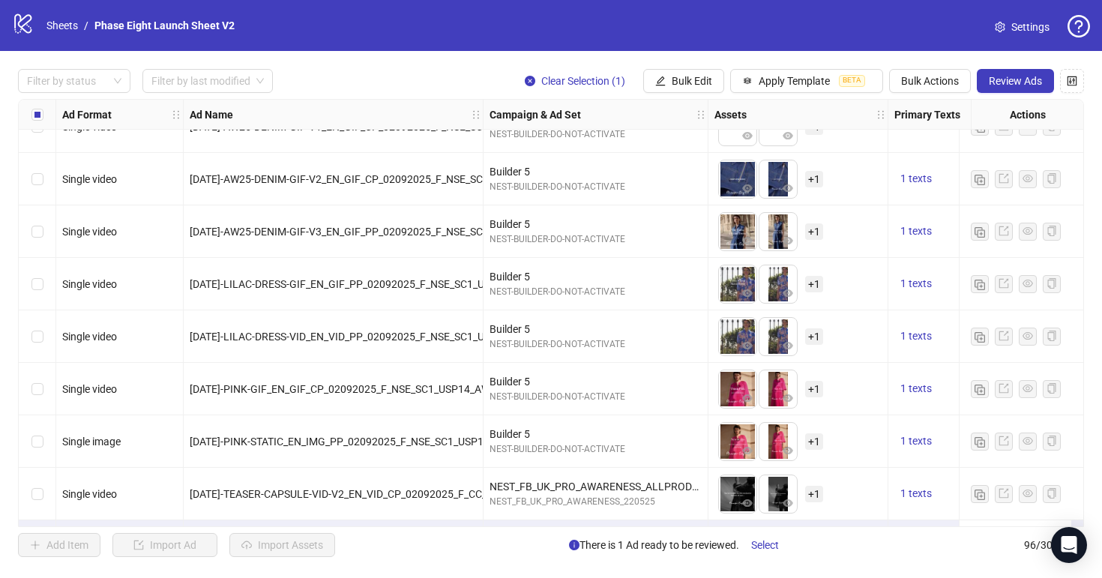
scroll to position [4649, 0]
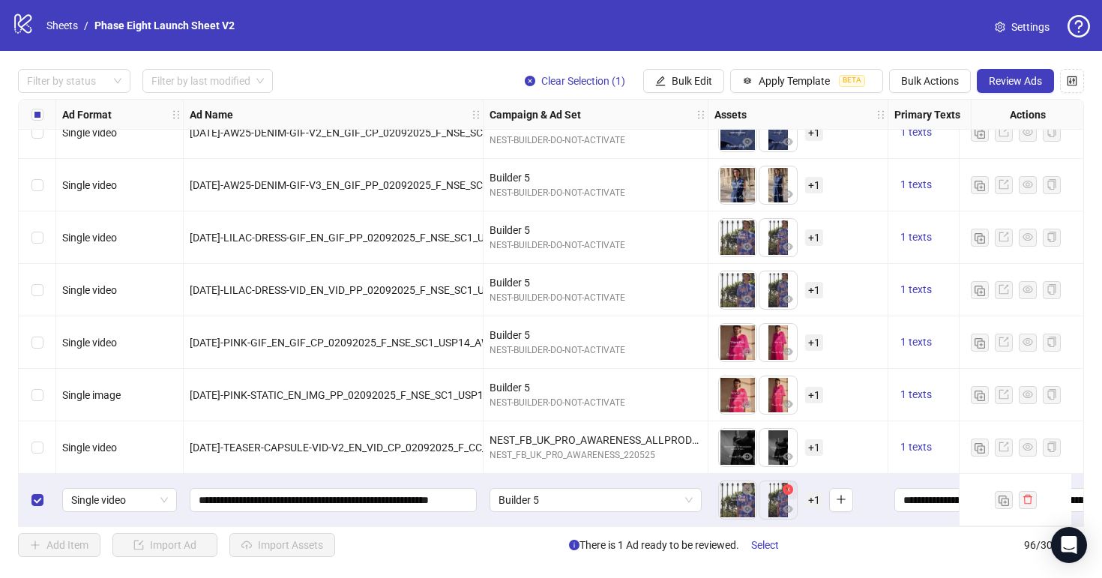
click at [789, 485] on icon "close-circle" at bounding box center [788, 489] width 10 height 10
click at [749, 484] on icon "close-circle" at bounding box center [747, 489] width 10 height 10
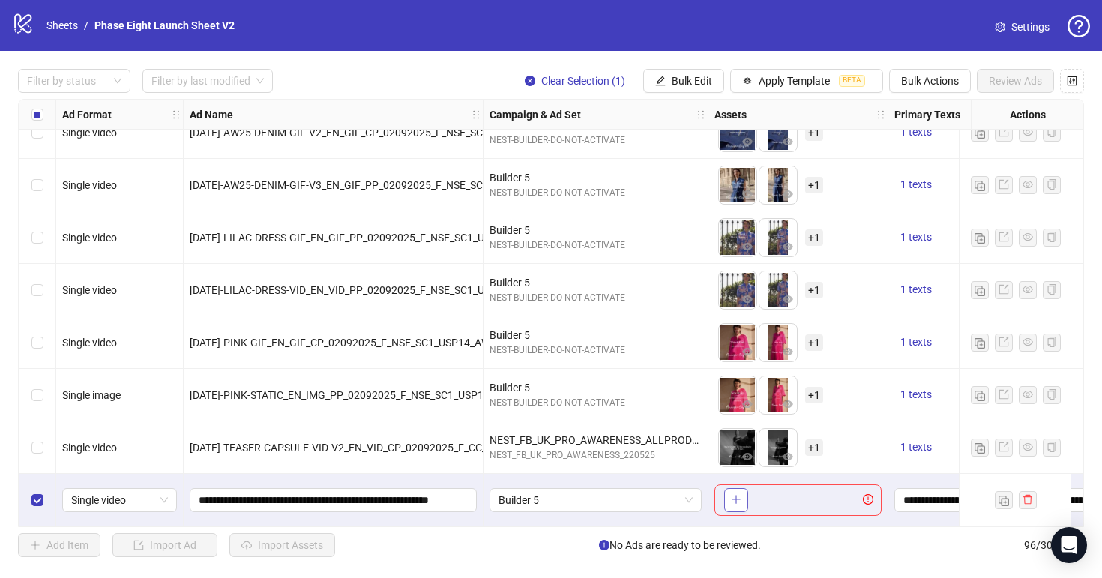
click at [745, 494] on button "button" at bounding box center [736, 500] width 24 height 24
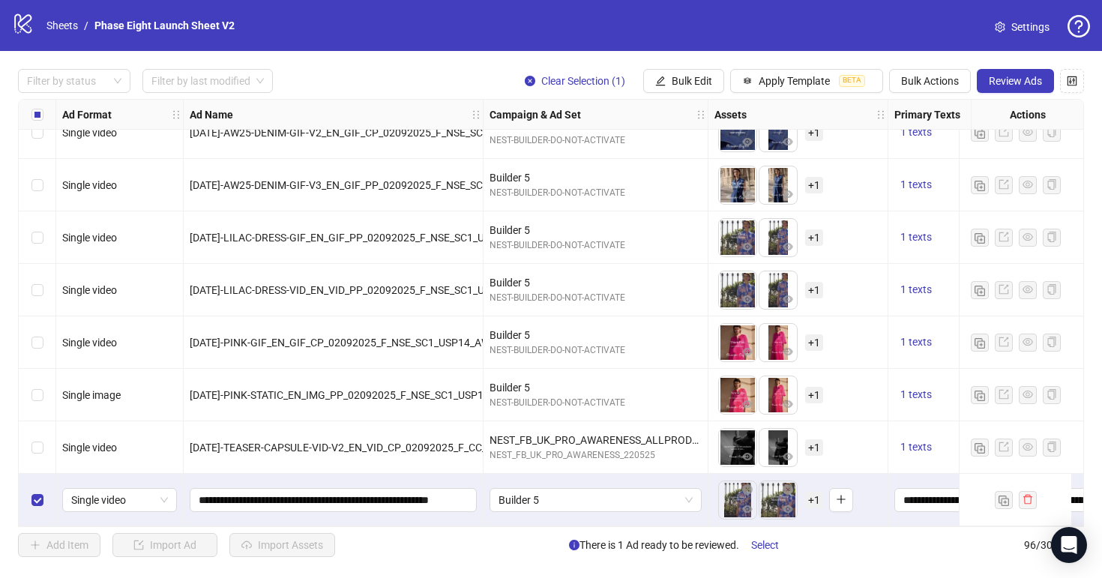
click at [817, 494] on span "+ 1" at bounding box center [814, 500] width 18 height 16
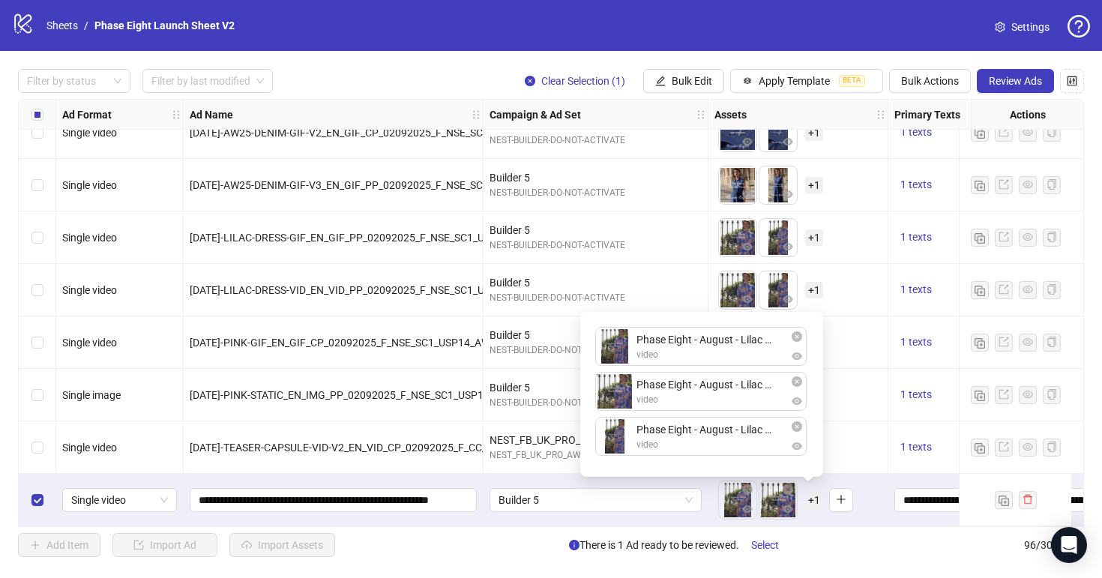
click at [728, 451] on div "Phase Eight - August - Lilac Dress GIF - 4x5 (1).mp4 video Phase Eight - August…" at bounding box center [701, 394] width 225 height 147
drag, startPoint x: 715, startPoint y: 347, endPoint x: 715, endPoint y: 457, distance: 109.5
click at [766, 554] on button "Select" at bounding box center [765, 545] width 52 height 24
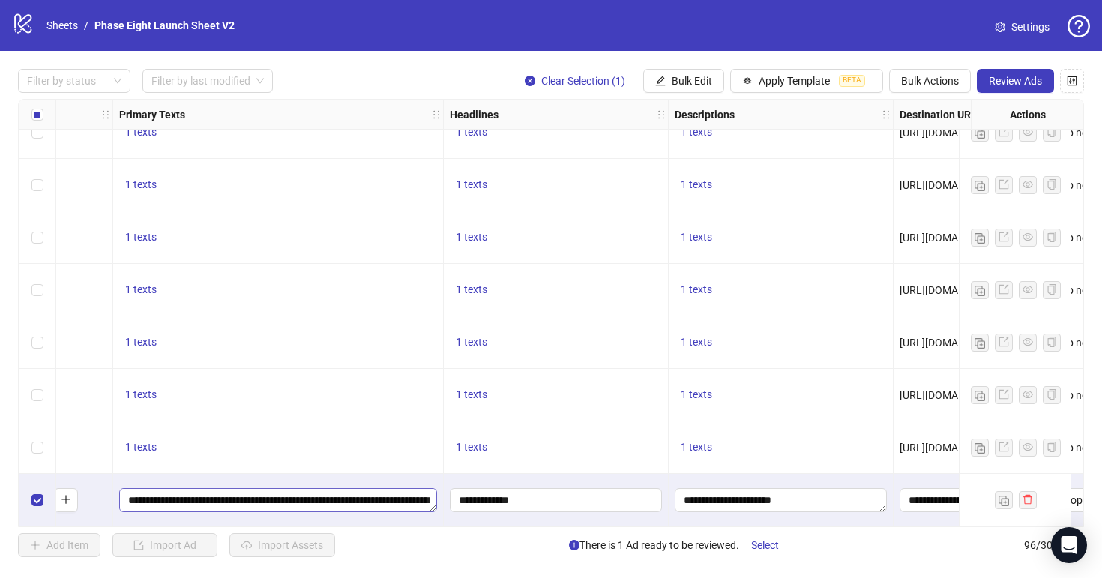
scroll to position [4649, 980]
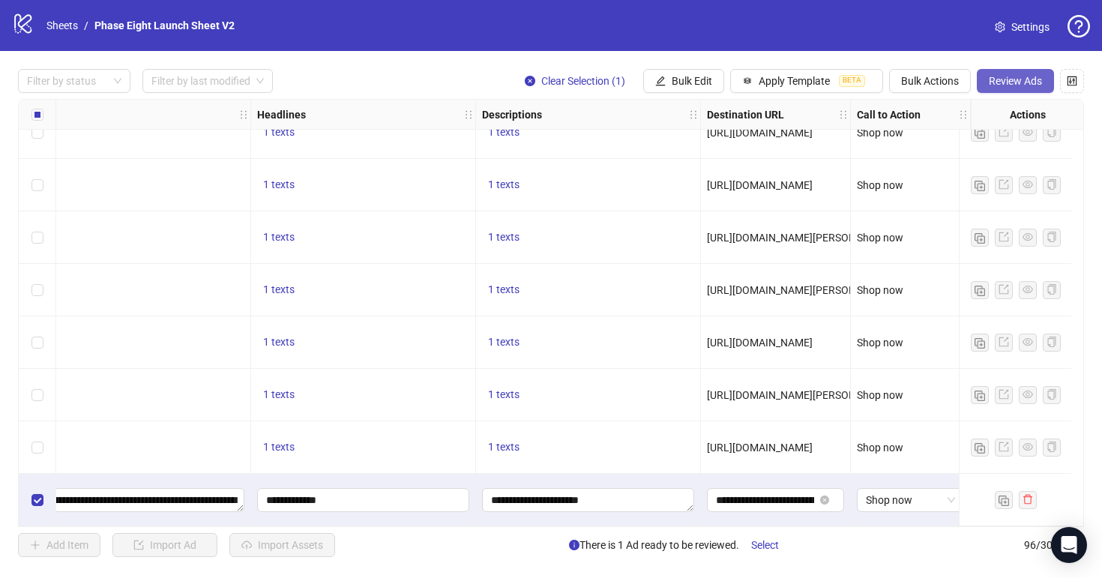
click at [1015, 90] on button "Review Ads" at bounding box center [1015, 81] width 77 height 24
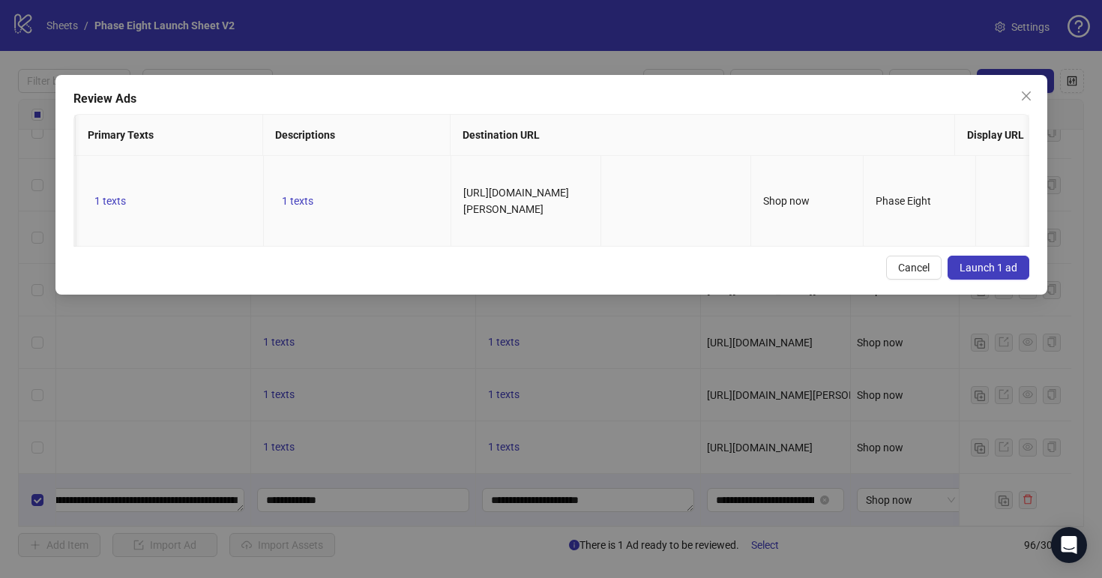
scroll to position [0, 1856]
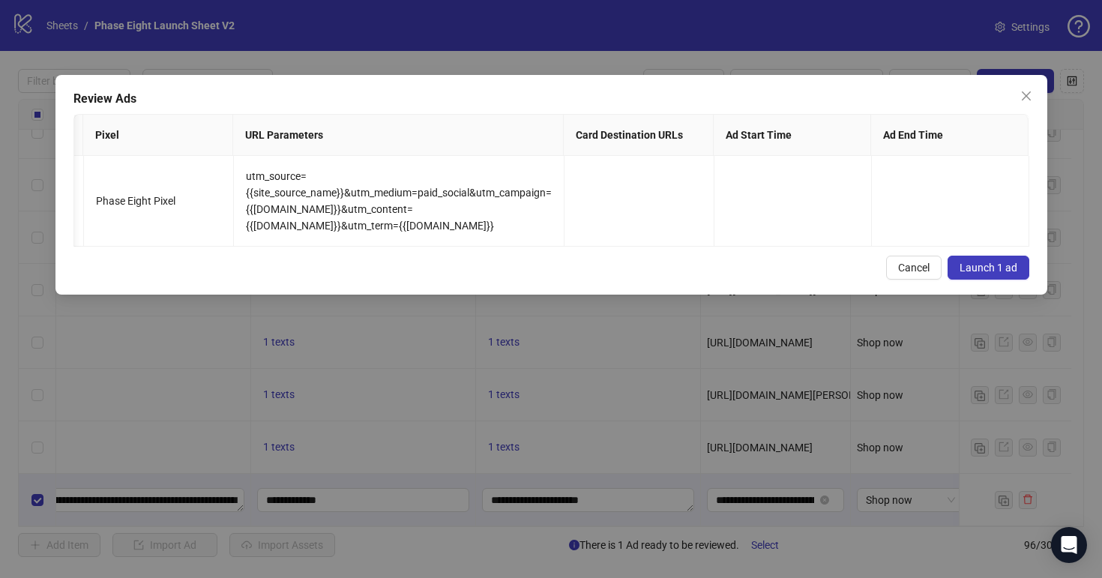
click at [1004, 263] on span "Launch 1 ad" at bounding box center [989, 268] width 58 height 12
